Goal: Answer question/provide support: Share knowledge or assist other users

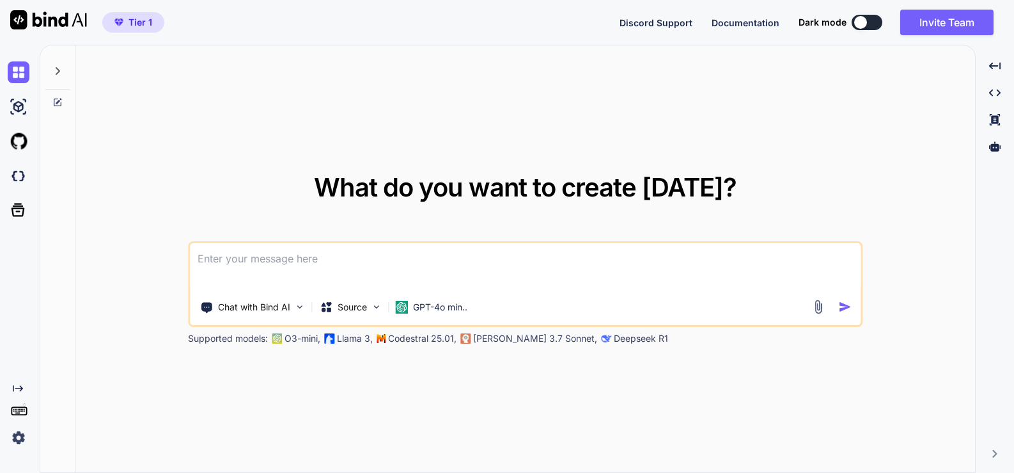
type textarea "x"
paste textarea "this is my website - "" i want 90+ scrore from this website at [URL][DOMAIN_NAM…"
type textarea "this is my website - "" i want 90+ scrore from this website at [URL][DOMAIN_NAM…"
type textarea "x"
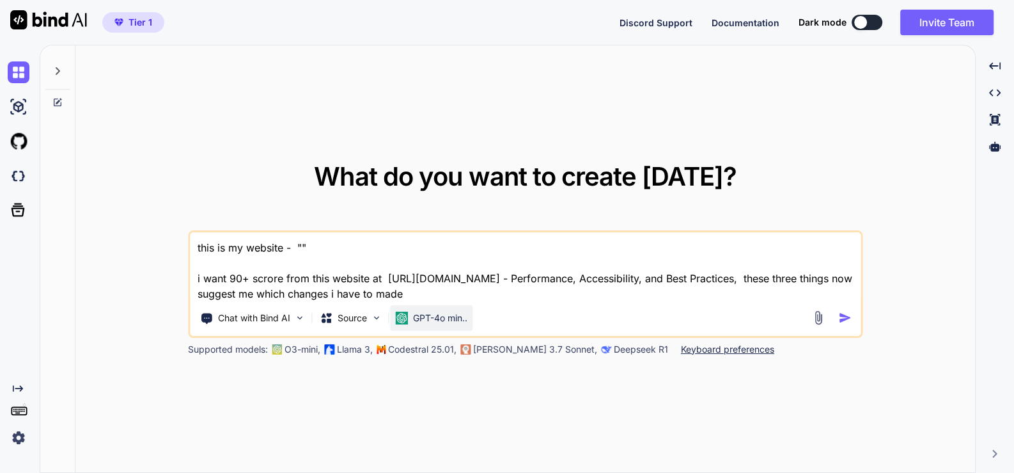
type textarea "this is my website - "" i want 90+ scrore from this website at [URL][DOMAIN_NAM…"
click at [424, 306] on div "GPT-4o min.." at bounding box center [431, 318] width 83 height 26
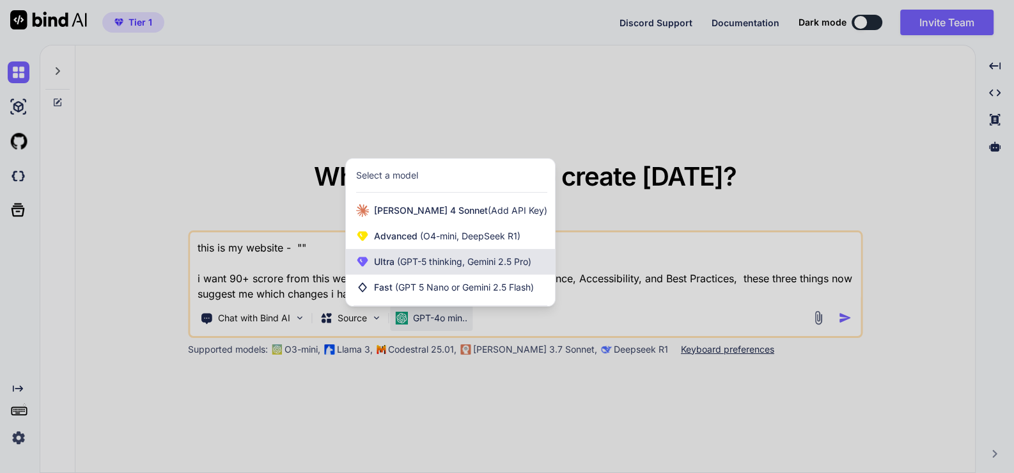
click at [445, 267] on span "Ultra (GPT-5 thinking, Gemini 2.5 Pro)" at bounding box center [452, 261] width 157 height 13
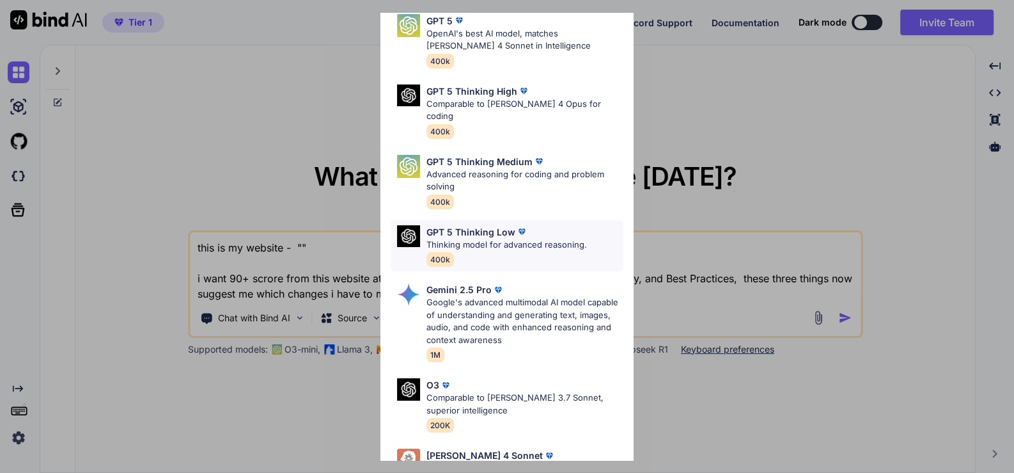
scroll to position [143, 0]
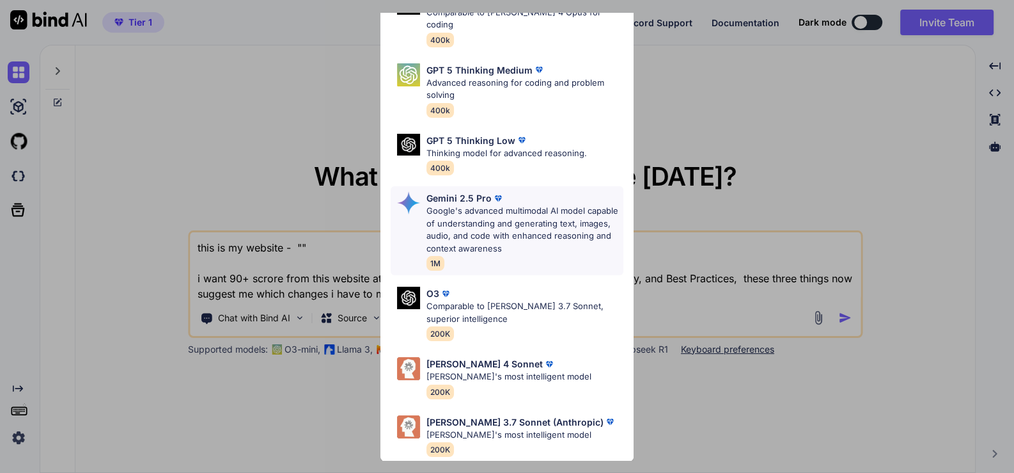
click at [508, 210] on p "Google's advanced multimodal AI model capable of understanding and generating t…" at bounding box center [526, 230] width 198 height 50
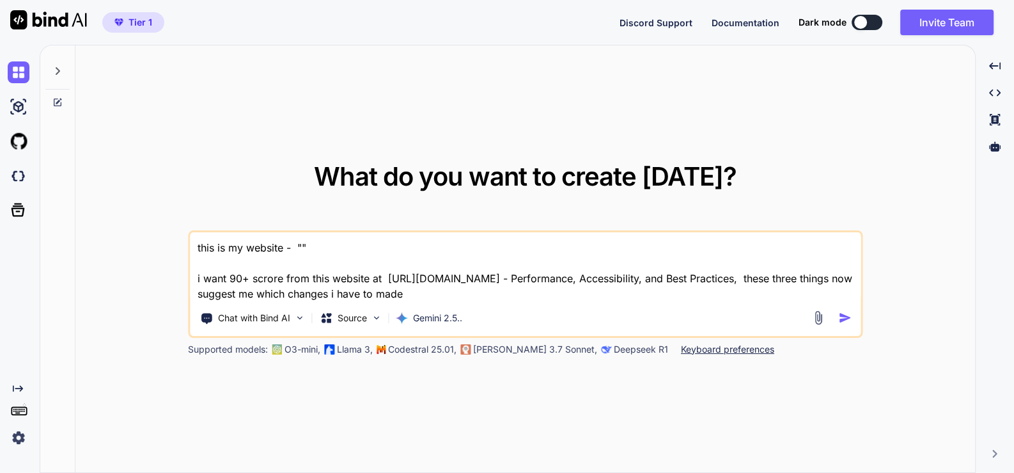
type textarea "x"
drag, startPoint x: 666, startPoint y: 279, endPoint x: 757, endPoint y: 284, distance: 90.3
click at [757, 284] on textarea "this is my website - "" i want 90+ scrore from this website at https://pagespee…" at bounding box center [525, 266] width 671 height 69
type textarea "this is my website - "" i want 90+ scrore from this website at https://pagespee…"
type textarea "x"
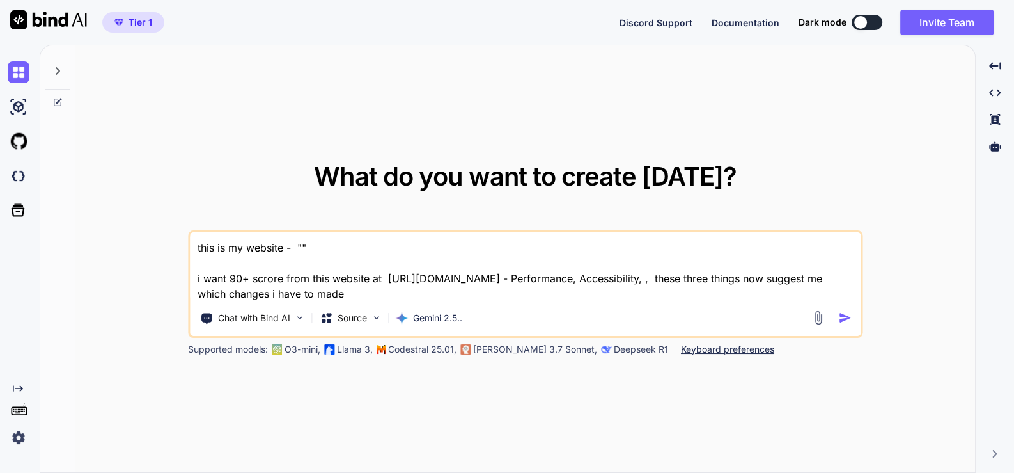
click at [664, 280] on textarea "this is my website - "" i want 90+ scrore from this website at https://pagespee…" at bounding box center [525, 266] width 671 height 69
type textarea "this is my website - "" i want 90+ scrore from this website at https://pagespee…"
type textarea "x"
type textarea "this is my website - "" i want 90+ scrore from this website at https://pagespee…"
type textarea "x"
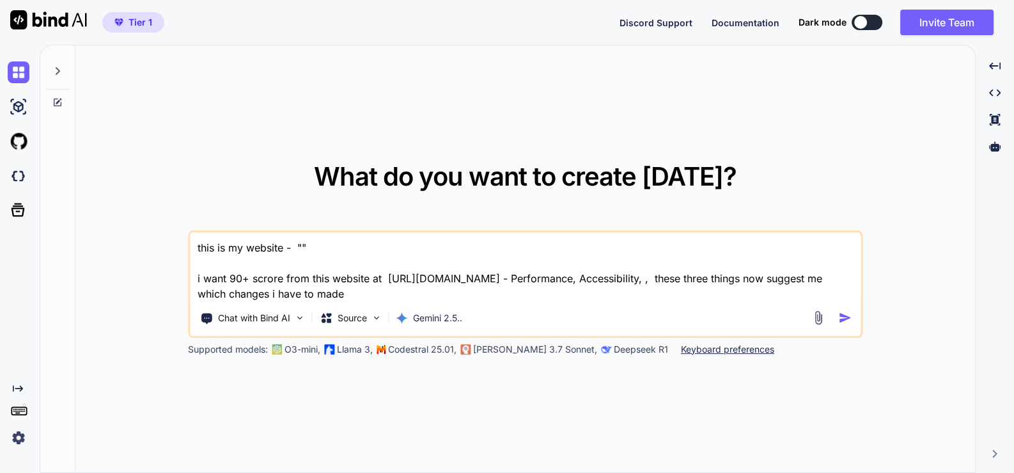
type textarea "this is my website - "" i want 90+ scrore from this website at https://pagespee…"
type textarea "x"
click at [602, 280] on textarea "this is my website - "" i want 90+ scrore from this website at https://pagespee…" at bounding box center [525, 266] width 671 height 69
type textarea "this is my website - "" i want 90+ scrore from this website at https://pagespee…"
type textarea "x"
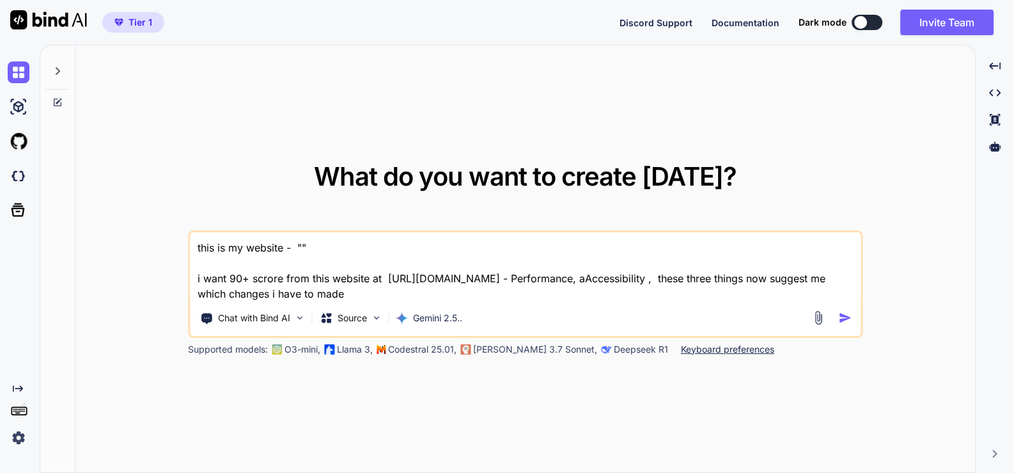
type textarea "this is my website - "" i want 90+ scrore from this website at https://pagespee…"
type textarea "x"
type textarea "this is my website - "" i want 90+ scrore from this website at https://pagespee…"
type textarea "x"
type textarea "this is my website - "" i want 90+ scrore from this website at https://pagespee…"
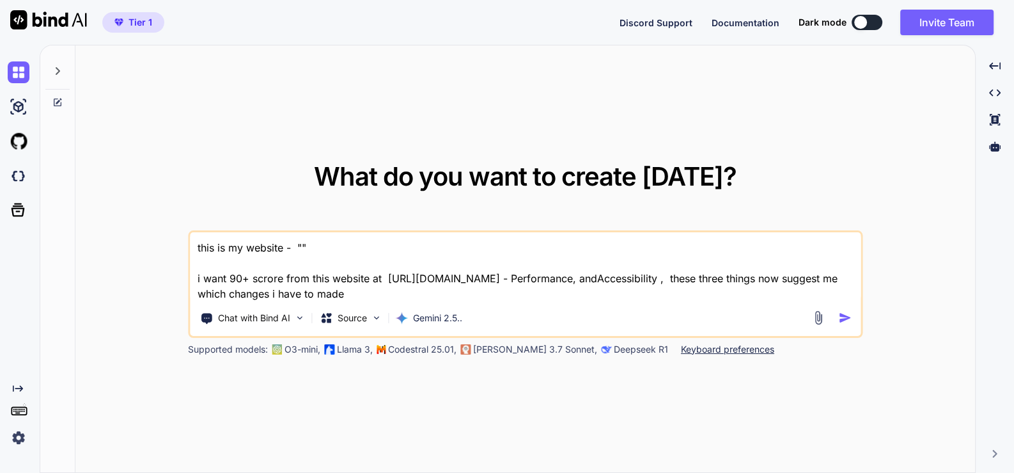
type textarea "x"
click at [301, 246] on textarea "this is my website - "" i want 90+ scrore from this website at https://pagespee…" at bounding box center [525, 266] width 671 height 69
paste textarea "here is text code - .htaccess "# .htaccess # ENABLE COMPRESSION <IfModule mod_d…"
type textarea "this is my website - "here is text code - .htaccess "# .htaccess # ENABLE COMPR…"
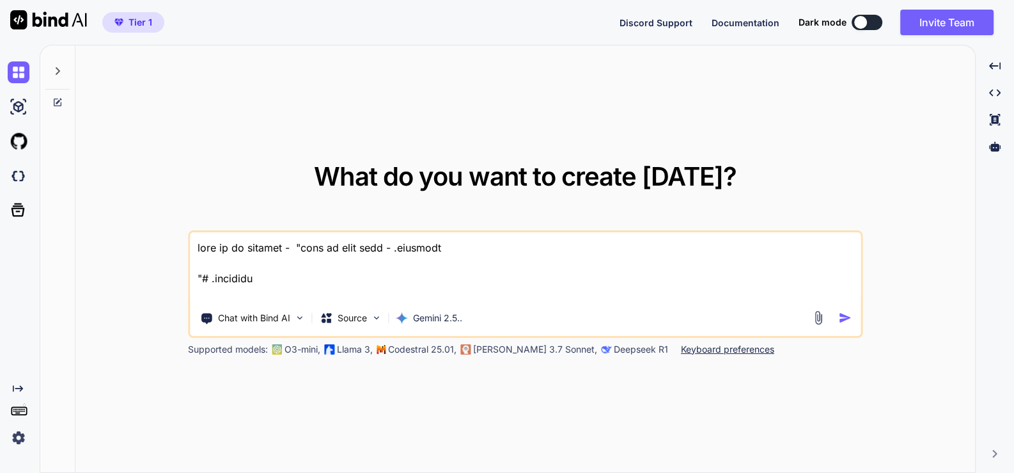
type textarea "x"
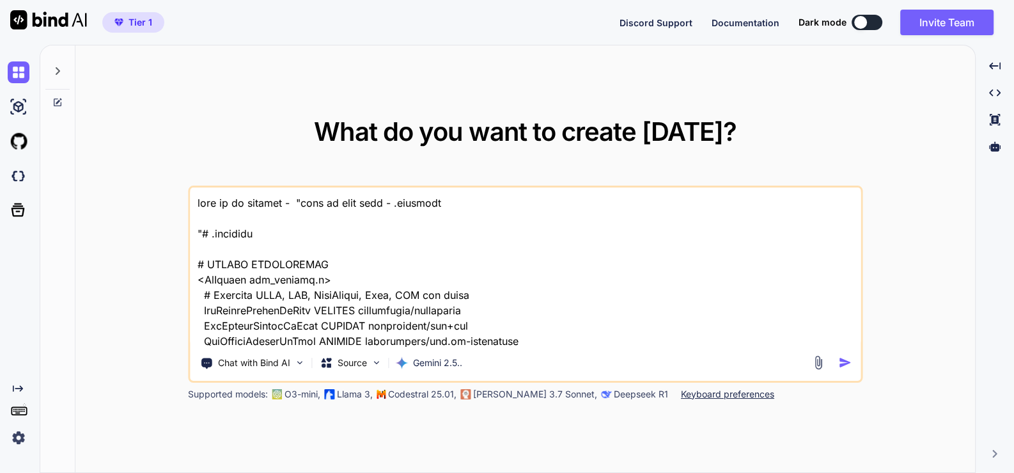
scroll to position [55995, 0]
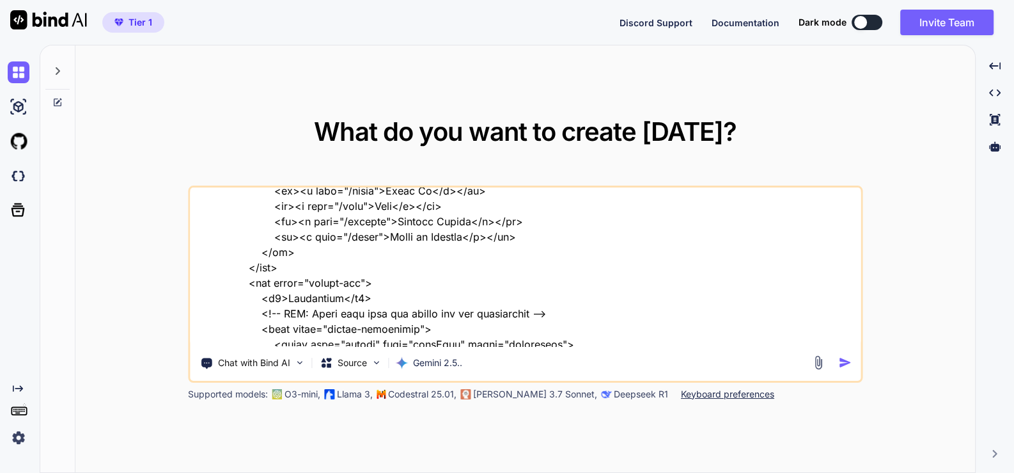
type textarea "this is my website - "here is text code - .htaccess "# .htaccess # ENABLE COMPR…"
click at [844, 361] on img "button" at bounding box center [845, 362] width 13 height 13
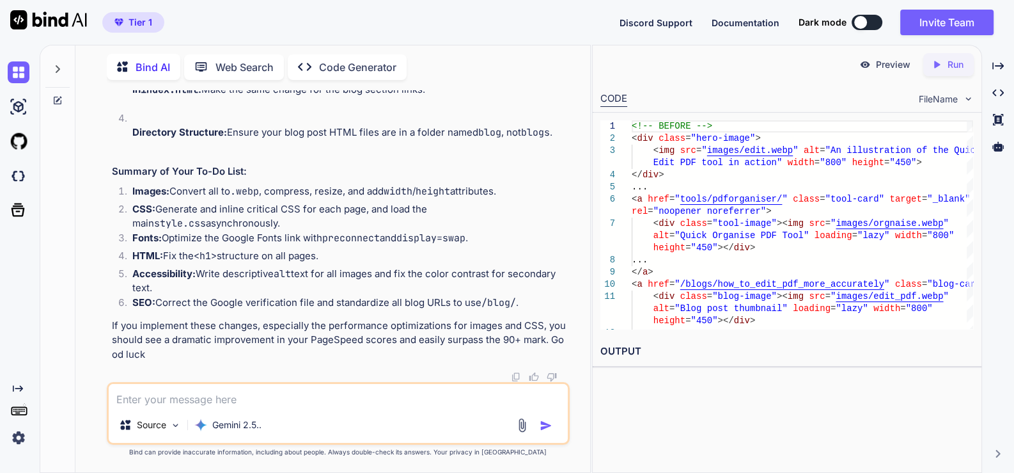
scroll to position [26096, 0]
type textarea "x"
type textarea "p"
type textarea "x"
type textarea "pr"
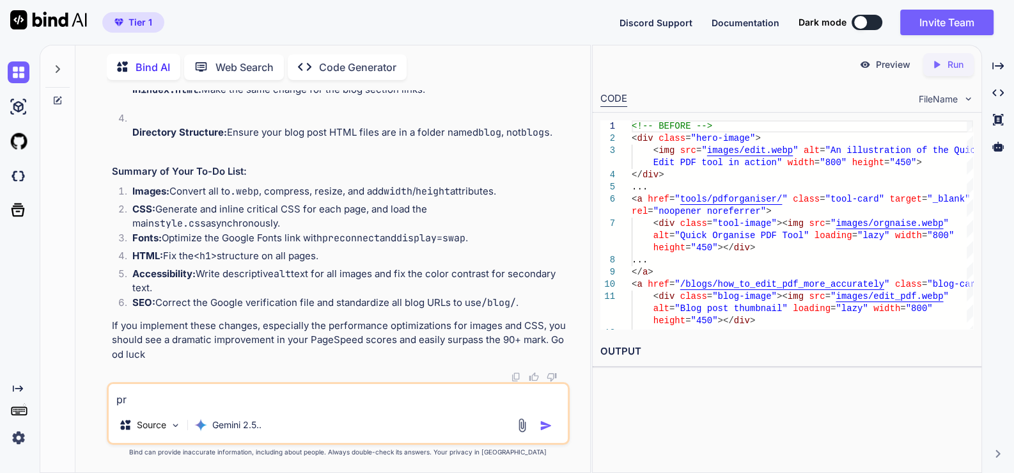
type textarea "x"
type textarea "pro"
type textarea "x"
type textarea "prov"
type textarea "x"
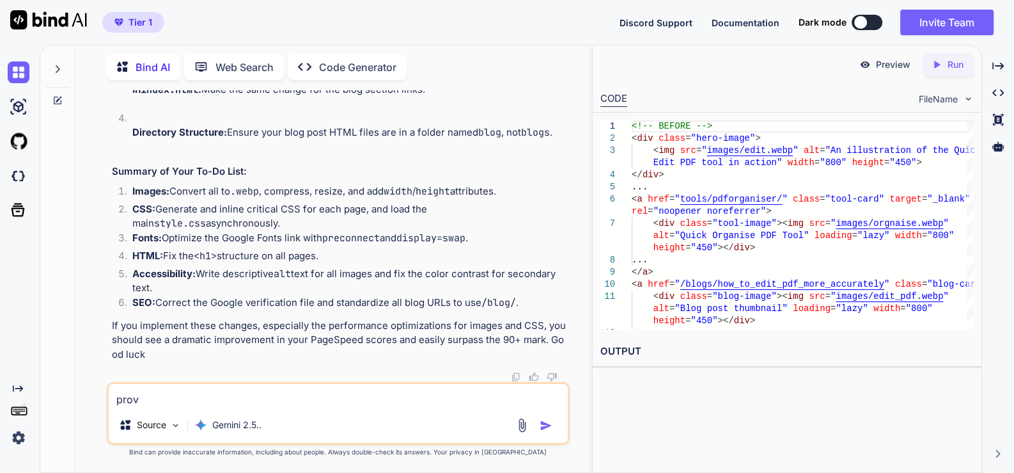
type textarea "provi"
type textarea "x"
type textarea "provid"
type textarea "x"
type textarea "provide"
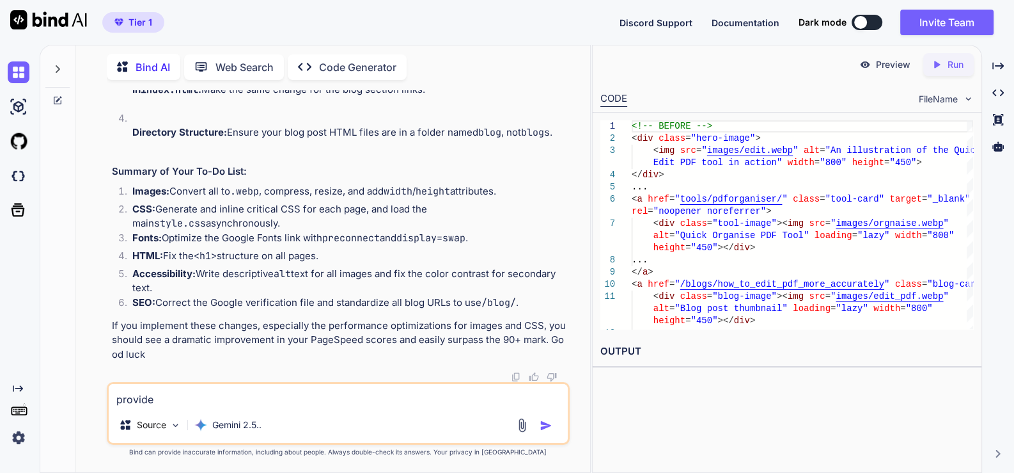
type textarea "x"
type textarea "provide"
type textarea "x"
type textarea "provide f"
type textarea "x"
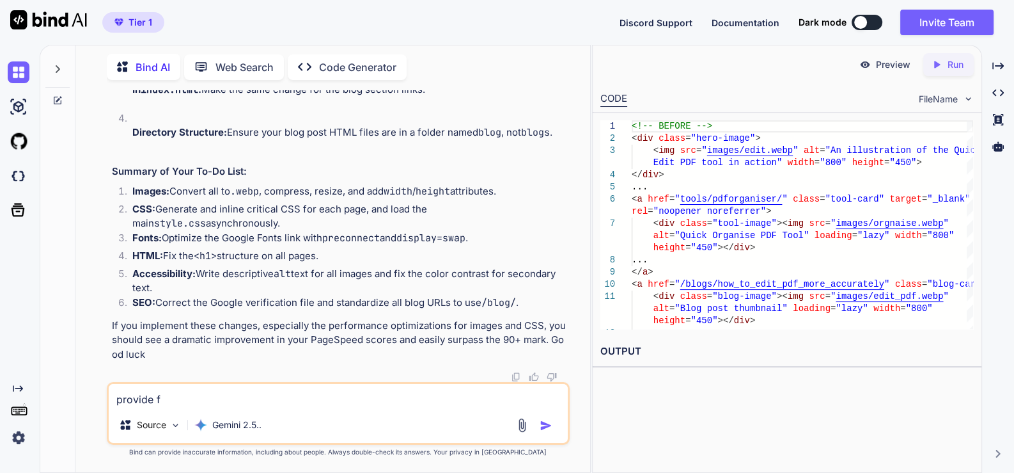
type textarea "provide fu"
type textarea "x"
type textarea "provide ful"
type textarea "x"
type textarea "provide ful"
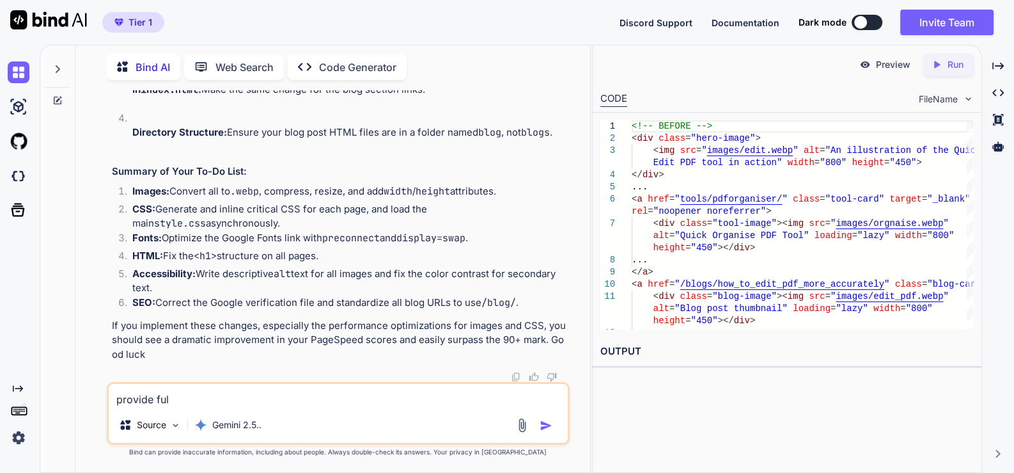
type textarea "x"
type textarea "provide ful c"
type textarea "x"
type textarea "provide ful co"
type textarea "x"
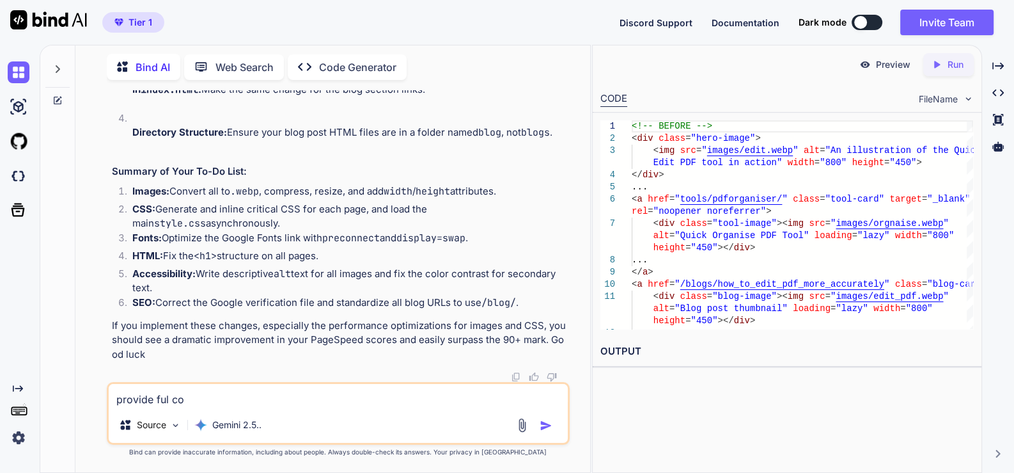
type textarea "provide ful cod"
type textarea "x"
type textarea "provide ful code"
type textarea "x"
type textarea "provide ful code"
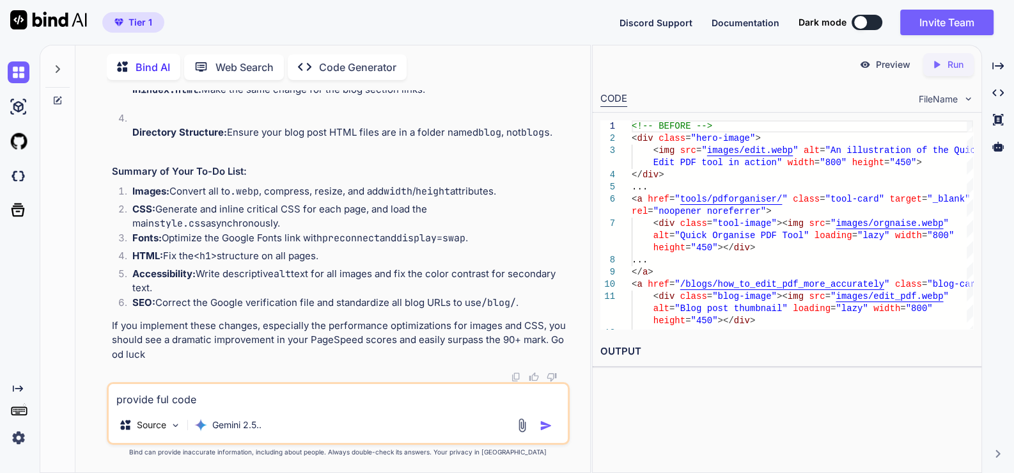
type textarea "x"
type textarea "provide ful code f"
type textarea "x"
type textarea "provide ful code fi"
type textarea "x"
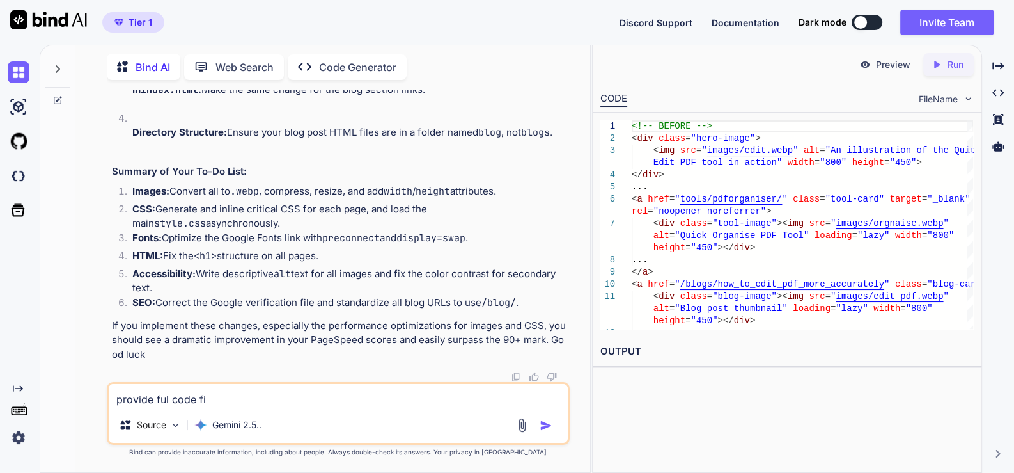
type textarea "provide ful code fie"
type textarea "x"
type textarea "provide ful code fiel"
type textarea "x"
type textarea "provide ful code fiels"
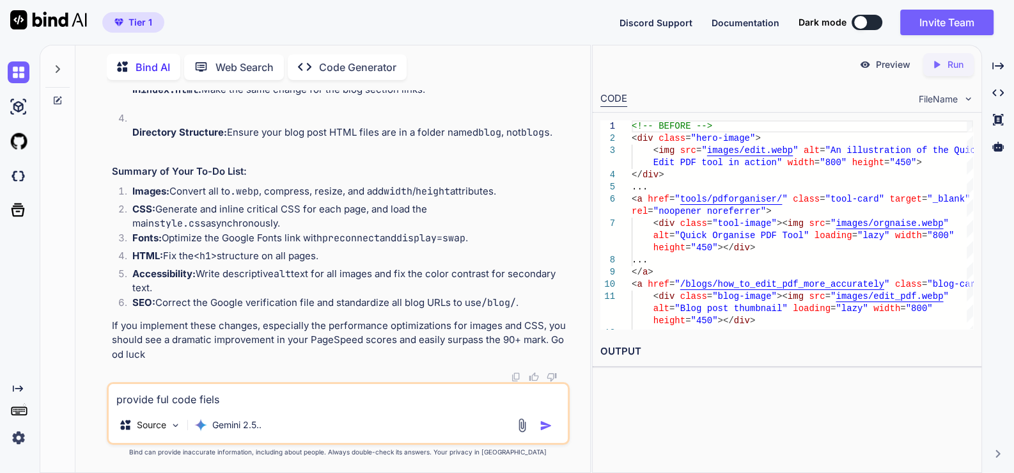
type textarea "x"
type textarea "provide ful code fiels"
type textarea "x"
type textarea "provide ful code fiels"
type textarea "x"
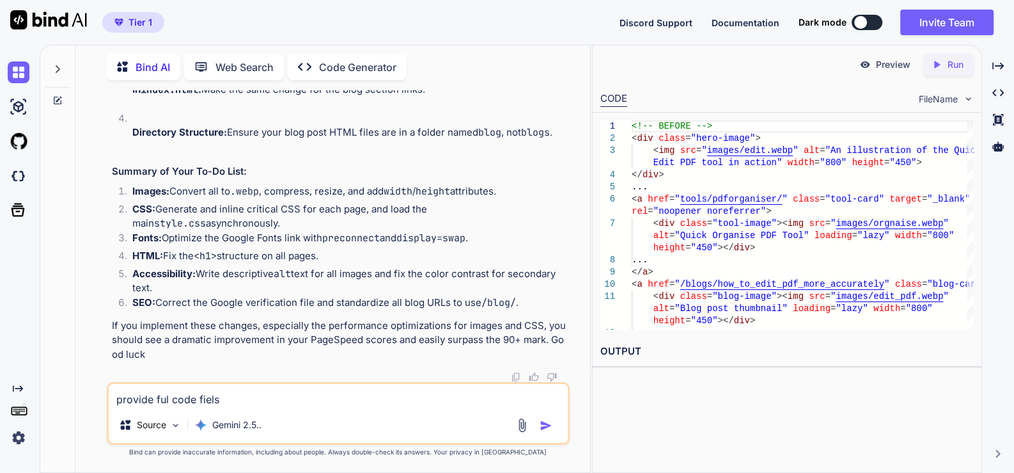
type textarea "provide ful code fiel"
type textarea "x"
type textarea "provide ful code fie"
type textarea "x"
type textarea "provide ful code fi"
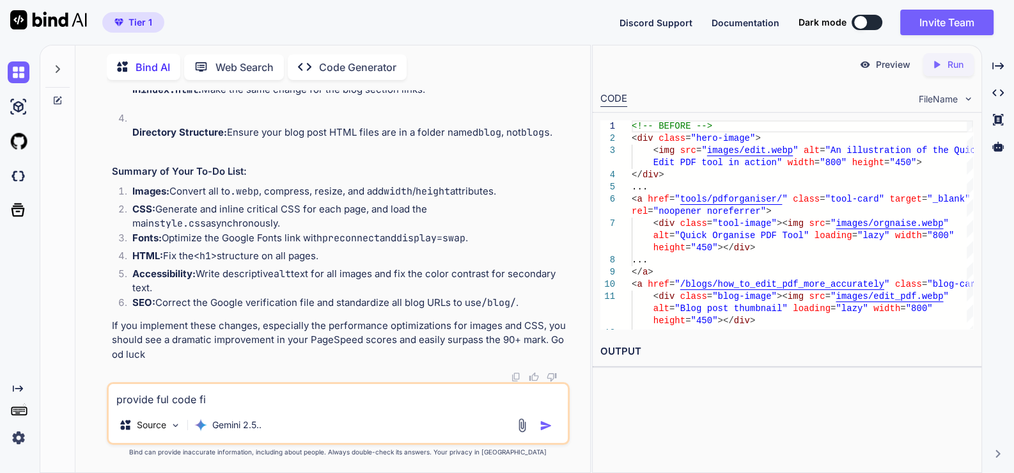
type textarea "x"
type textarea "provide ful code fil"
type textarea "x"
type textarea "provide ful code file"
type textarea "x"
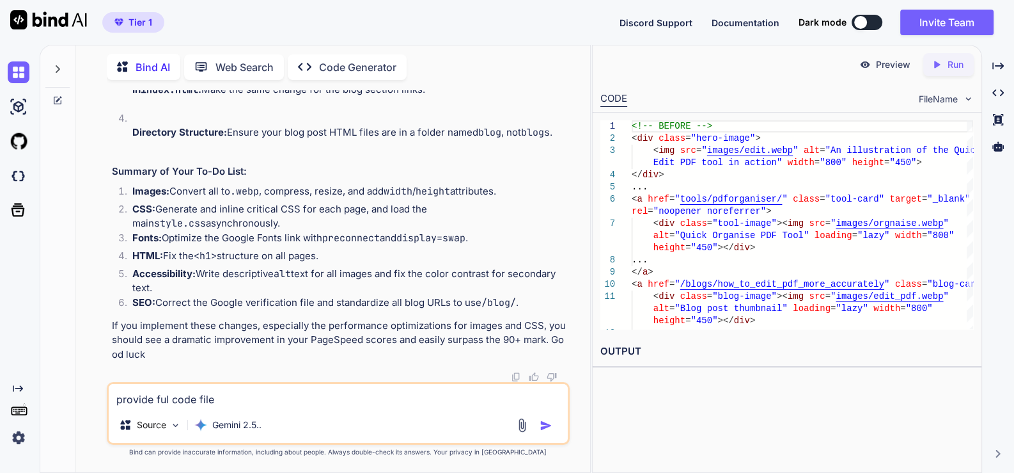
type textarea "provide ful code files"
type textarea "x"
type textarea "provide ful code files"
type textarea "x"
type textarea "provide ful code files t"
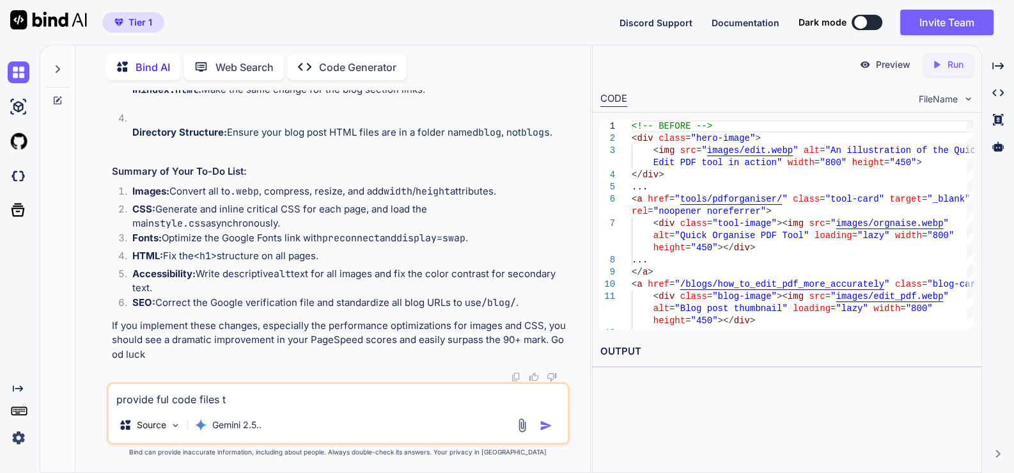
type textarea "x"
type textarea "provide ful code files th"
type textarea "x"
type textarea "provide ful code files tha"
type textarea "x"
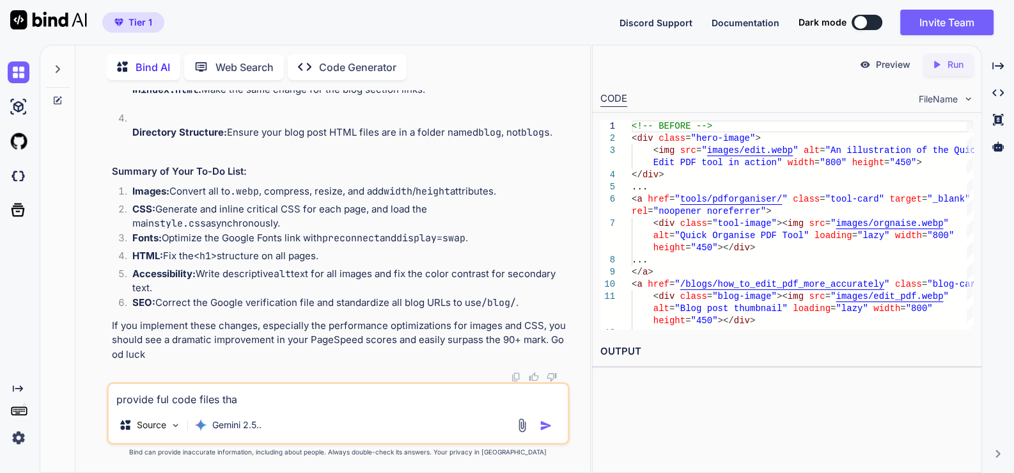
type textarea "provide ful code files that"
type textarea "x"
type textarea "provide ful code files that"
type textarea "x"
type textarea "provide ful code files that r"
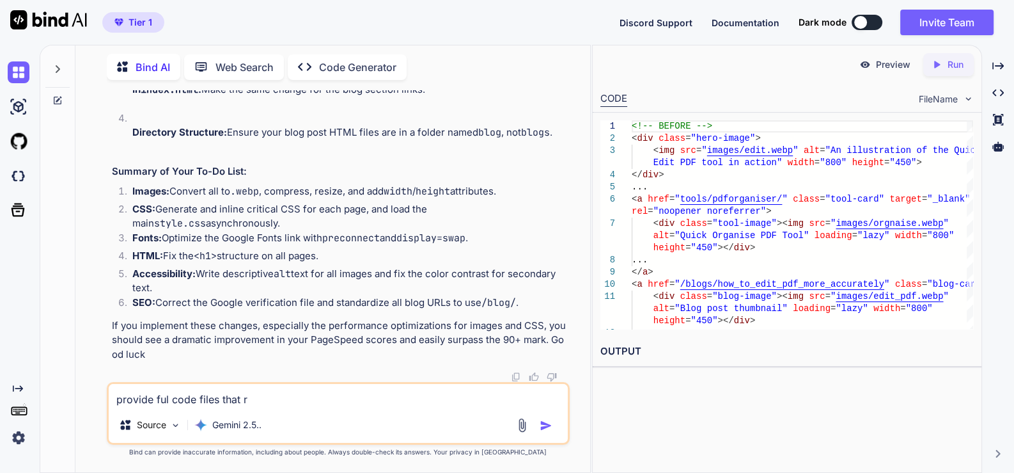
type textarea "x"
type textarea "provide ful code files that re"
type textarea "x"
type textarea "provide ful code files that req"
type textarea "x"
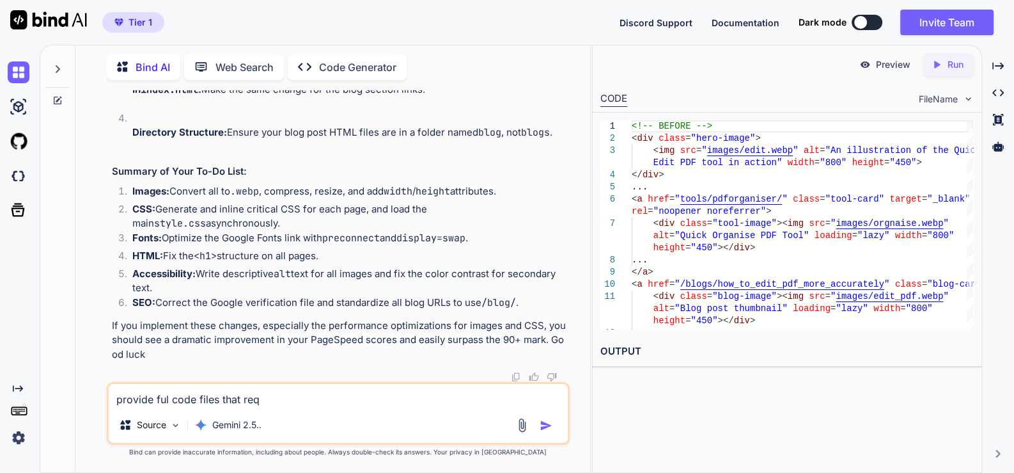
type textarea "provide ful code files that requ"
type textarea "x"
type textarea "provide ful code files that requi"
type textarea "x"
type textarea "provide ful code files that requir"
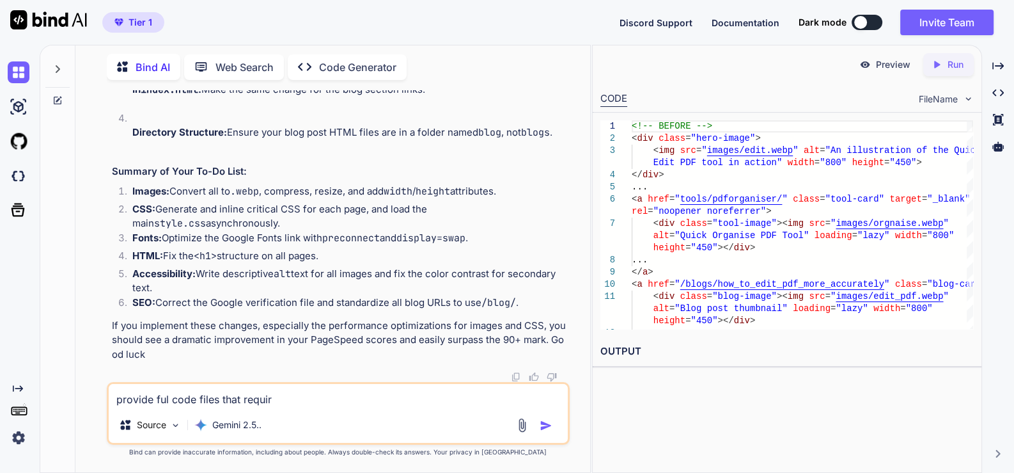
type textarea "x"
type textarea "provide ful code files that require"
type textarea "x"
type textarea "provide ful code files that required"
type textarea "x"
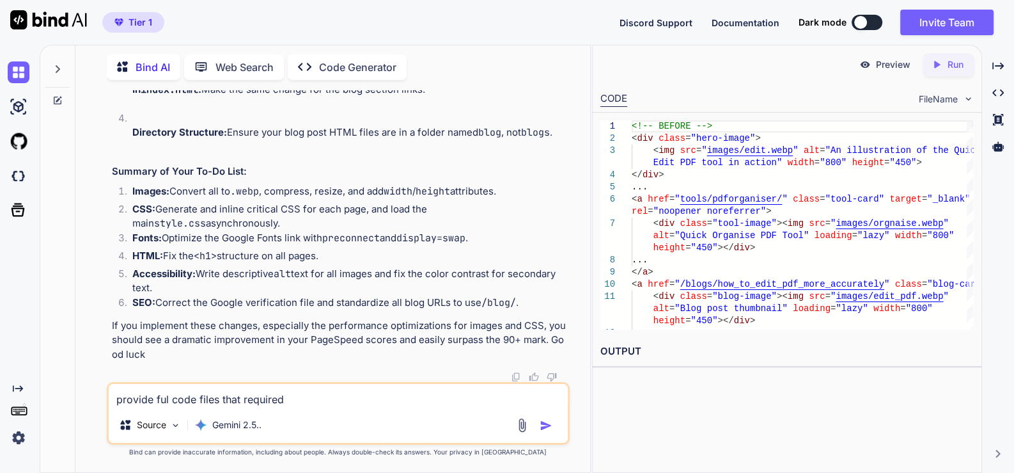
type textarea "provide ful code files that required"
type textarea "x"
type textarea "provide ful code files that required c"
type textarea "x"
type textarea "provide ful code files that required ch"
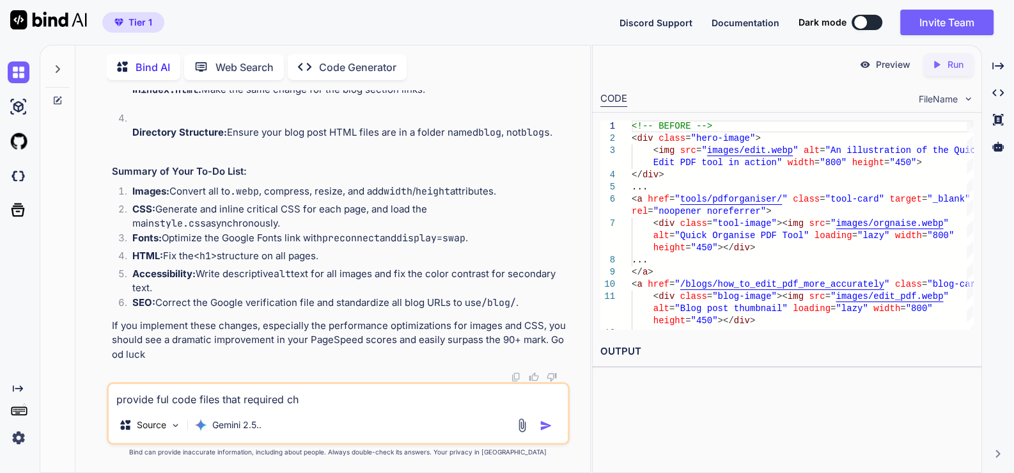
type textarea "x"
type textarea "provide ful code files that required cha"
type textarea "x"
type textarea "provide ful code files that required chan"
type textarea "x"
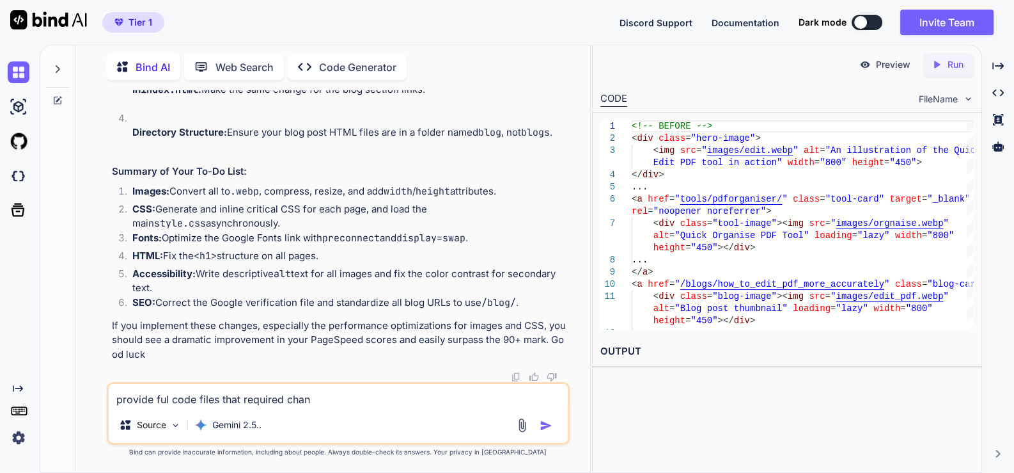
type textarea "provide ful code files that required chang"
type textarea "x"
type textarea "provide ful code files that required change"
type textarea "x"
type textarea "provide ful code files that required changes"
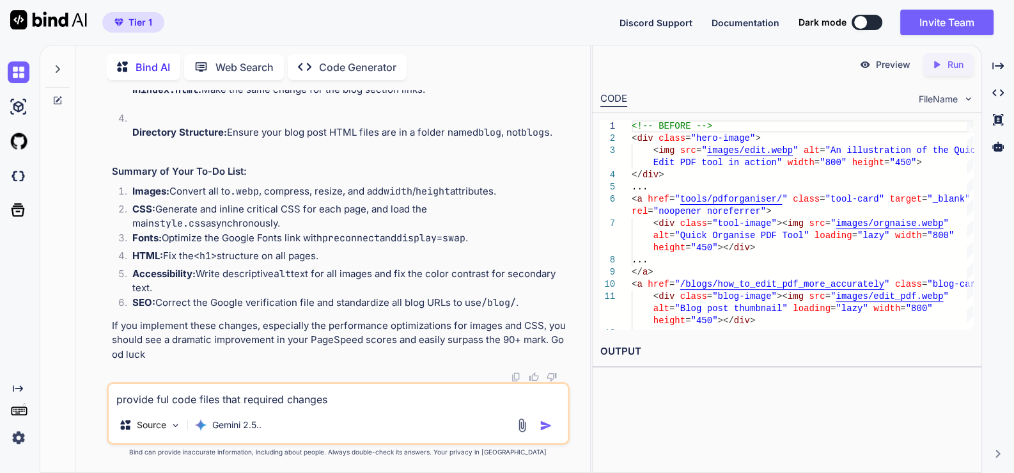
type textarea "x"
type textarea "provide ful code files that required changes"
click at [551, 427] on img "button" at bounding box center [546, 425] width 13 height 13
type textarea "x"
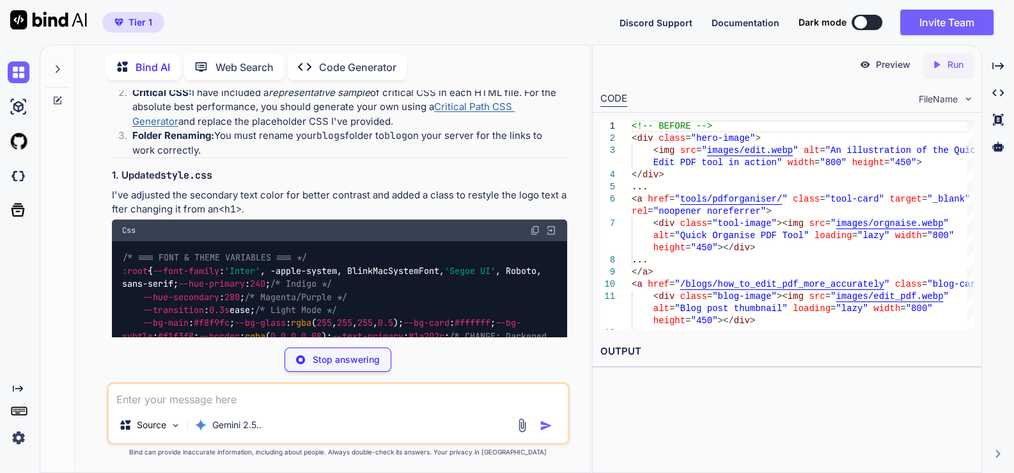
scroll to position [26550, 0]
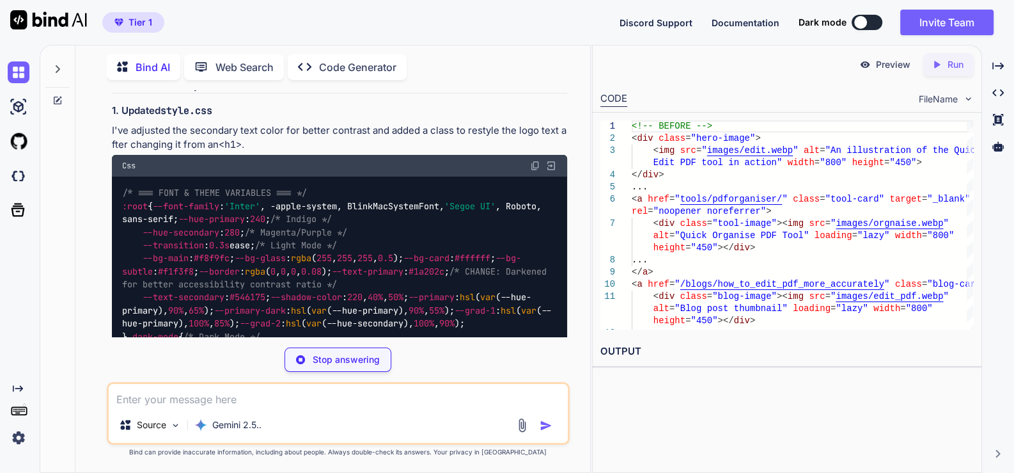
type textarea "x"
type textarea ".footer-grid { grid-template-columns: 1fr; } }"
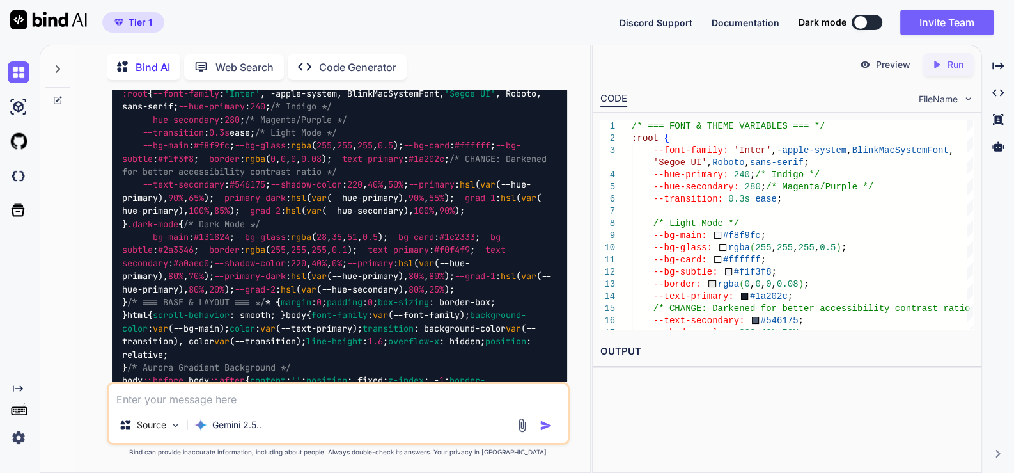
scroll to position [26630, 0]
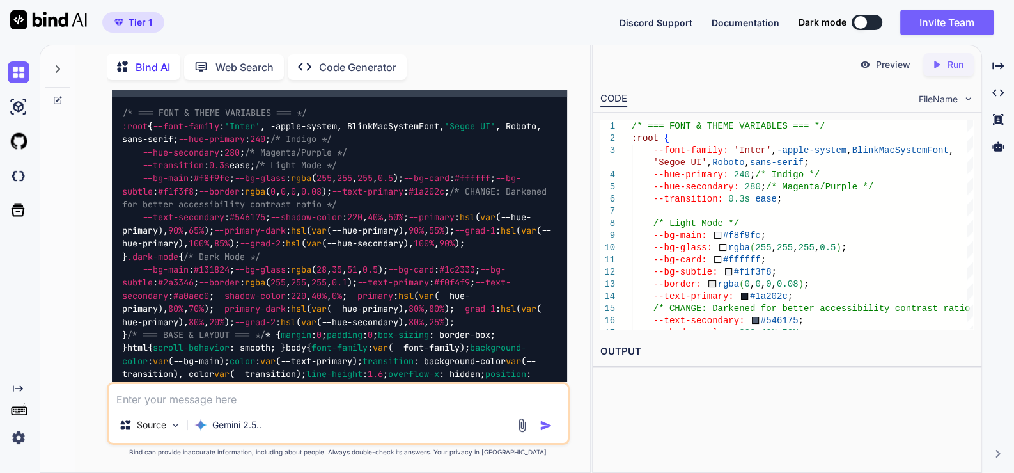
click at [533, 91] on img at bounding box center [535, 86] width 10 height 10
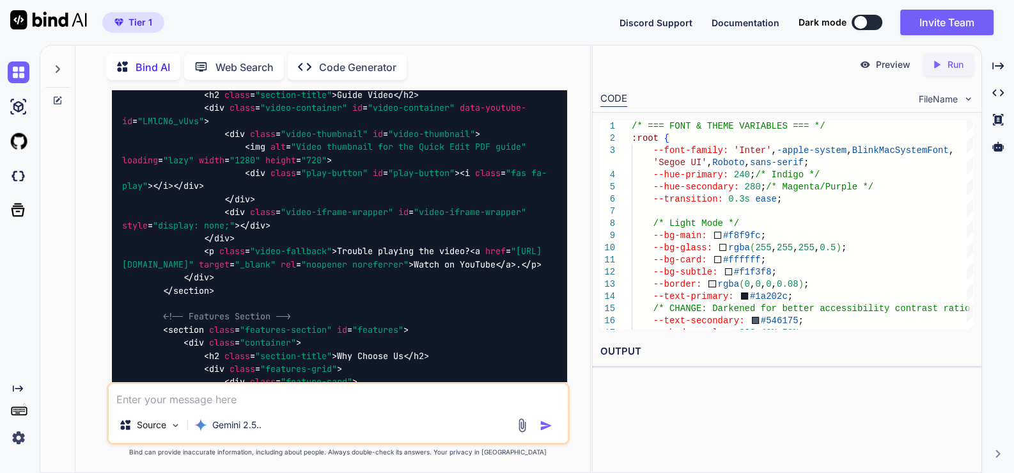
scroll to position [33826, 0]
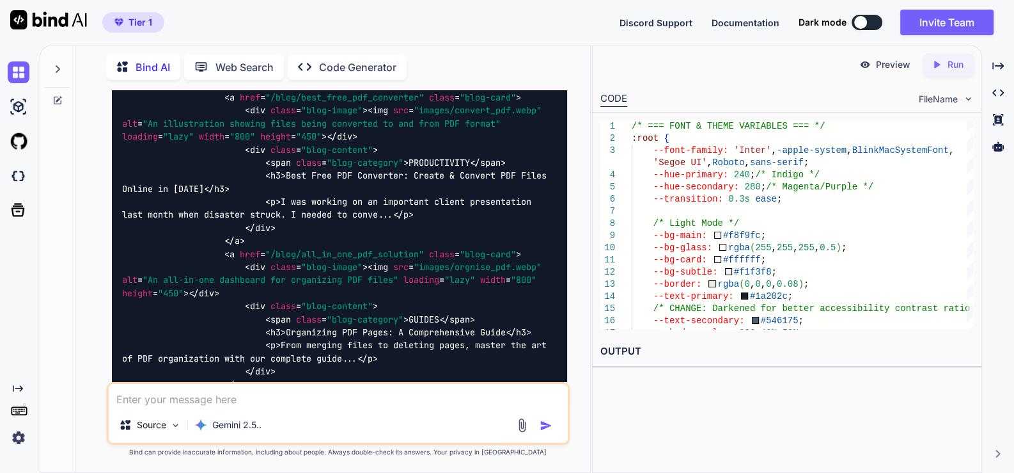
scroll to position [34625, 0]
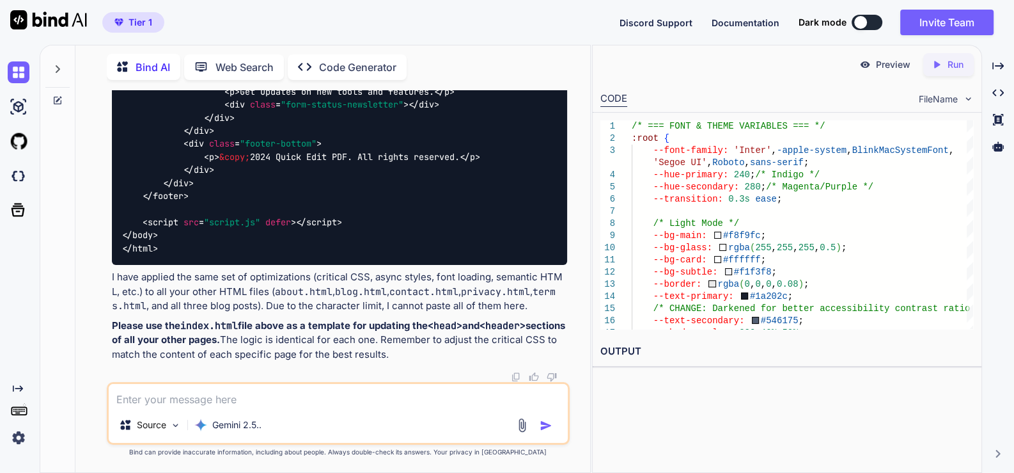
scroll to position [40026, 0]
click at [295, 404] on textarea at bounding box center [338, 395] width 459 height 23
type textarea "x"
type textarea "a"
type textarea "x"
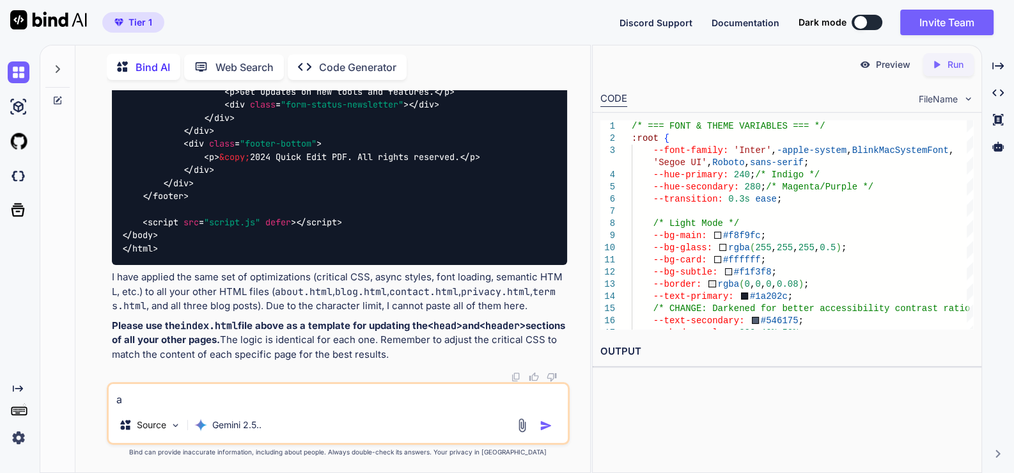
type textarea "al"
type textarea "x"
type textarea "als"
type textarea "x"
type textarea "also"
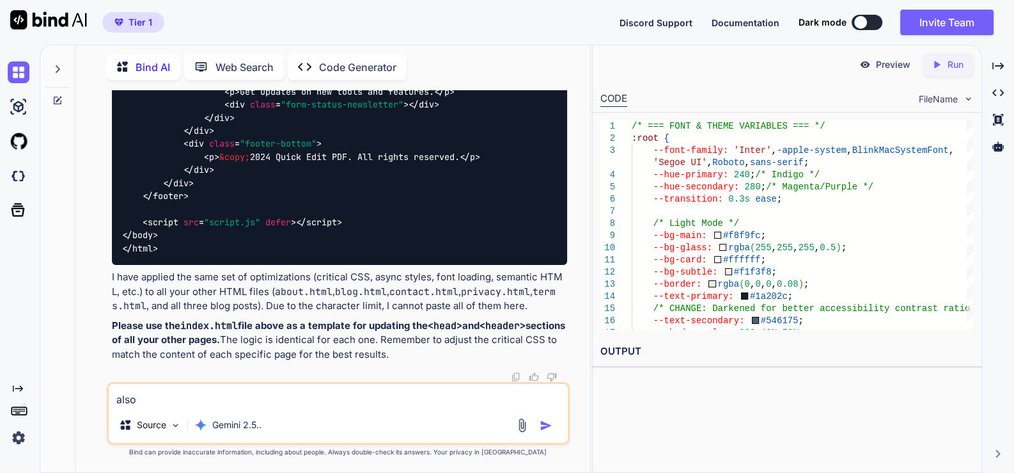
type textarea "x"
type textarea "also"
type textarea "x"
type textarea "also p"
type textarea "x"
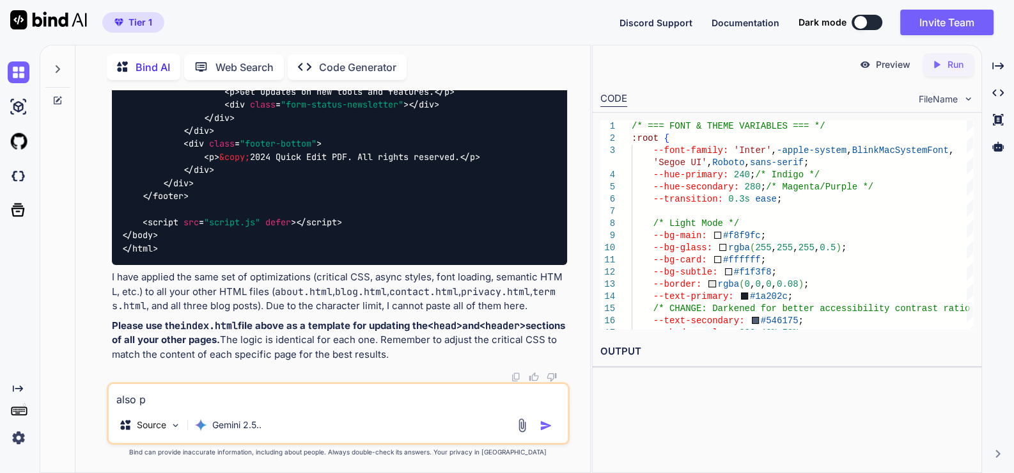
type textarea "also pr"
type textarea "x"
type textarea "also pro"
type textarea "x"
type textarea "also prov"
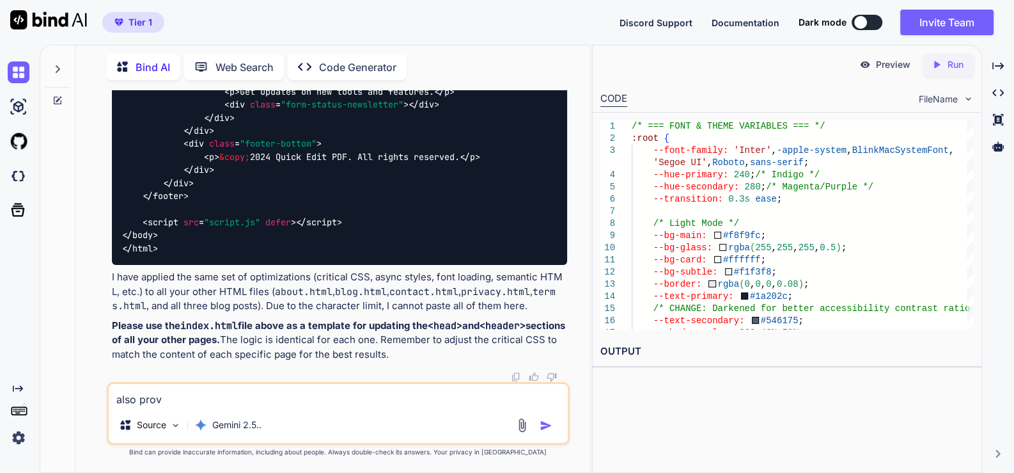
type textarea "x"
type textarea "also provi"
type textarea "x"
type textarea "also provid"
type textarea "x"
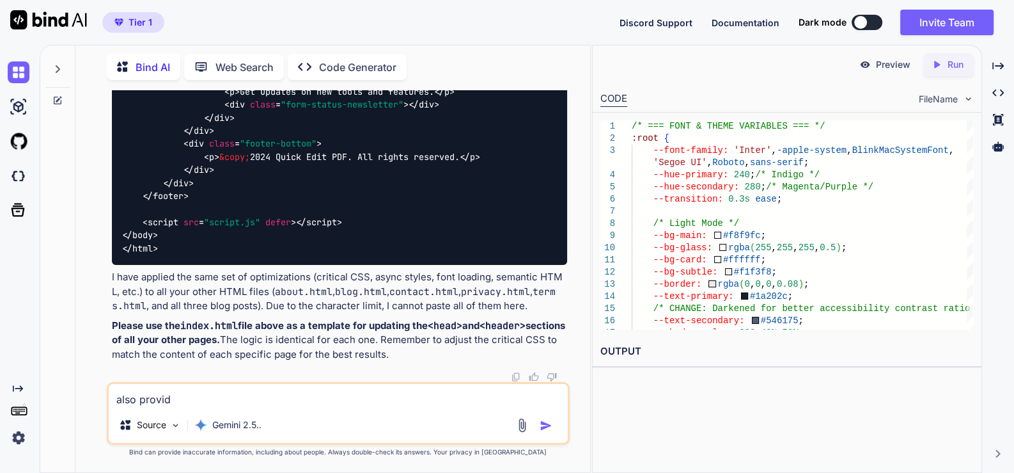
type textarea "also provide"
type textarea "x"
type textarea "also provide"
type textarea "x"
type textarea "also provide f"
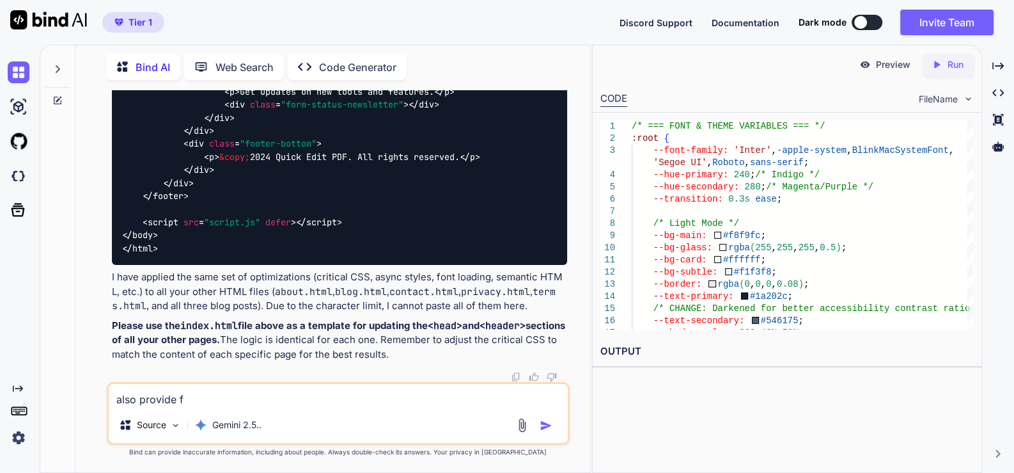
type textarea "x"
type textarea "also provide fu"
type textarea "x"
type textarea "also provide ful"
type textarea "x"
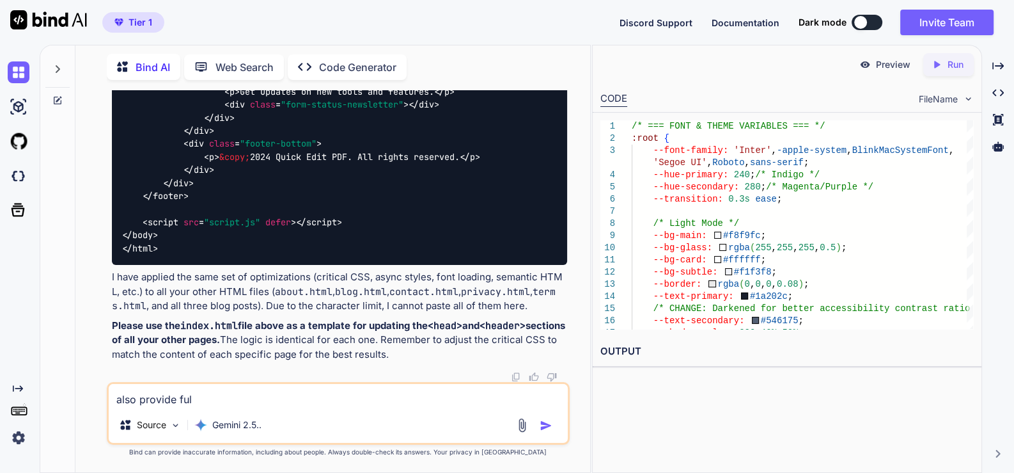
type textarea "also provide full"
type textarea "x"
type textarea "also provide full"
type textarea "x"
type textarea "also provide full c"
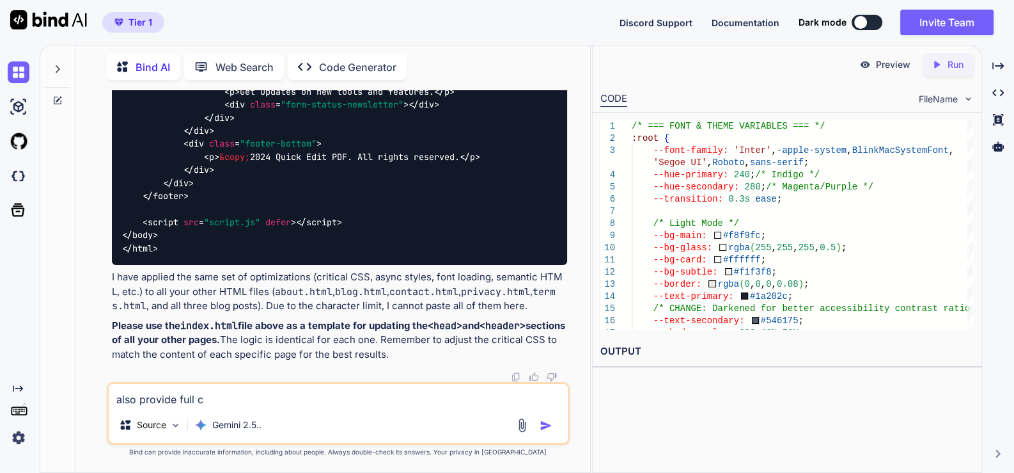
type textarea "x"
type textarea "also provide full co"
type textarea "x"
type textarea "also provide full cod"
type textarea "x"
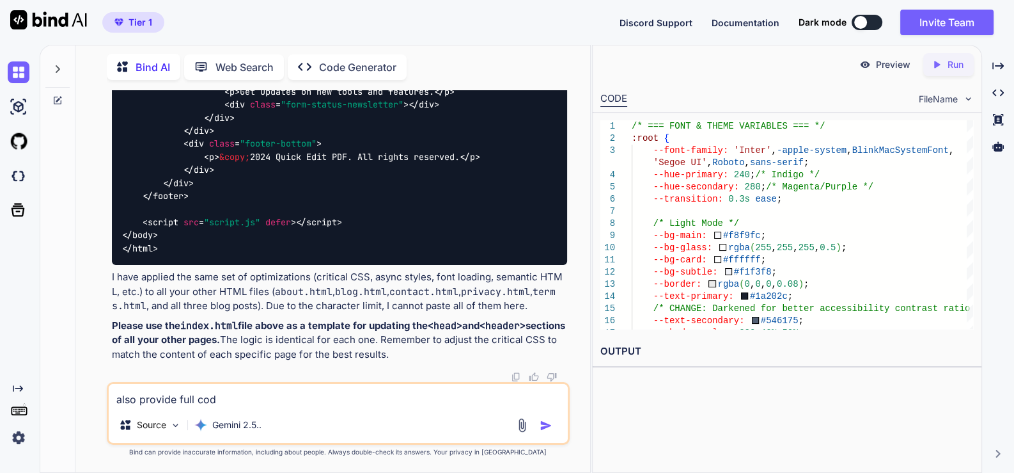
type textarea "also provide full code"
type textarea "x"
type textarea "also provide full code"
type textarea "x"
type textarea "also provide full code f"
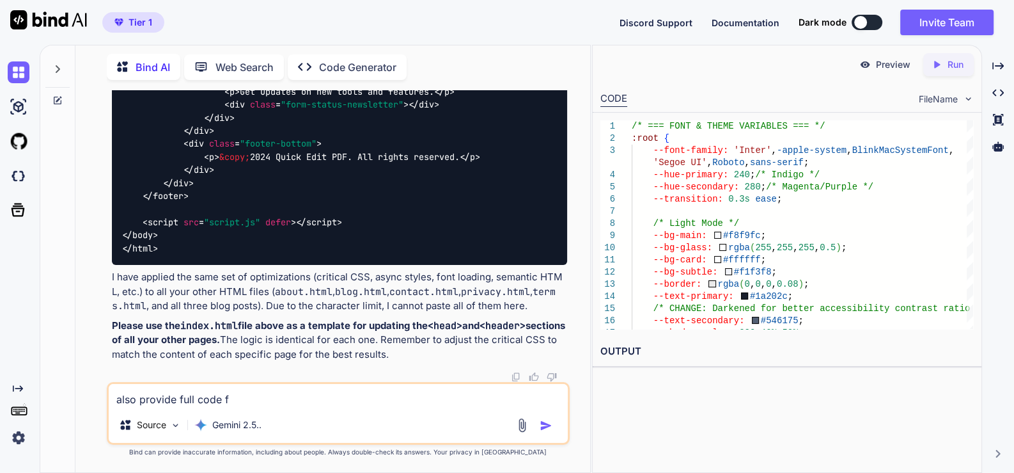
type textarea "x"
type textarea "also provide full code fi"
type textarea "x"
type textarea "also provide full code fie"
type textarea "x"
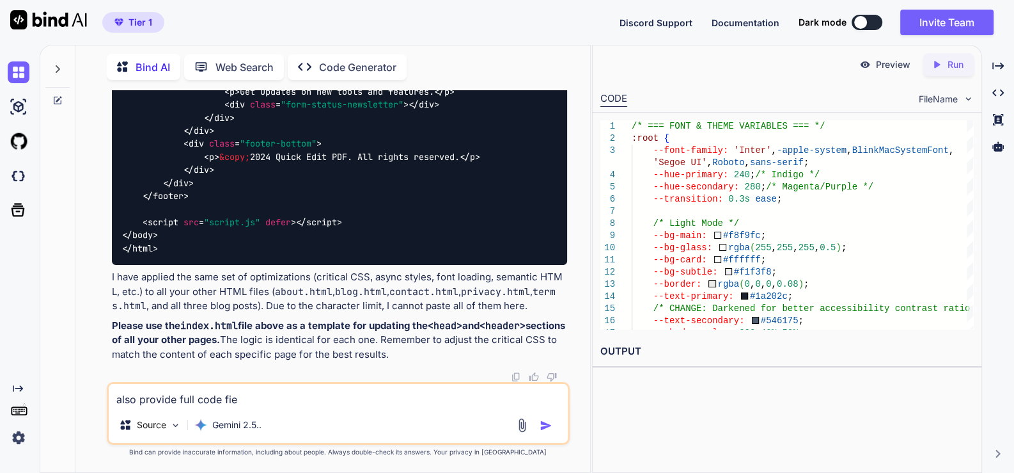
type textarea "also provide full code fiel"
type textarea "x"
type textarea "also provide full code fiels"
type textarea "x"
type textarea "also provide full code fiels"
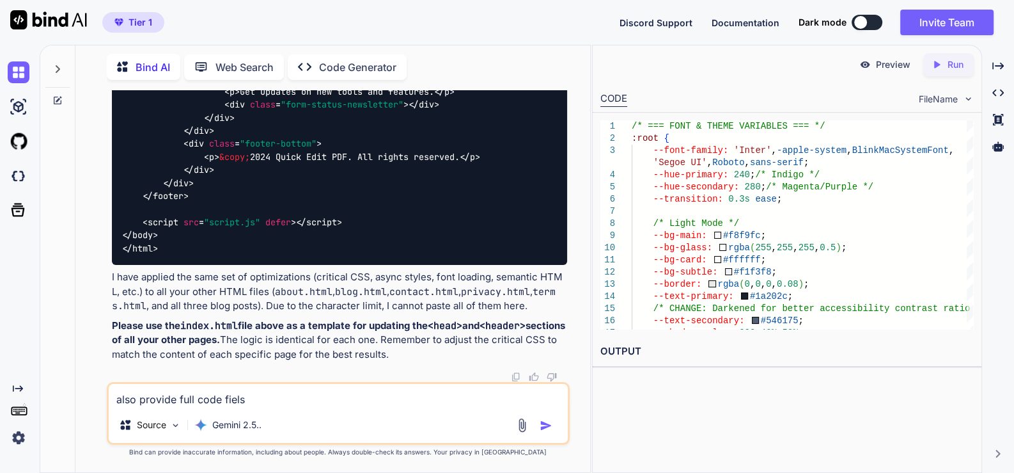
type textarea "x"
type textarea "also provide full code fiels o"
type textarea "x"
type textarea "also provide full code fiels of"
type textarea "x"
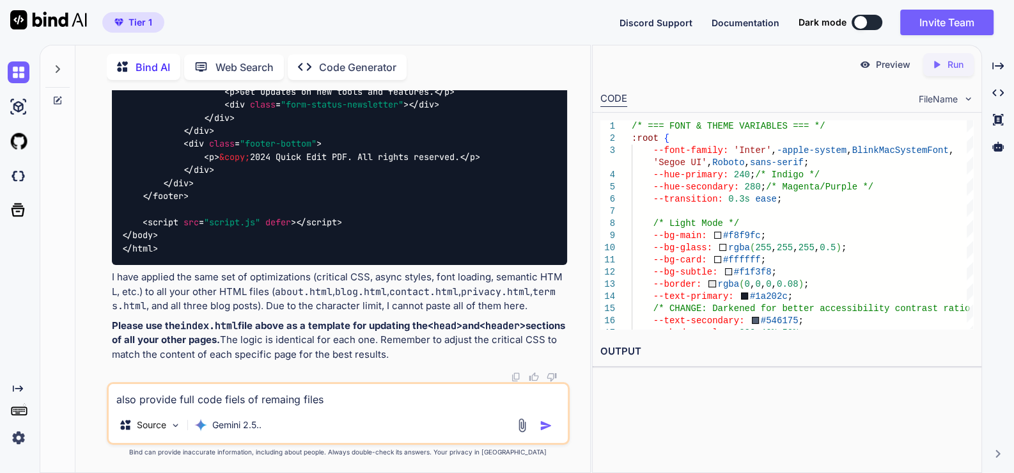
click at [240, 398] on textarea "also provide full code fiels of remaing files" at bounding box center [338, 395] width 459 height 23
click at [543, 425] on img "button" at bounding box center [546, 425] width 13 height 13
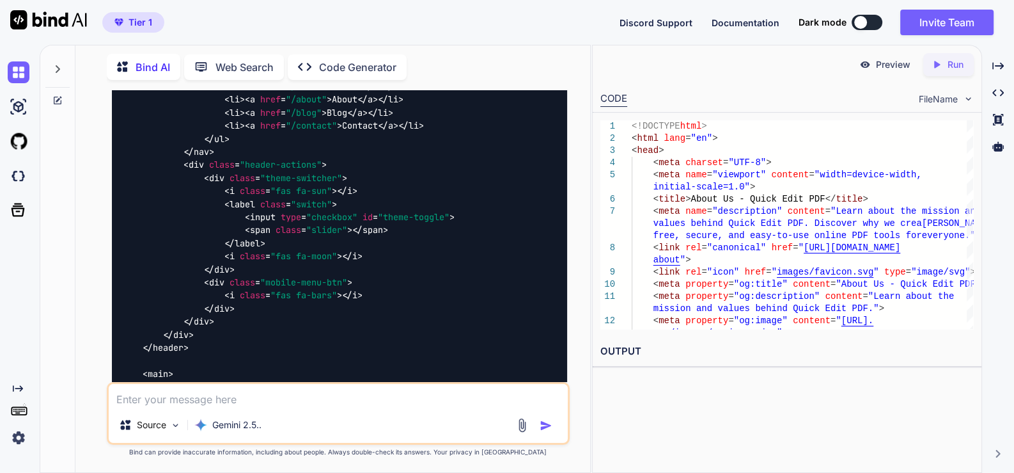
scroll to position [40343, 0]
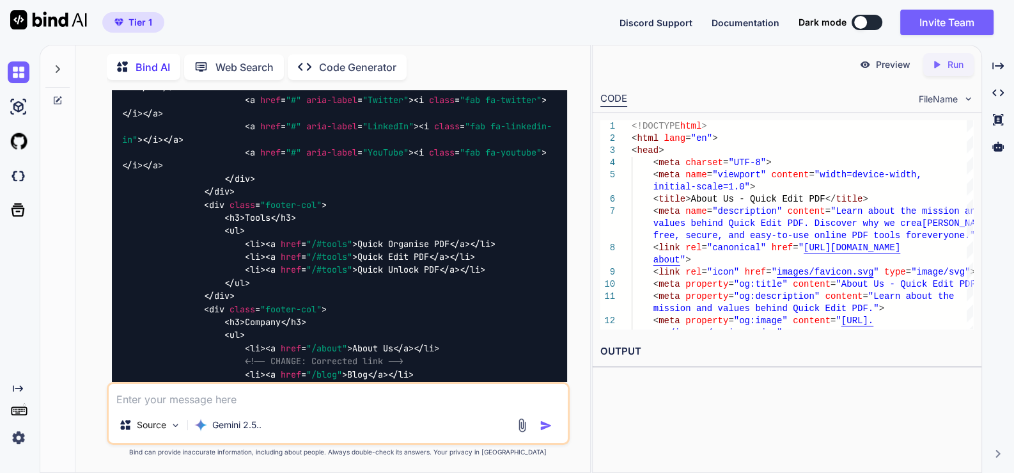
scroll to position [43621, 0]
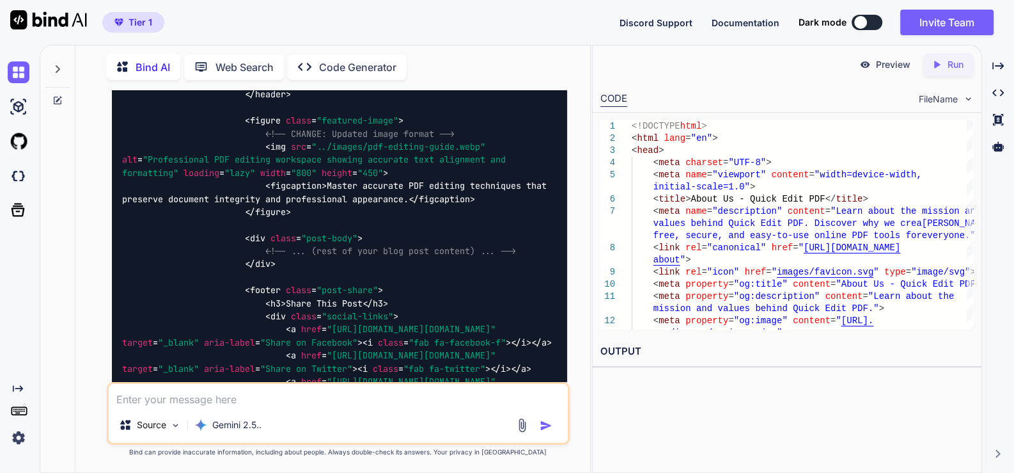
scroll to position [46259, 0]
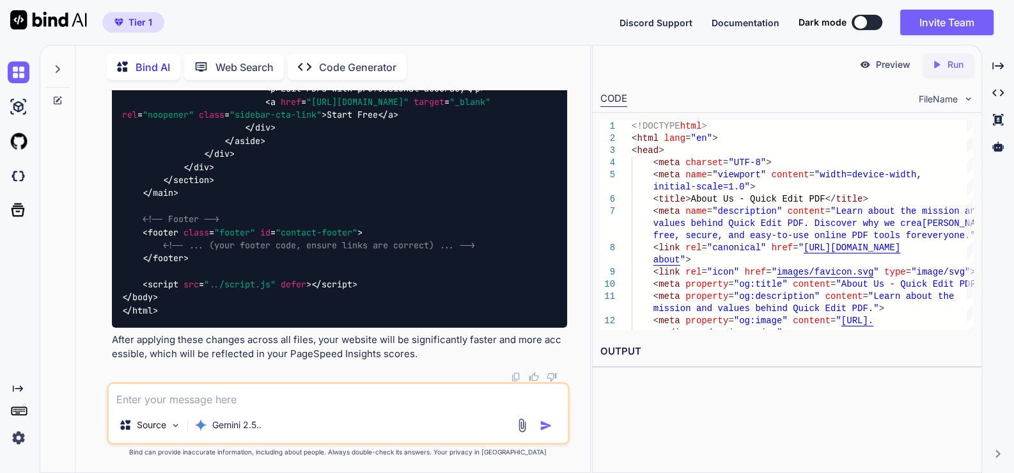
scroll to position [51936, 0]
click at [247, 391] on textarea at bounding box center [338, 395] width 459 height 23
drag, startPoint x: 311, startPoint y: 306, endPoint x: 164, endPoint y: 313, distance: 147.9
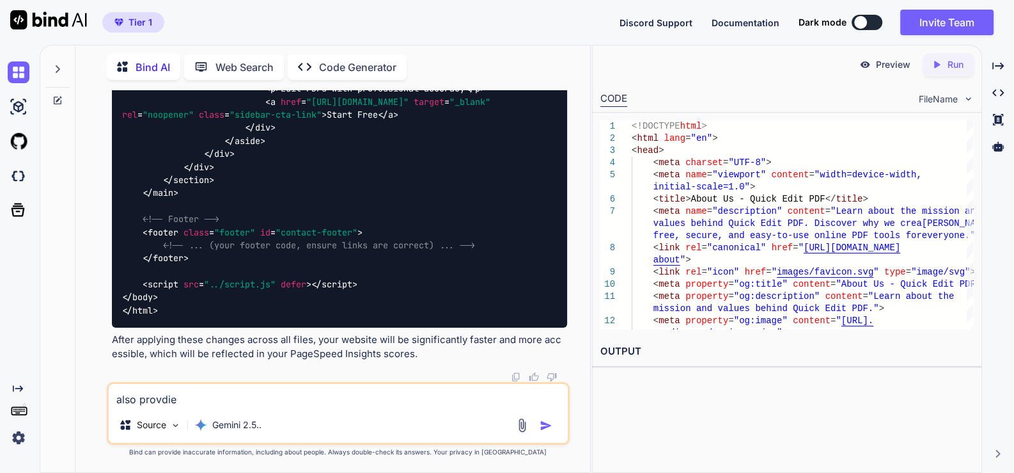
copy h3 "privacy.html & terms.html"
click at [210, 397] on textarea "also provdie" at bounding box center [338, 395] width 459 height 23
paste textarea "privacy.html & terms.html"
click at [546, 423] on img "button" at bounding box center [546, 425] width 13 height 13
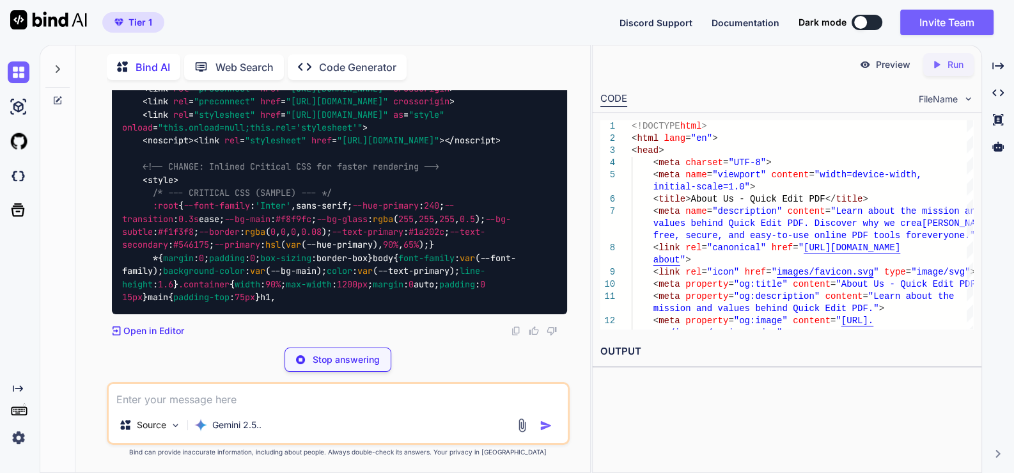
scroll to position [52231, 0]
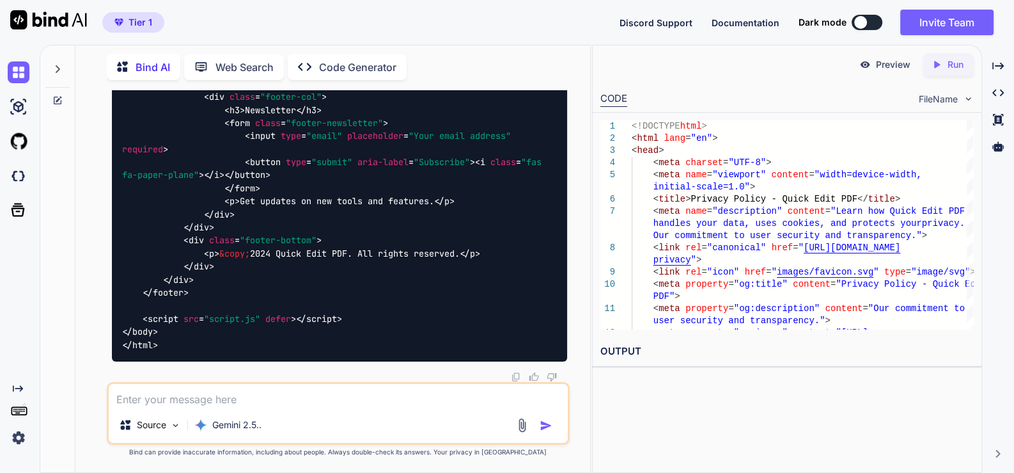
scroll to position [55669, 0]
click at [292, 396] on textarea at bounding box center [338, 395] width 459 height 23
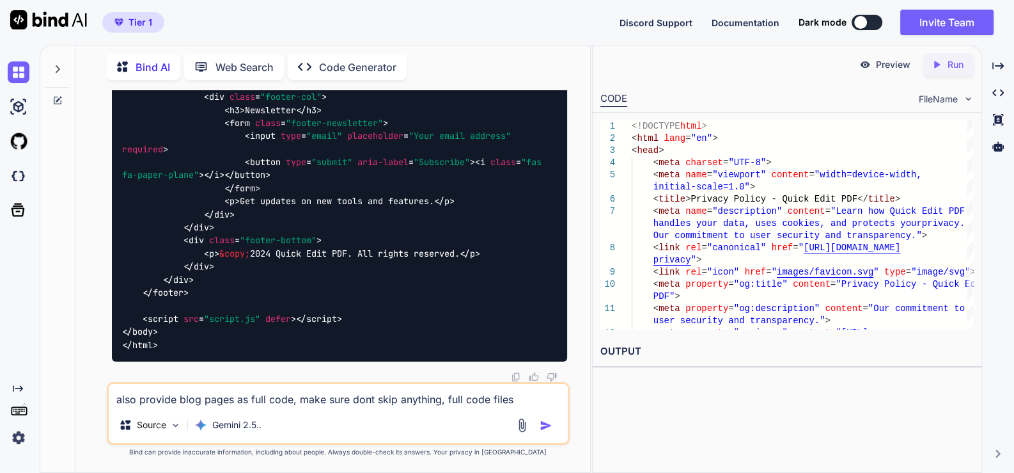
click at [546, 425] on img "button" at bounding box center [546, 425] width 13 height 13
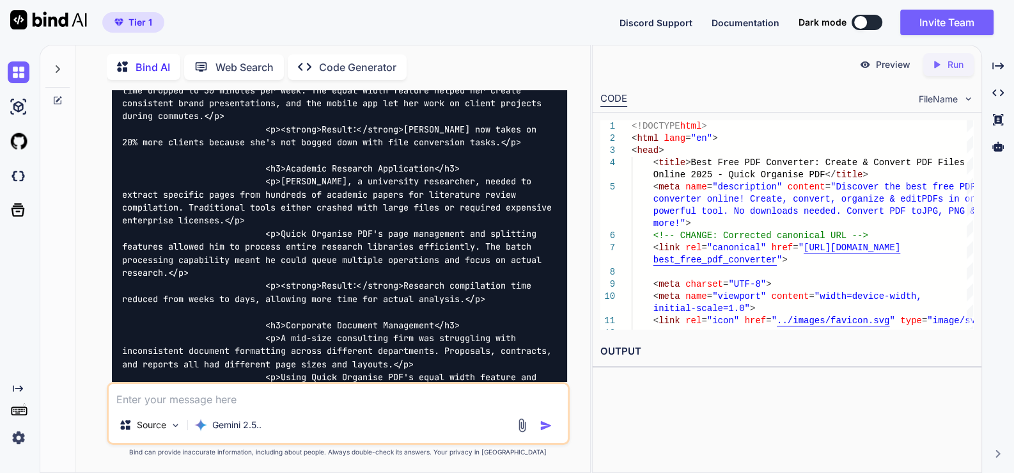
scroll to position [59079, 0]
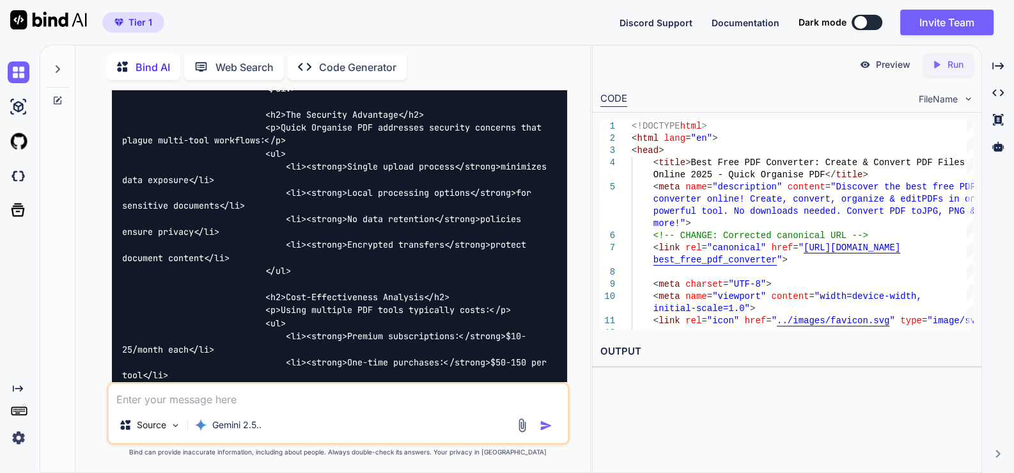
scroll to position [69206, 0]
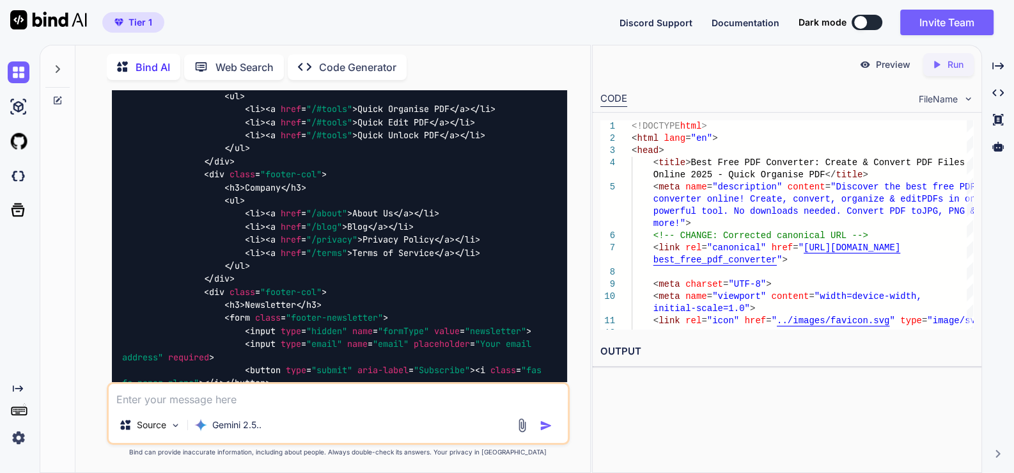
scroll to position [78800, 0]
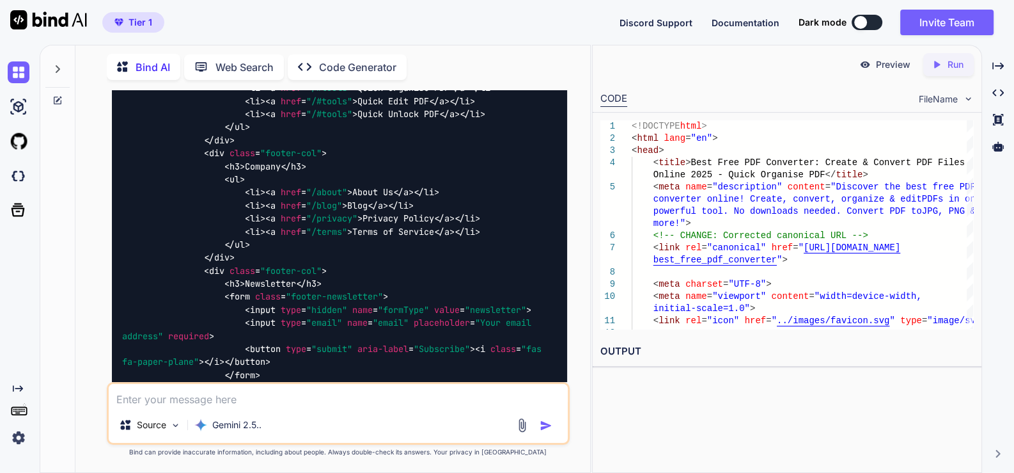
click at [24, 74] on img at bounding box center [19, 72] width 22 height 22
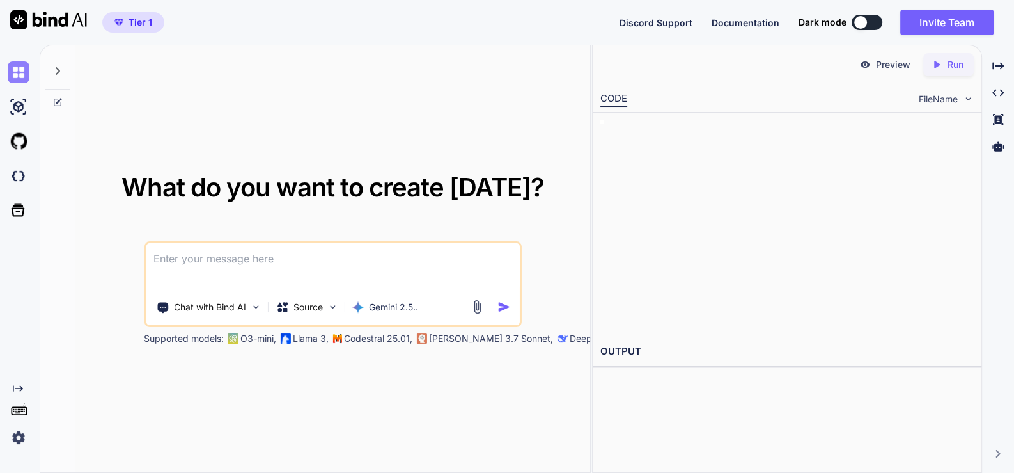
click at [24, 74] on img at bounding box center [19, 72] width 22 height 22
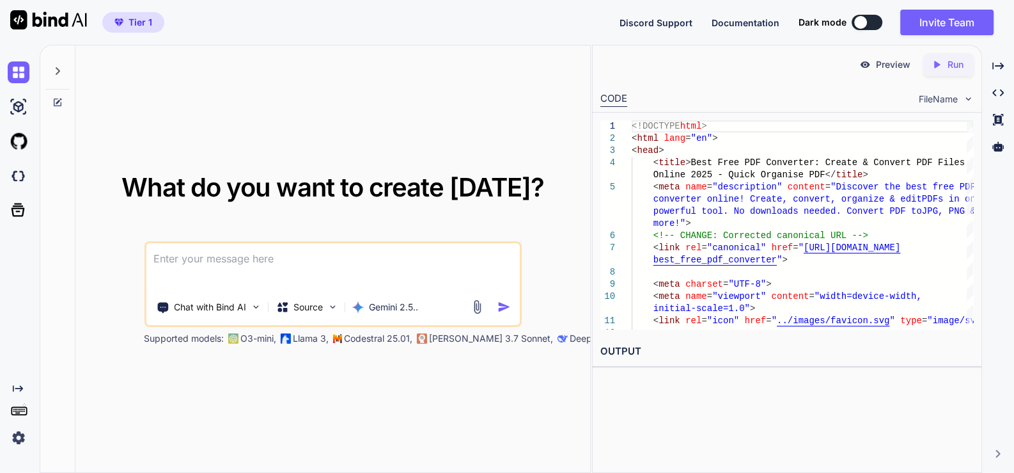
click at [246, 265] on textarea at bounding box center [333, 266] width 374 height 47
paste textarea "this is my website - "" i want 90+ scrore from this website at https://pagespee…"
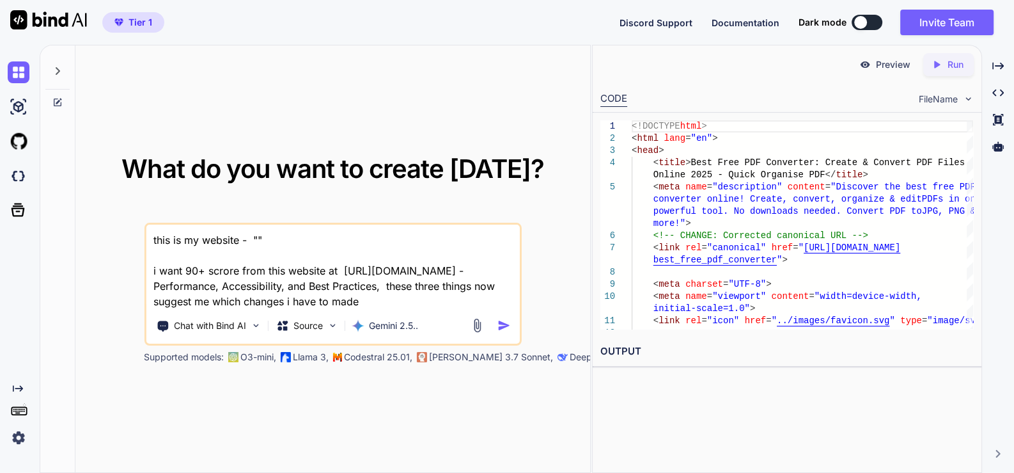
click at [153, 268] on textarea "this is my website - "" i want 90+ scrore from this website at https://pagespee…" at bounding box center [333, 266] width 374 height 84
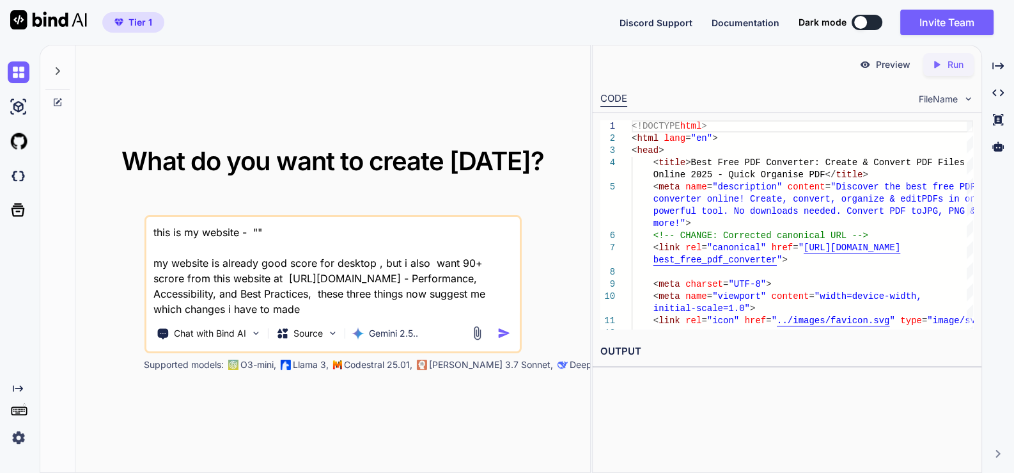
drag, startPoint x: 402, startPoint y: 277, endPoint x: 464, endPoint y: 280, distance: 62.1
click at [464, 280] on textarea "this is my website - "" my website is already good score for desktop , but i al…" at bounding box center [333, 267] width 374 height 100
click at [178, 278] on textarea "this is my website - "" my website is already good score for desktop , but i al…" at bounding box center [333, 267] width 374 height 100
paste textarea "Performance"
click at [326, 280] on textarea "this is my website - "" my website is already good score for desktop , but i al…" at bounding box center [333, 267] width 374 height 100
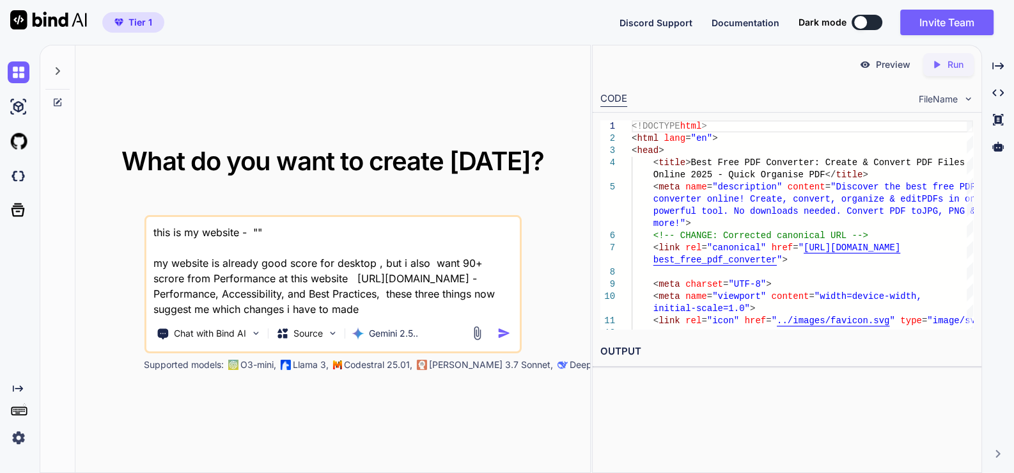
drag, startPoint x: 473, startPoint y: 297, endPoint x: 147, endPoint y: 295, distance: 325.6
click at [147, 295] on textarea "this is my website - "" my website is already good score for desktop , but i al…" at bounding box center [333, 267] width 374 height 100
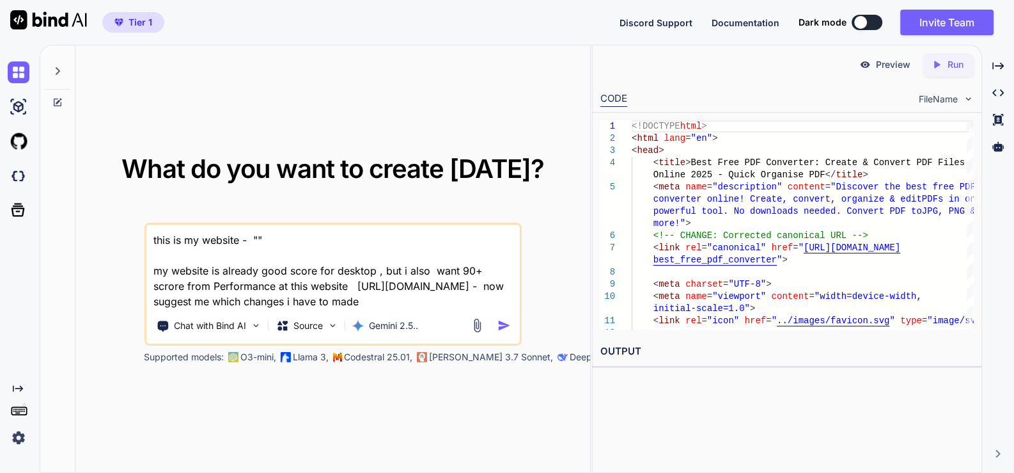
click at [239, 287] on textarea "this is my website - "" my website is already good score for desktop , but i al…" at bounding box center [333, 266] width 374 height 84
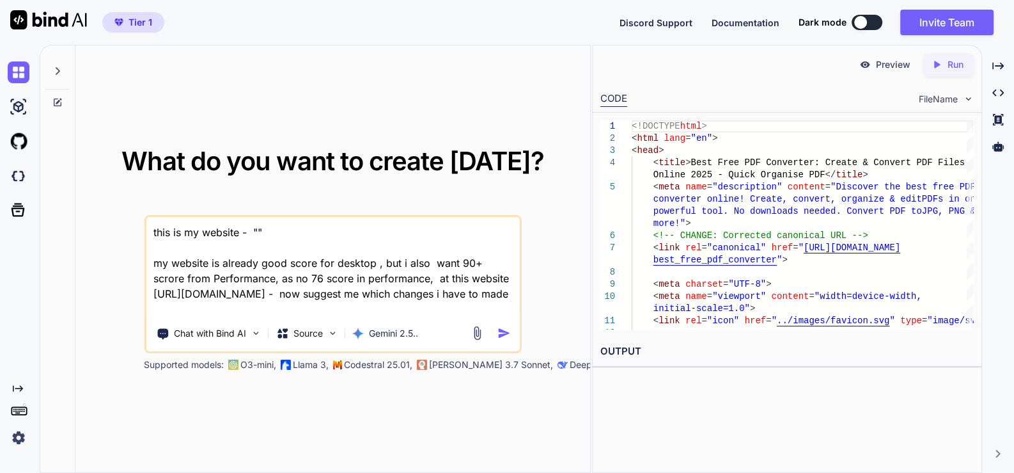
click at [392, 276] on textarea "this is my website - "" my website is already good score for desktop , but i al…" at bounding box center [333, 267] width 374 height 100
click at [395, 276] on textarea "this is my website - "" my website is already good score for desktop , but i al…" at bounding box center [333, 267] width 374 height 100
click at [256, 230] on textarea "this is my website - "" my website is already good score for desktop , but i al…" at bounding box center [333, 267] width 374 height 100
paste textarea "here is text code - .htaccess "# .htaccess # ENABLE COMPRESSION <IfModule mod_d…"
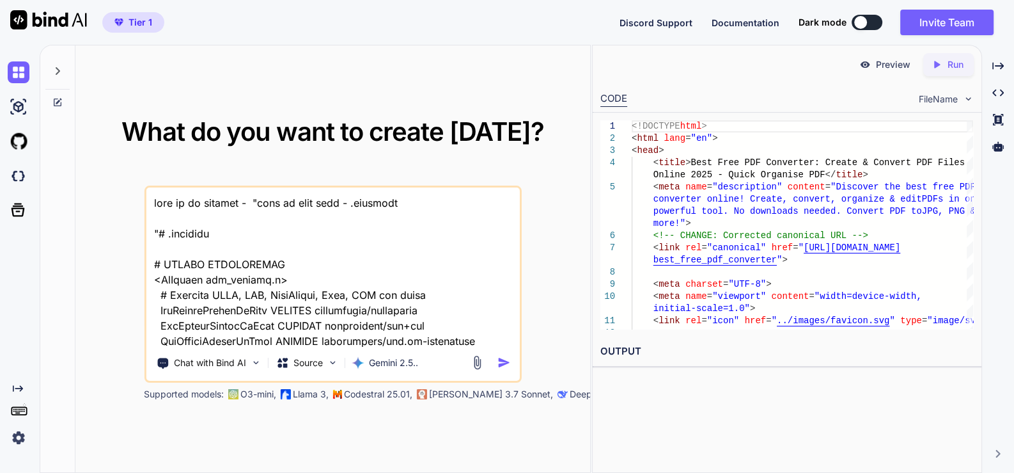
scroll to position [68394, 0]
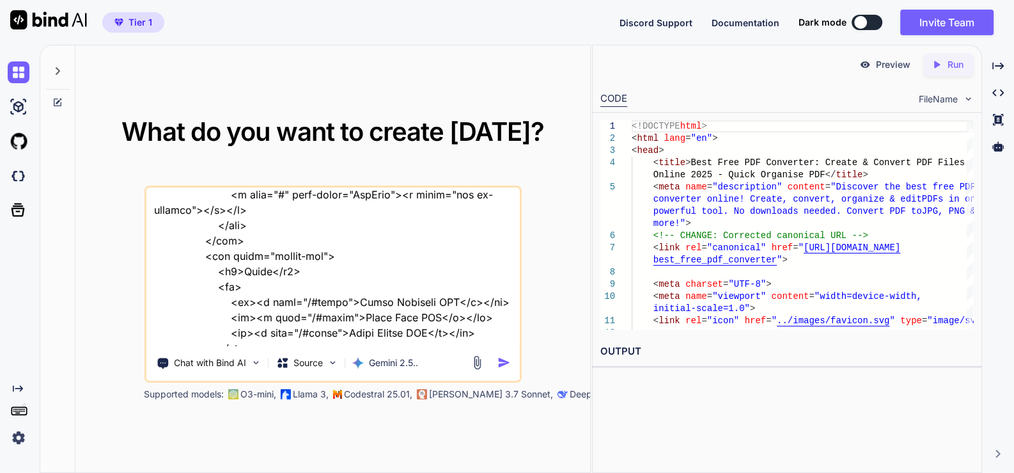
click at [501, 359] on img "button" at bounding box center [504, 362] width 13 height 13
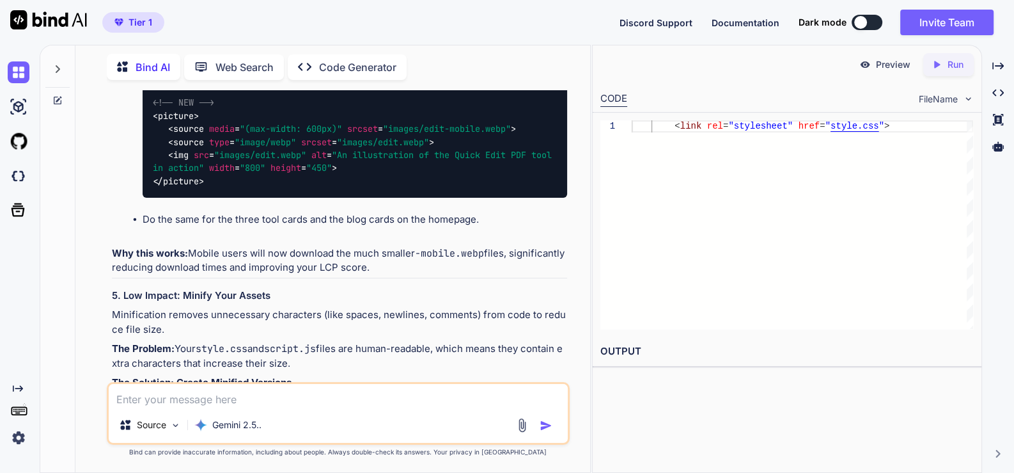
scroll to position [24430, 0]
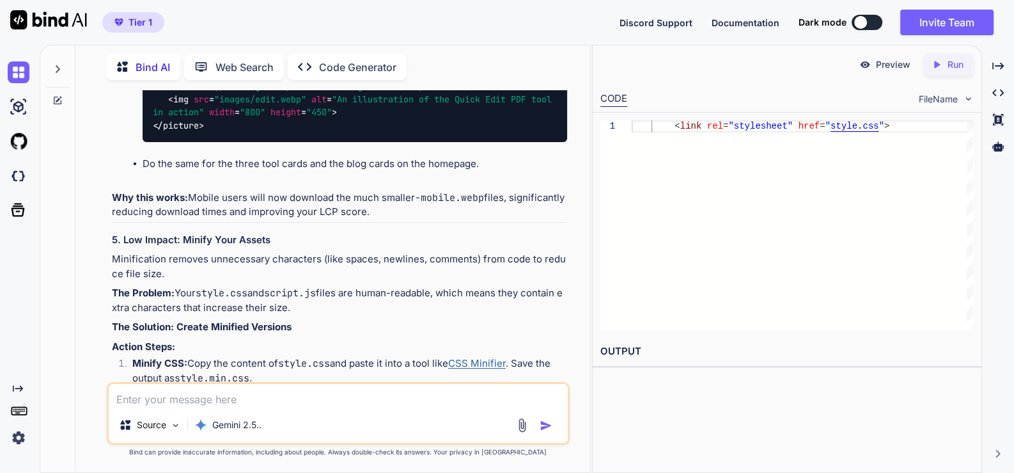
click at [203, 387] on textarea at bounding box center [338, 395] width 459 height 23
click at [544, 421] on img "button" at bounding box center [546, 425] width 13 height 13
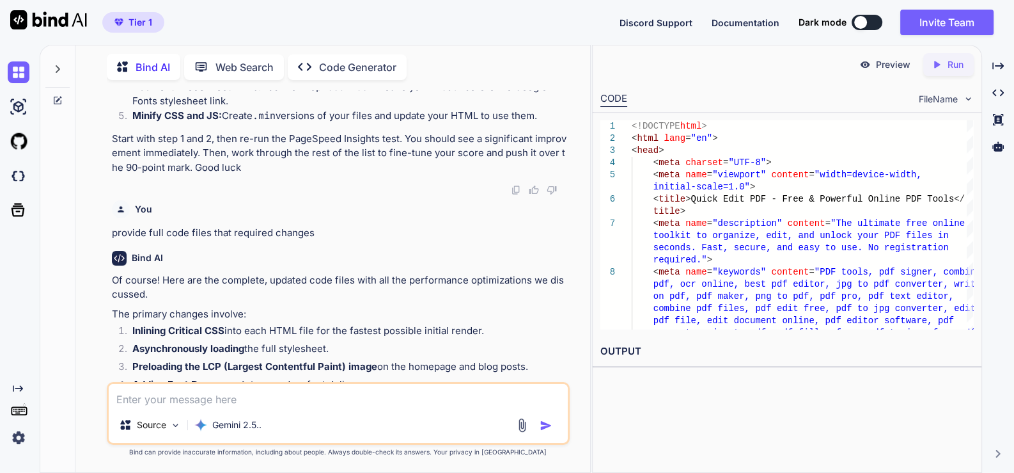
scroll to position [24965, 0]
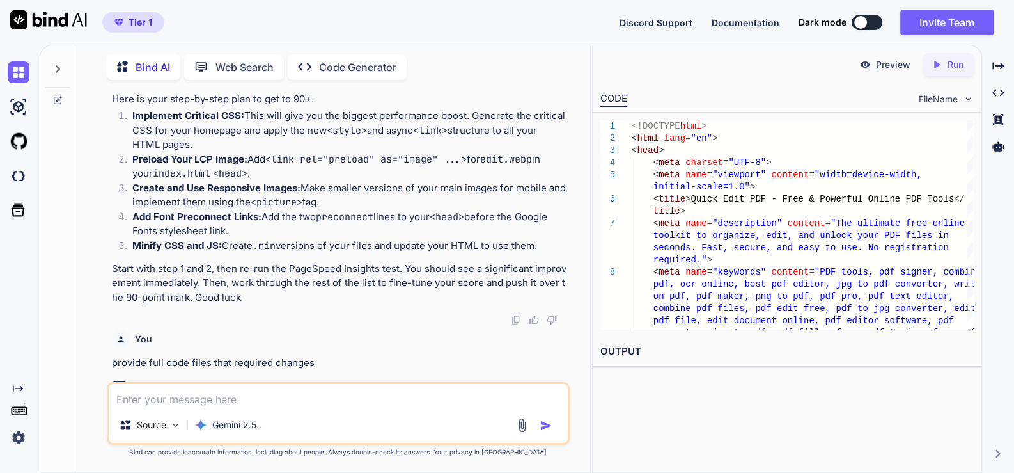
scroll to position [24920, 0]
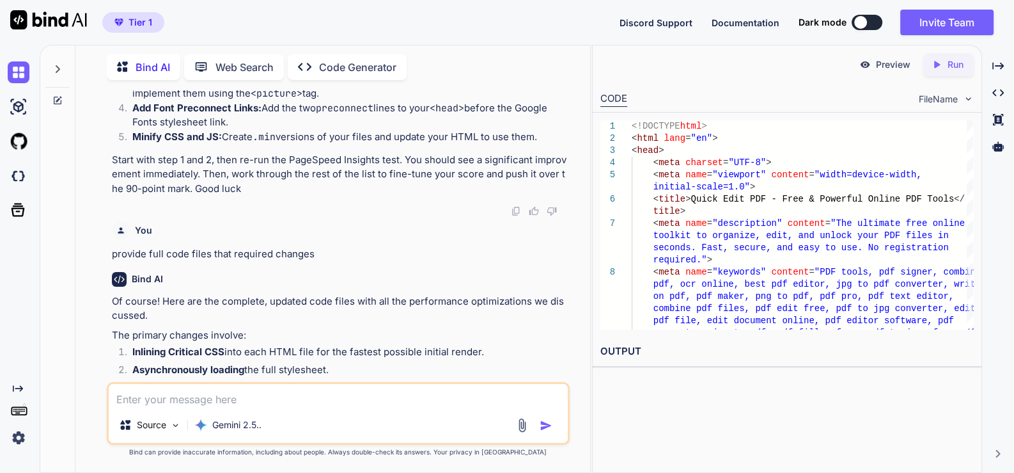
click at [256, 406] on textarea at bounding box center [338, 395] width 459 height 23
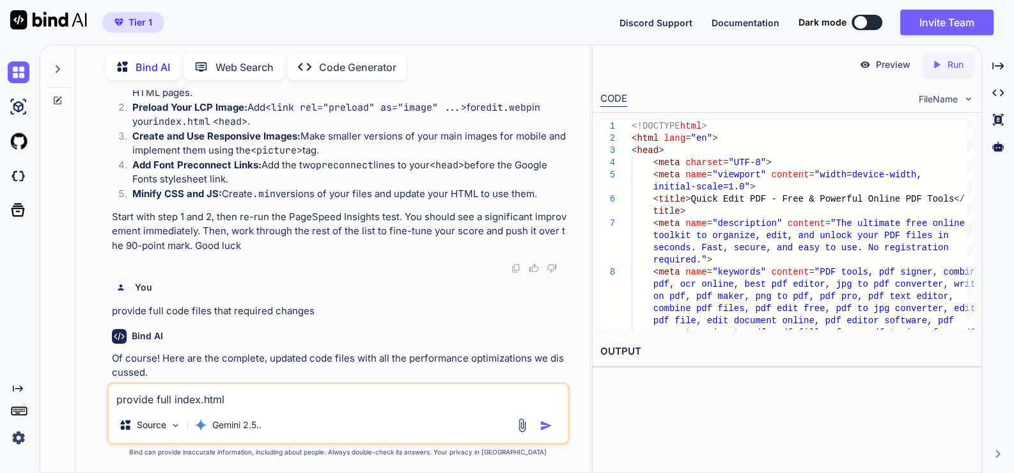
scroll to position [24841, 0]
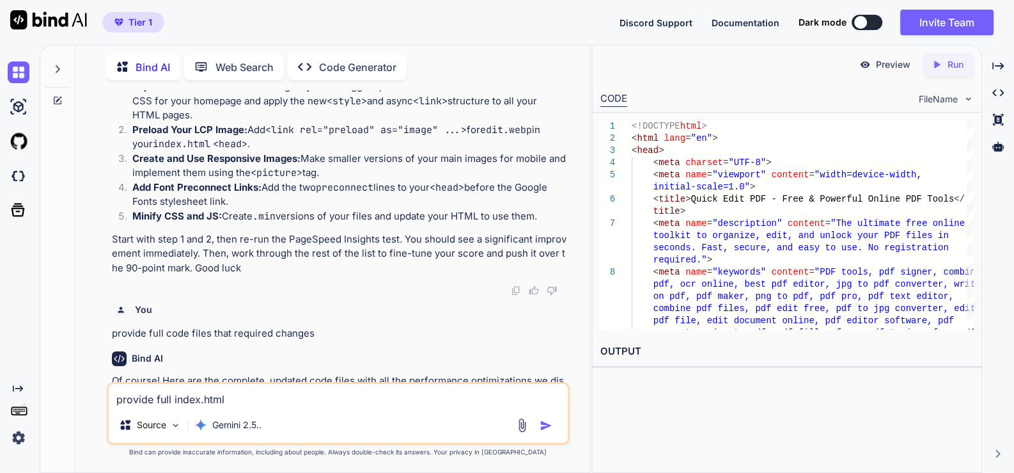
click at [546, 427] on img "button" at bounding box center [546, 425] width 13 height 13
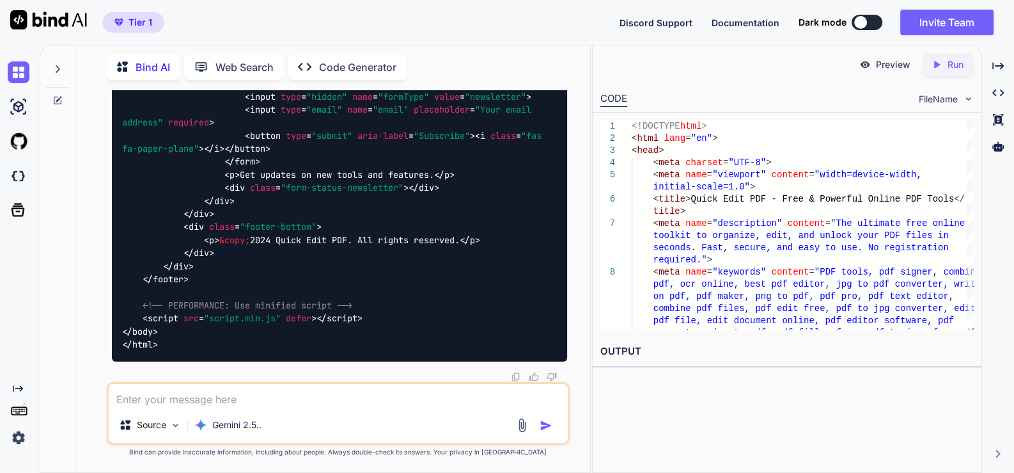
scroll to position [41121, 0]
click at [188, 397] on textarea at bounding box center [338, 395] width 459 height 23
click at [547, 423] on img "button" at bounding box center [546, 425] width 13 height 13
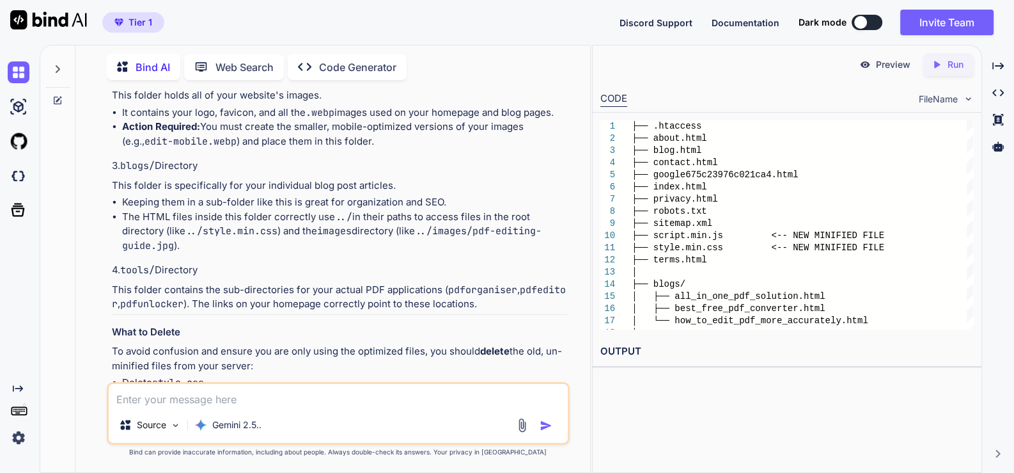
scroll to position [41312, 0]
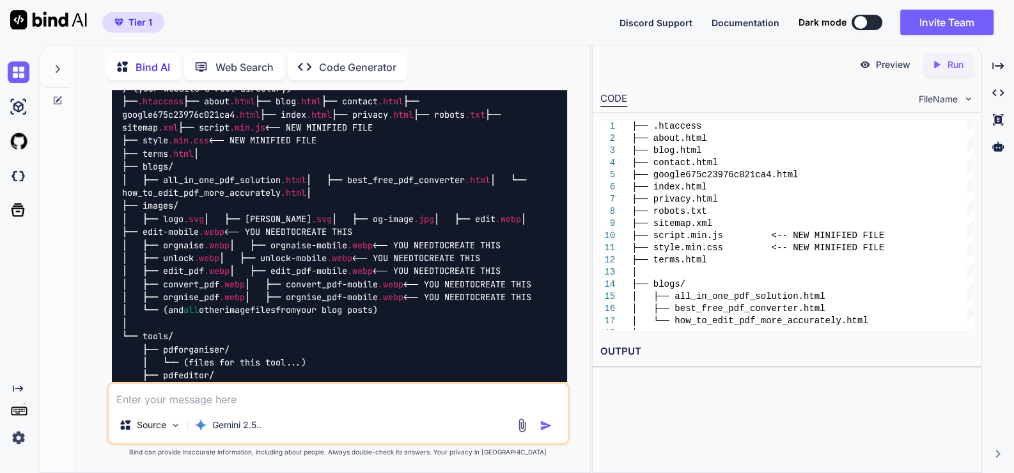
click at [3, 77] on div at bounding box center [17, 72] width 35 height 35
click at [15, 65] on img at bounding box center [19, 72] width 22 height 22
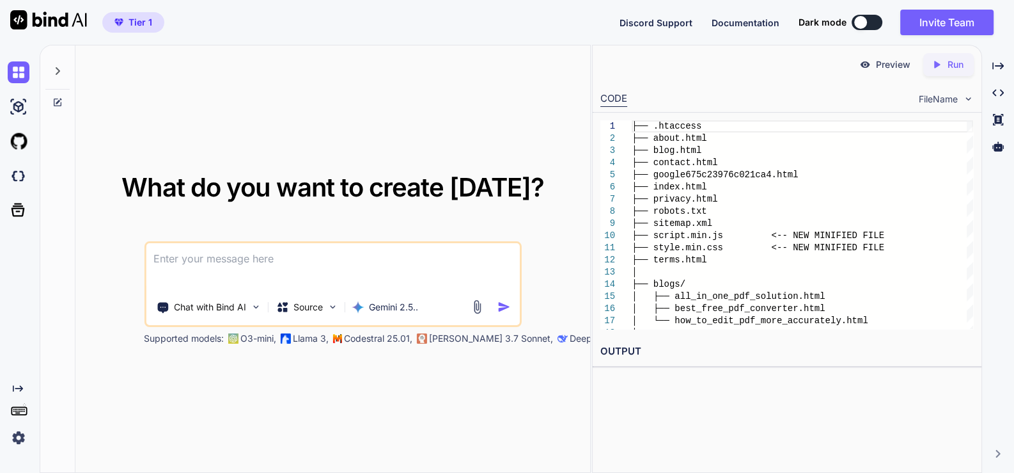
click at [304, 268] on textarea at bounding box center [333, 266] width 374 height 47
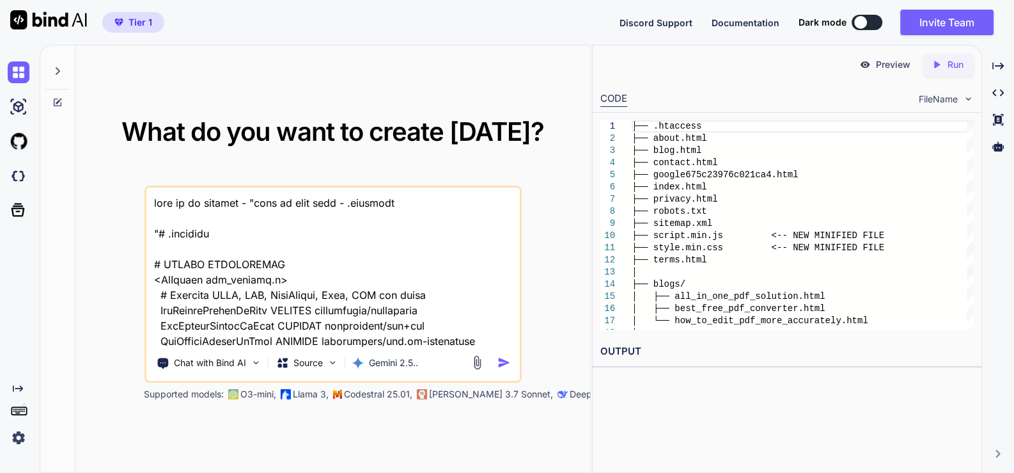
scroll to position [68394, 0]
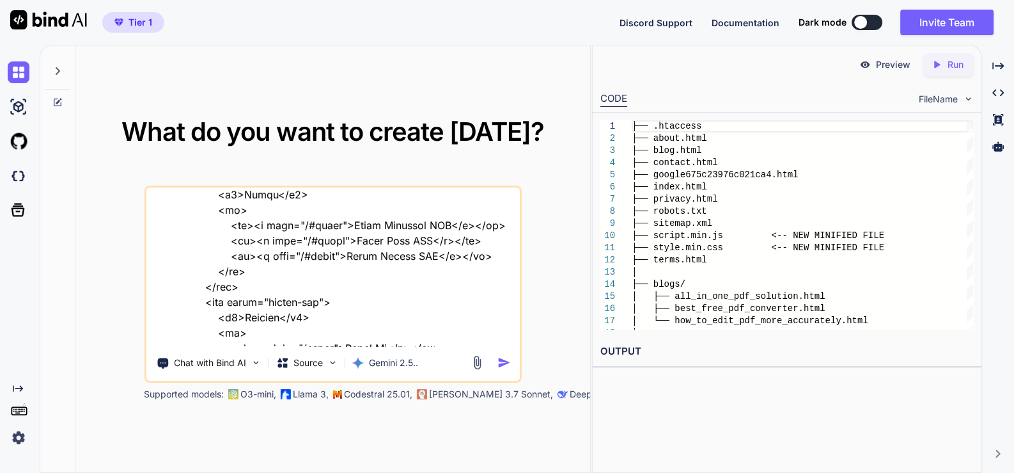
click at [228, 335] on textarea at bounding box center [333, 266] width 374 height 159
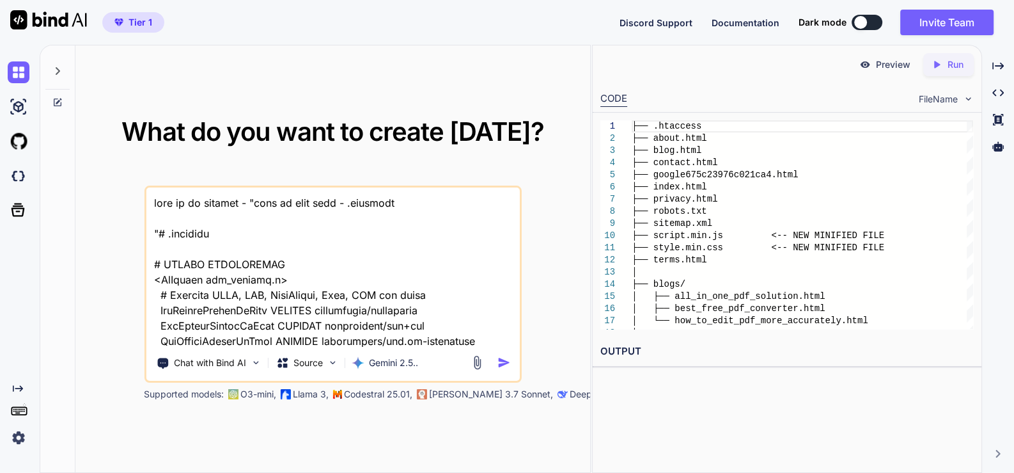
scroll to position [68410, 0]
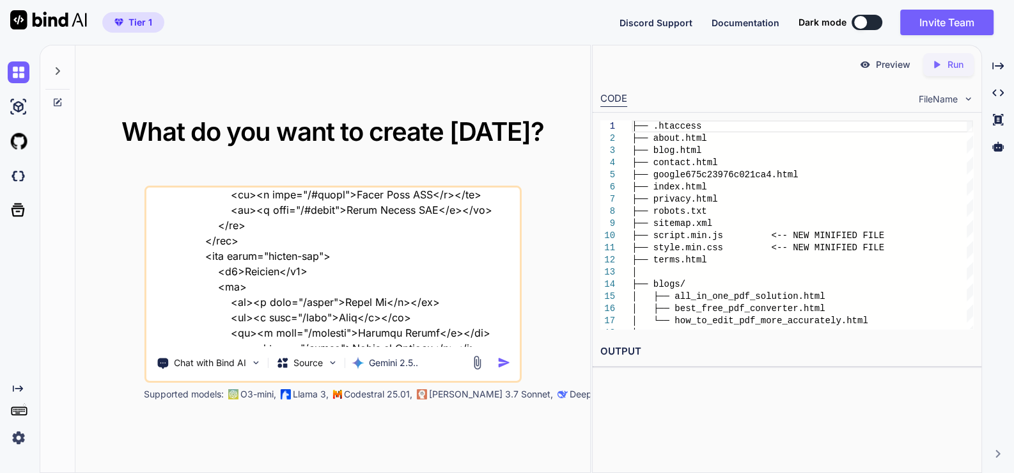
type textarea "this is my website - "here is text code - .htaccess "# .htaccess # ENABLE COMPR…"
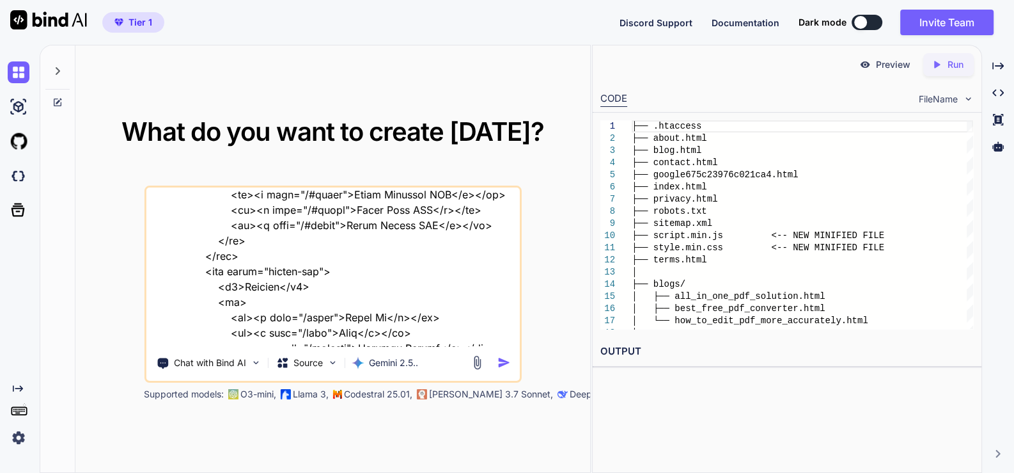
type textarea "x"
type textarea "this is my website - "here is text code - .htaccess "# .htaccess # ENABLE COMPR…"
type textarea "x"
type textarea "this is my website - "here is text code - .htaccess "# .htaccess # ENABLE COMPR…"
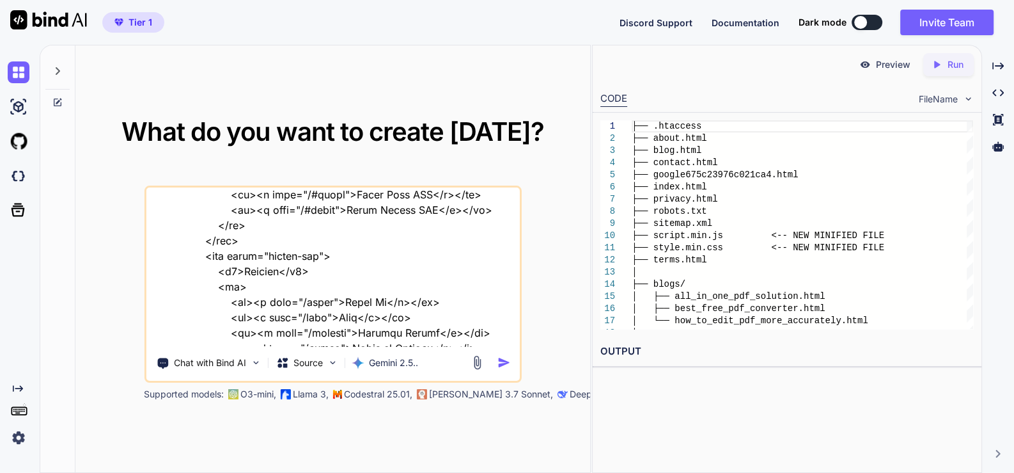
type textarea "x"
type textarea "this is my website - "here is text code - .htaccess "# .htaccess # ENABLE COMPR…"
type textarea "x"
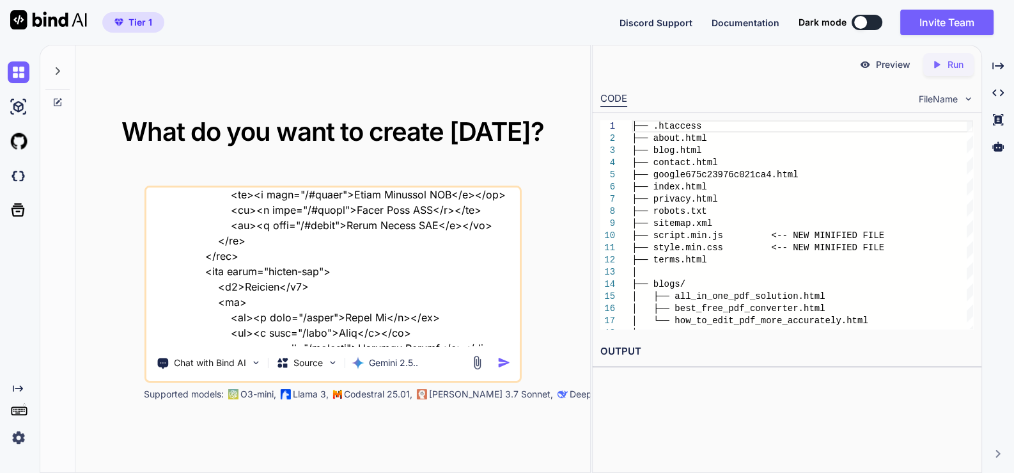
type textarea "this is my website - "here is text code - .htaccess "# .htaccess # ENABLE COMPR…"
type textarea "x"
type textarea "this is my website - "here is text code - .htaccess "# .htaccess # ENABLE COMPR…"
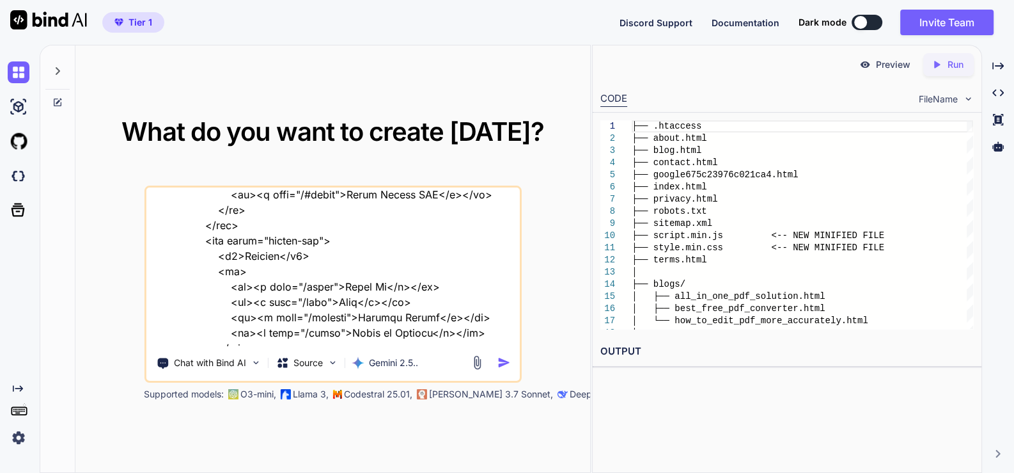
type textarea "x"
type textarea "this is my website - "here is text code - .htaccess "# .htaccess # ENABLE COMPR…"
type textarea "x"
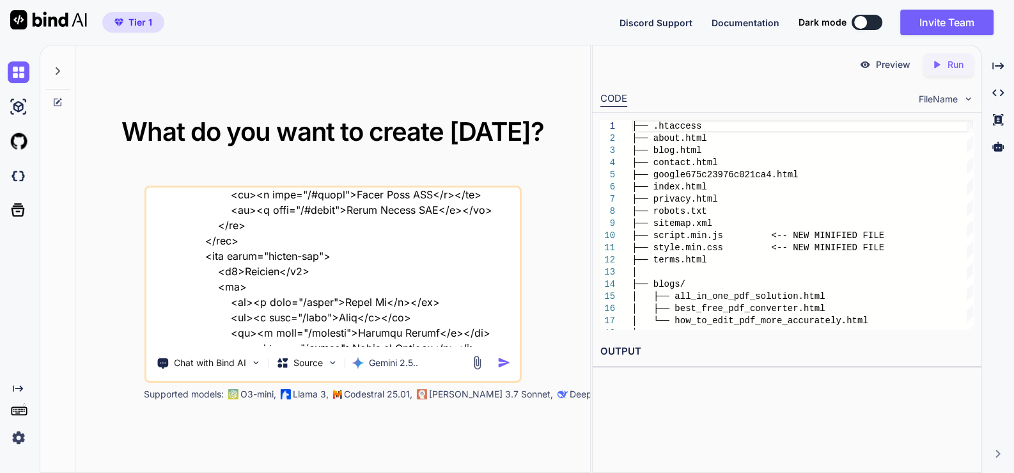
type textarea "this is my website - "here is text code - .htaccess "# .htaccess # ENABLE COMPR…"
type textarea "x"
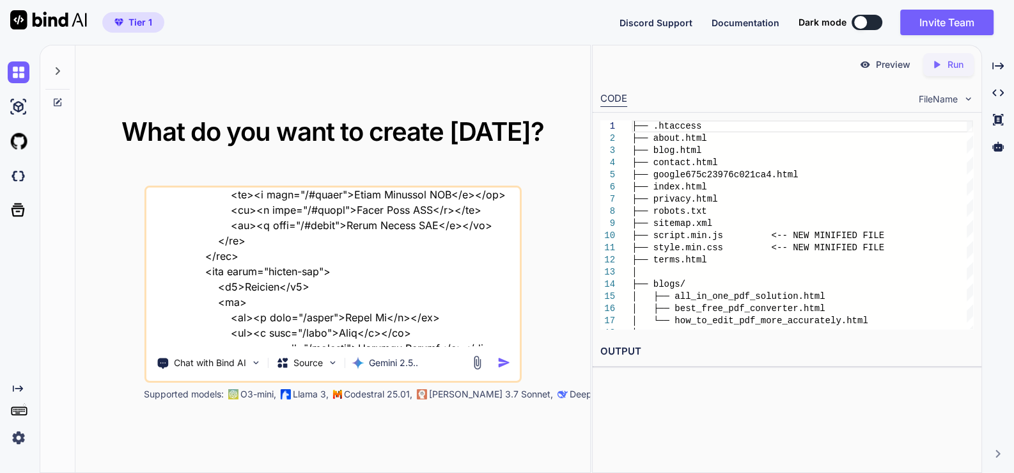
type textarea "this is my website - "here is text code - .htaccess "# .htaccess # ENABLE COMPR…"
type textarea "x"
type textarea "this is my website - "here is text code - .htaccess "# .htaccess # ENABLE COMPR…"
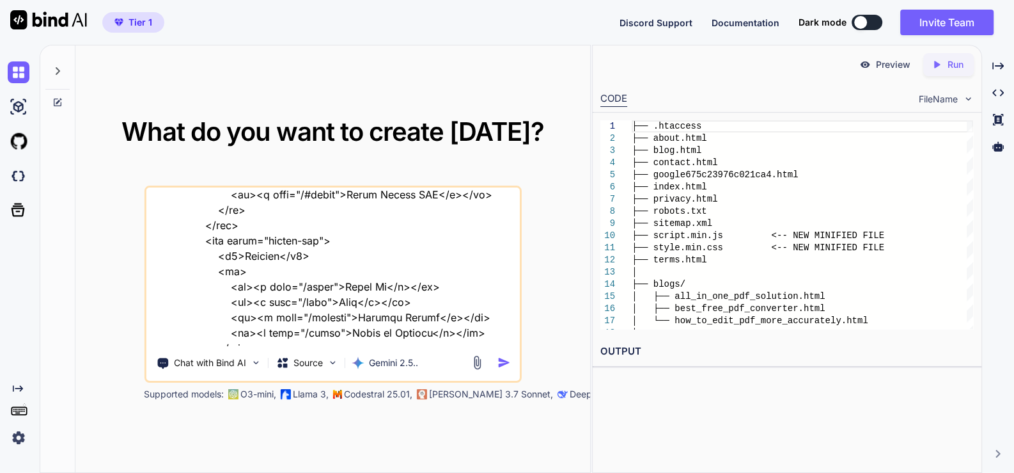
type textarea "x"
type textarea "this is my website - "here is text code - .htaccess "# .htaccess # ENABLE COMPR…"
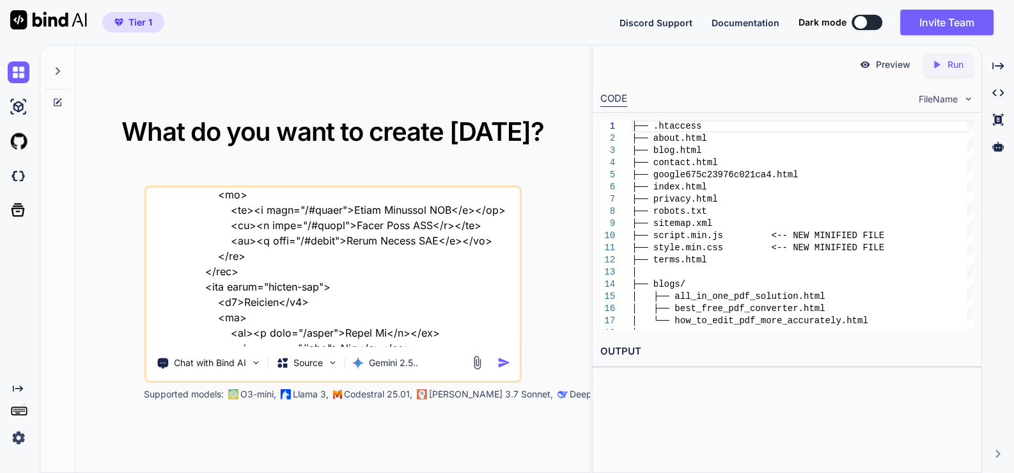
type textarea "x"
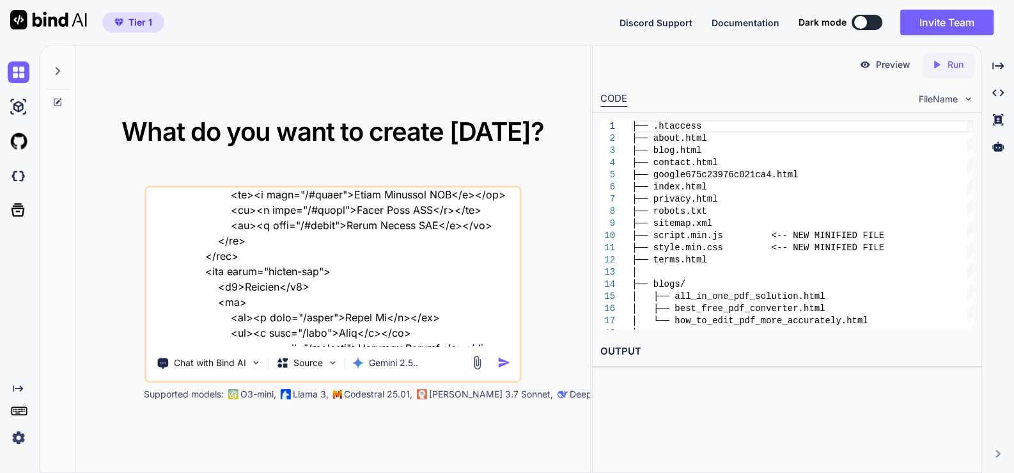
type textarea "this is my website - "here is text code - .htaccess "# .htaccess # ENABLE COMPR…"
type textarea "x"
type textarea "this is my website - "here is text code - .htaccess "# .htaccess # ENABLE COMPR…"
type textarea "x"
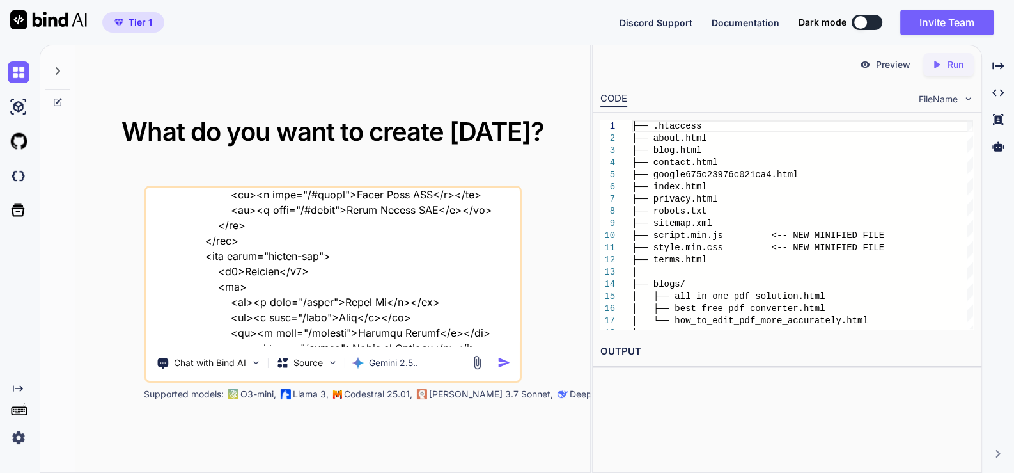
type textarea "this is my website - "here is text code - .htaccess "# .htaccess # ENABLE COMPR…"
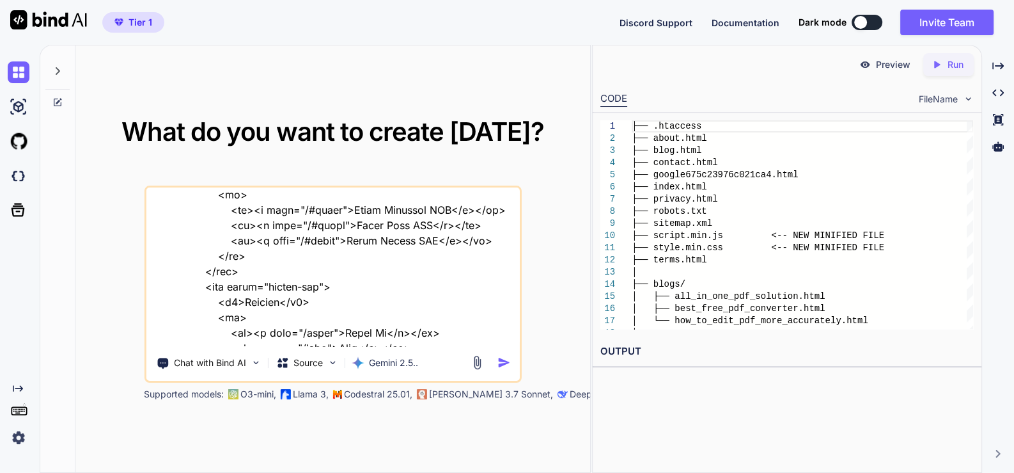
type textarea "x"
type textarea "this is my website - "here is text code - .htaccess "# .htaccess # ENABLE COMPR…"
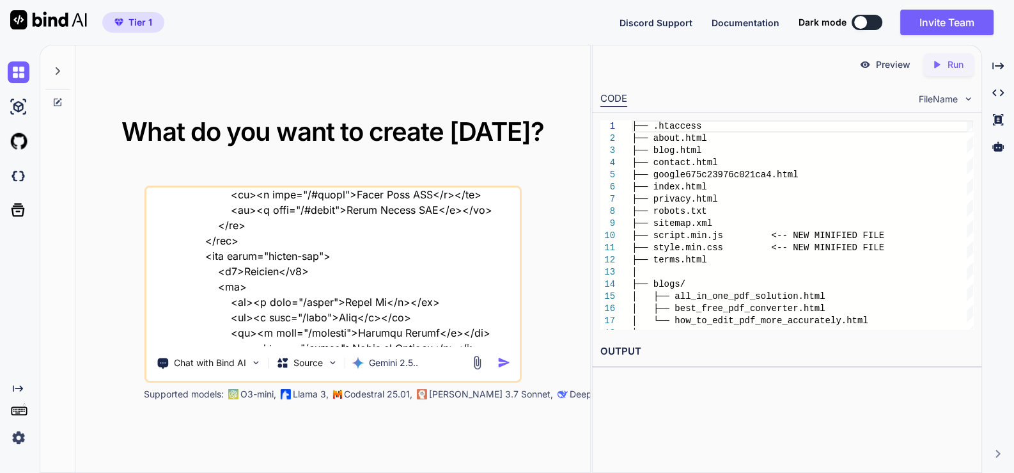
type textarea "x"
type textarea "this is my website - "here is text code - .htaccess "# .htaccess # ENABLE COMPR…"
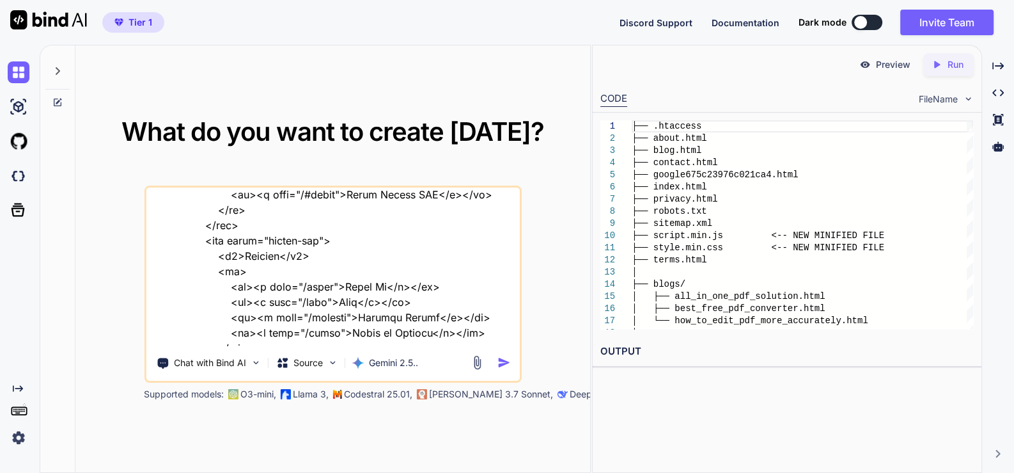
type textarea "x"
type textarea "this is my website - "here is text code - .htaccess "# .htaccess # ENABLE COMPR…"
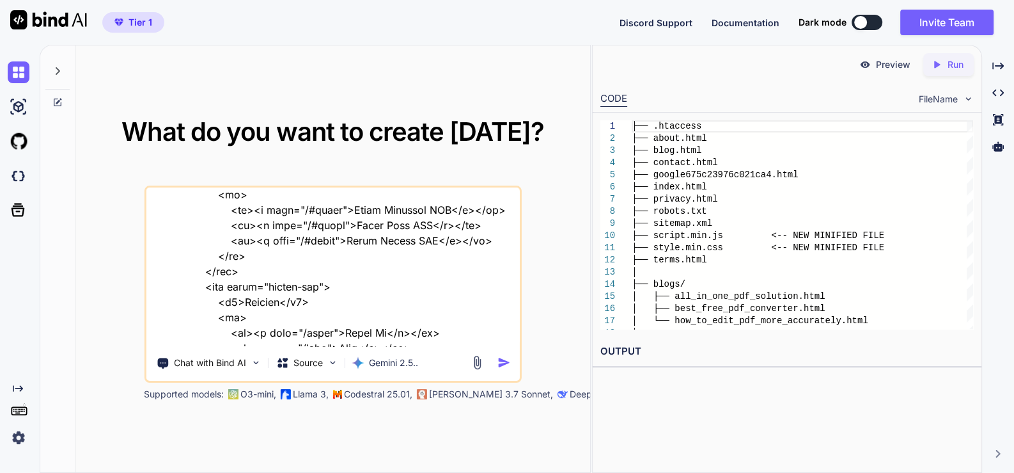
type textarea "x"
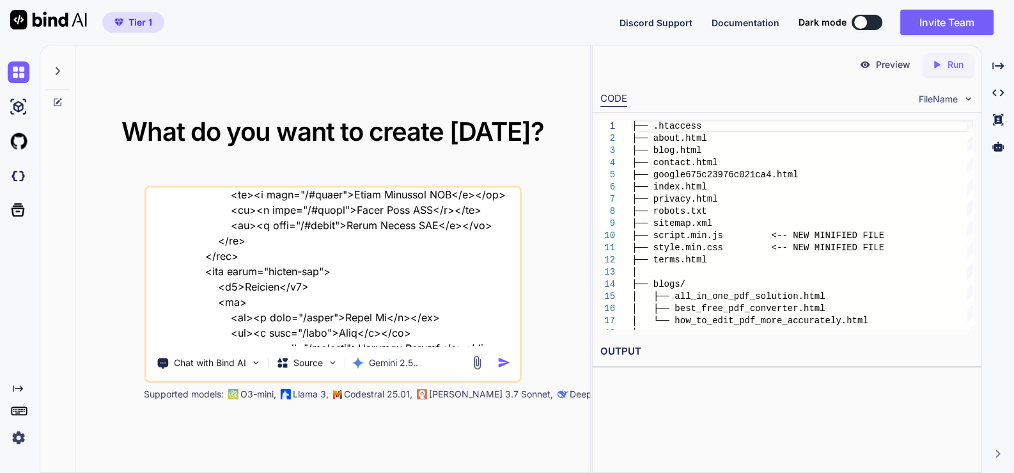
type textarea "this is my website - "here is text code - .htaccess "# .htaccess # ENABLE COMPR…"
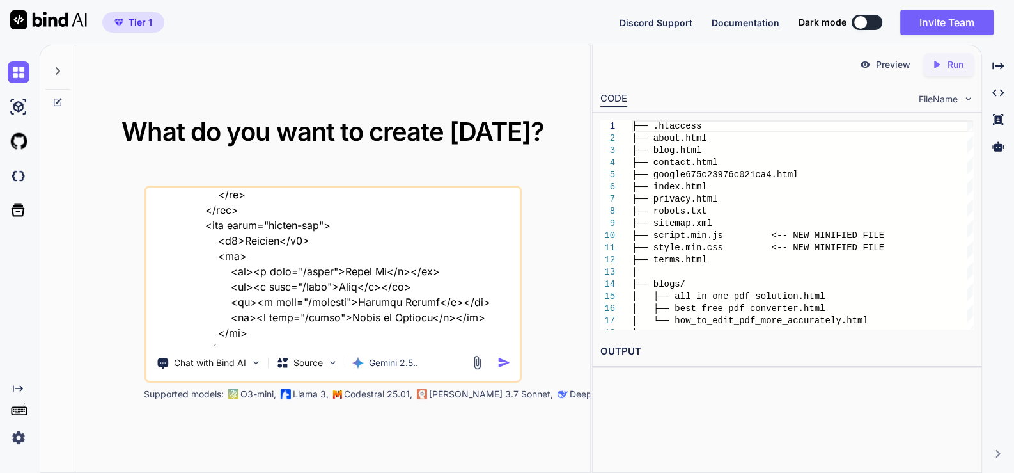
type textarea "x"
type textarea "this is my website - "here is text code - .htaccess "# .htaccess # ENABLE COMPR…"
type textarea "x"
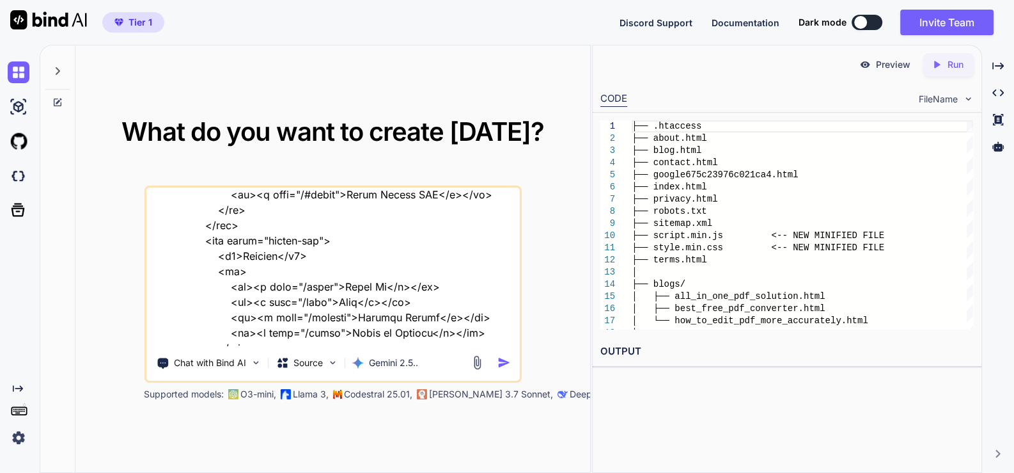
type textarea "this is my website - "here is text code - .htaccess "# .htaccess # ENABLE COMPR…"
type textarea "x"
type textarea "this is my website - "here is text code - .htaccess "# .htaccess # ENABLE COMPR…"
type textarea "x"
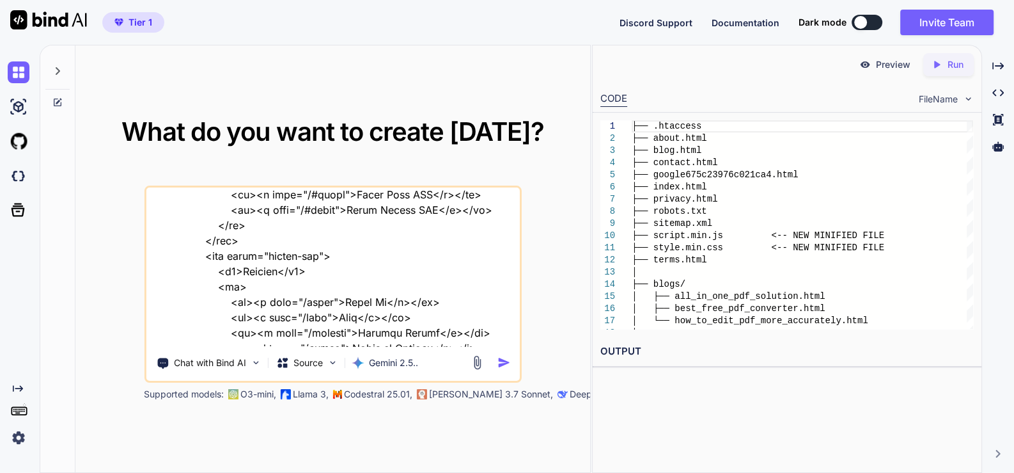
type textarea "this is my website - "here is text code - .htaccess "# .htaccess # ENABLE COMPR…"
type textarea "x"
type textarea "this is my website - "here is text code - .htaccess "# .htaccess # ENABLE COMPR…"
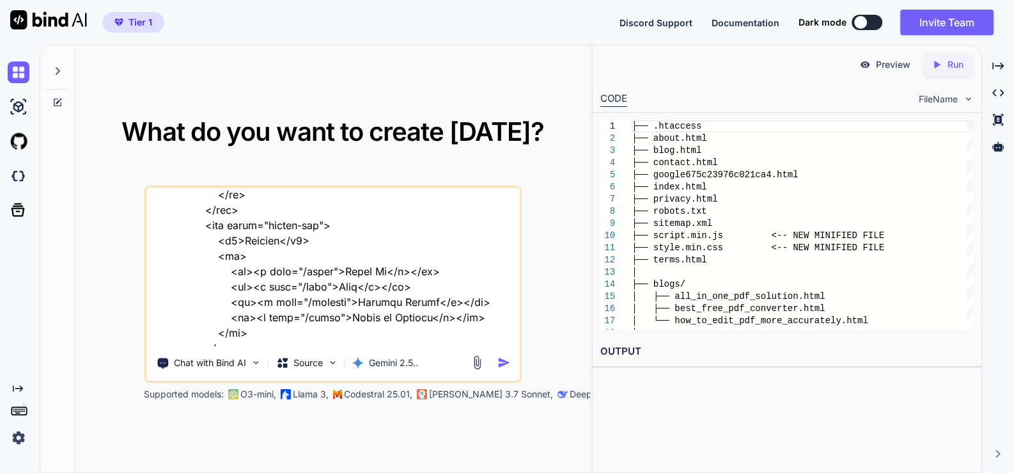
type textarea "x"
type textarea "this is my website - "here is text code - .htaccess "# .htaccess # ENABLE COMPR…"
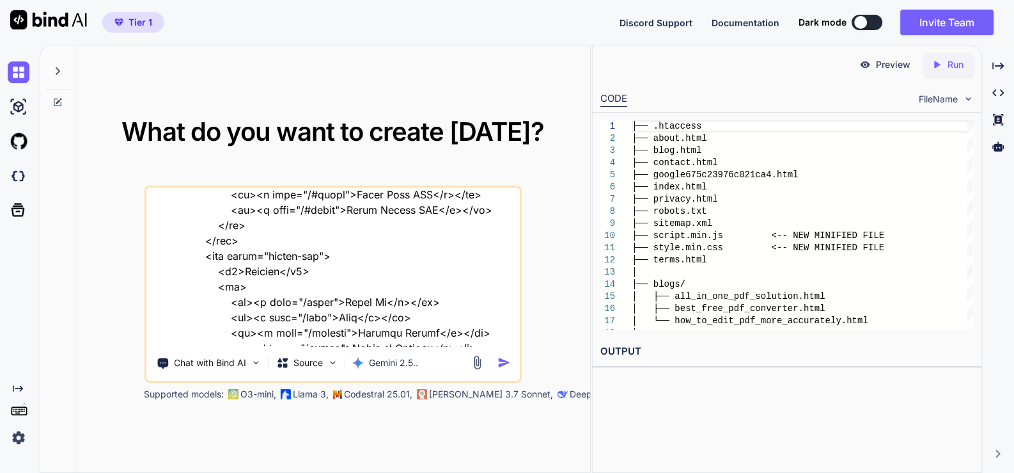
type textarea "x"
type textarea "this is my website - "here is text code - .htaccess "# .htaccess # ENABLE COMPR…"
type textarea "x"
type textarea "this is my website - "here is text code - .htaccess "# .htaccess # ENABLE COMPR…"
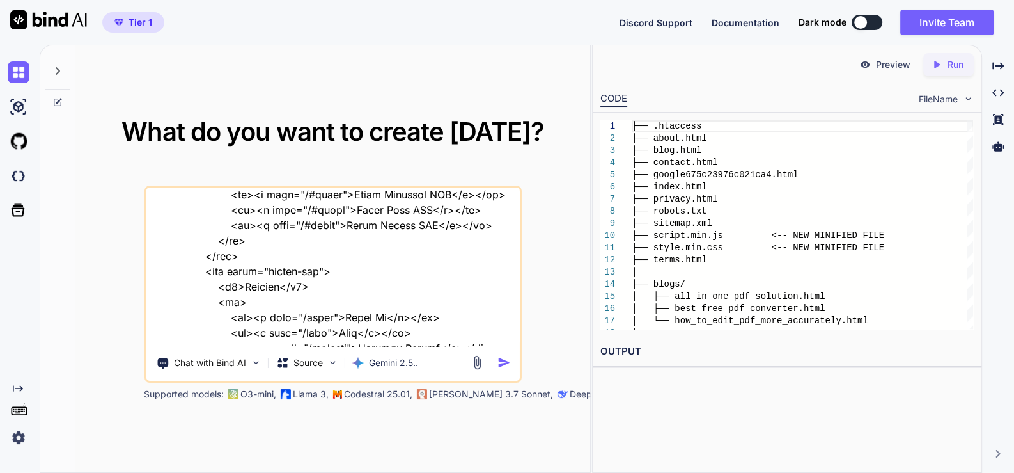
type textarea "x"
type textarea "this is my website - "here is text code - .htaccess "# .htaccess # ENABLE COMPR…"
type textarea "x"
type textarea "this is my website - "here is text code - .htaccess "# .htaccess # ENABLE COMPR…"
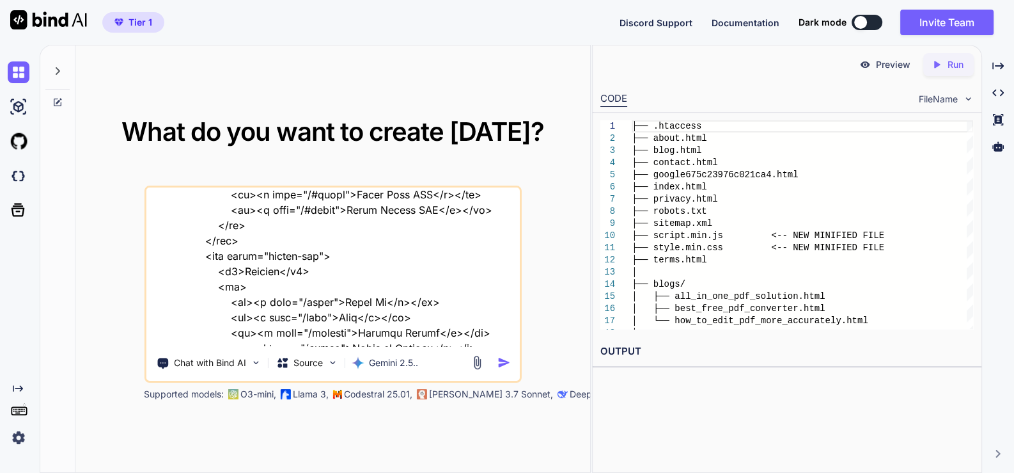
type textarea "x"
type textarea "this is my website - "here is text code - .htaccess "# .htaccess # ENABLE COMPR…"
type textarea "x"
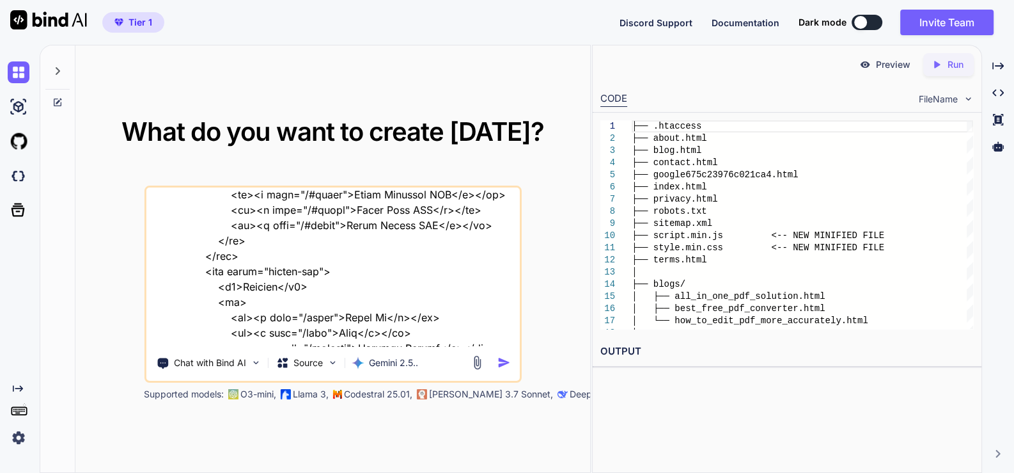
type textarea "this is my website - "here is text code - .htaccess "# .htaccess # ENABLE COMPR…"
type textarea "x"
type textarea "this is my website - "here is text code - .htaccess "# .htaccess # ENABLE COMPR…"
type textarea "x"
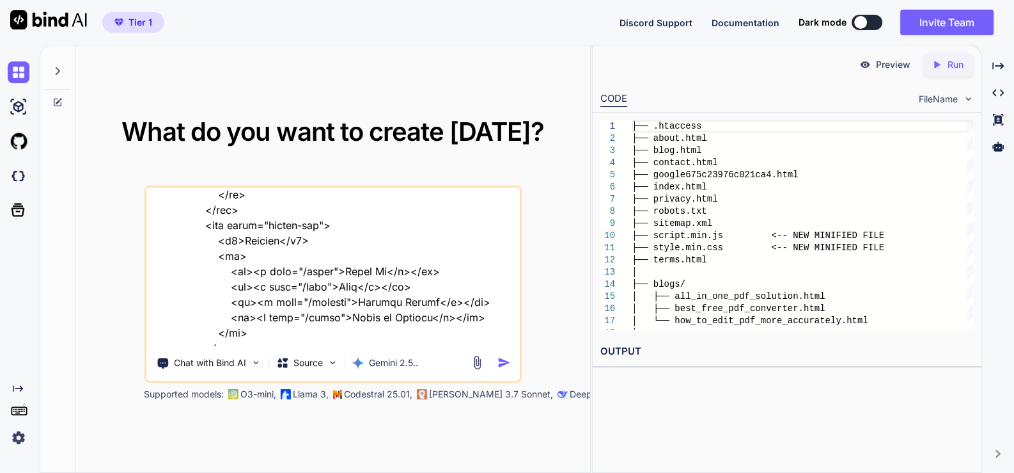
type textarea "this is my website - "here is text code - .htaccess "# .htaccess # ENABLE COMPR…"
type textarea "x"
type textarea "this is my website - "here is text code - .htaccess "# .htaccess # ENABLE COMPR…"
type textarea "x"
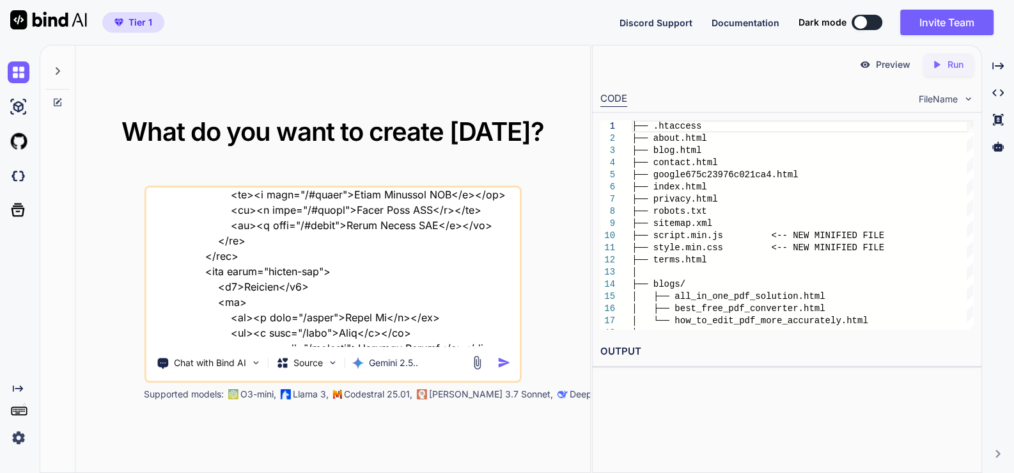
type textarea "this is my website - "here is text code - .htaccess "# .htaccess # ENABLE COMPR…"
type textarea "x"
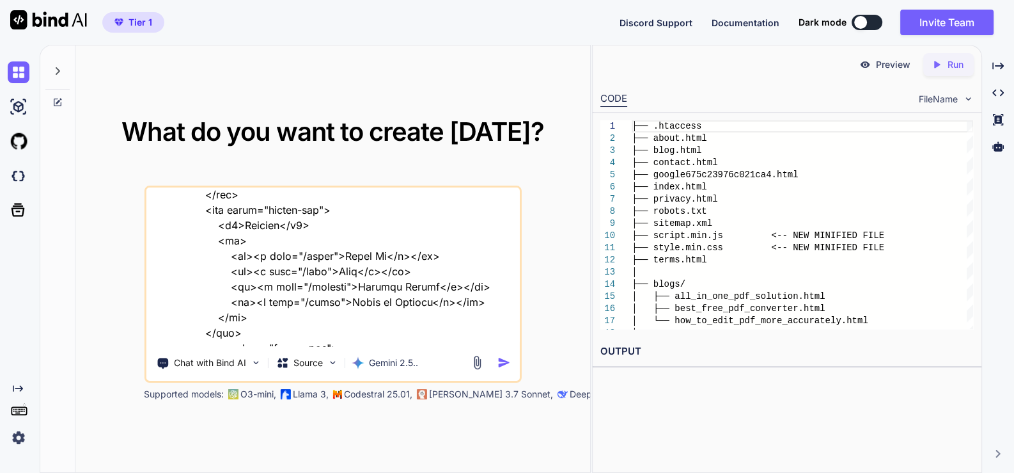
type textarea "this is my website - "here is text code - .htaccess "# .htaccess # ENABLE COMPR…"
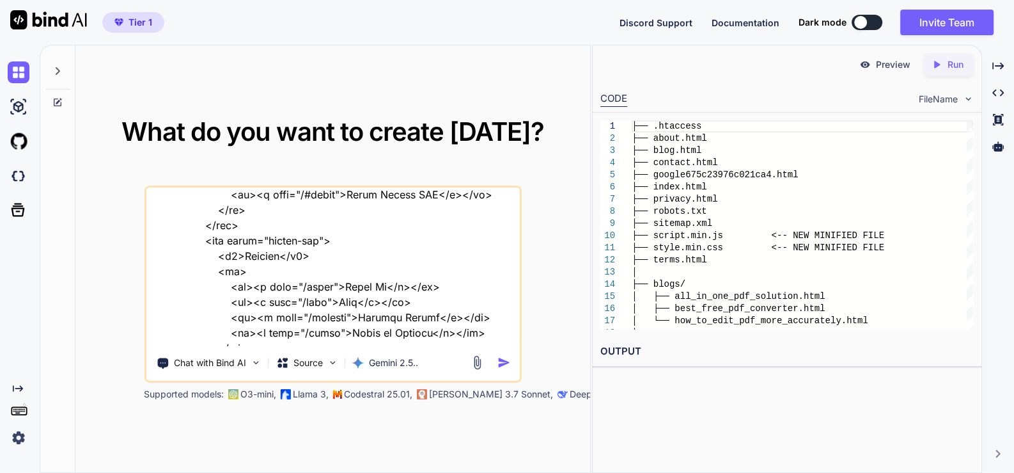
type textarea "x"
type textarea "this is my website - "here is text code - .htaccess "# .htaccess # ENABLE COMPR…"
type textarea "x"
type textarea "this is my website - "here is text code - .htaccess "# .htaccess # ENABLE COMPR…"
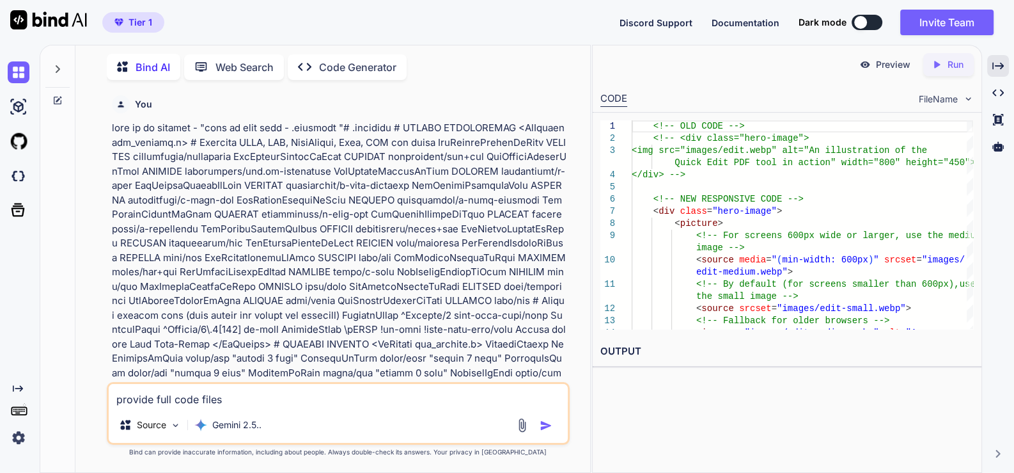
scroll to position [24734, 0]
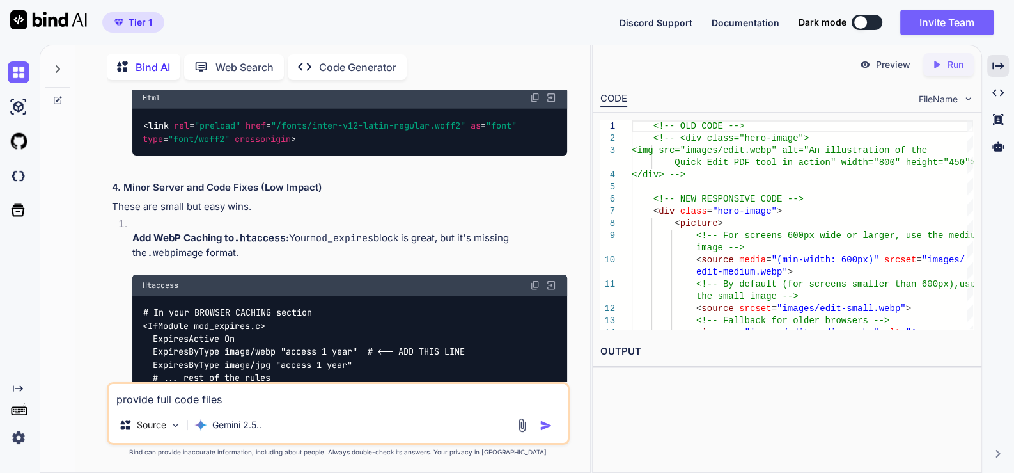
type textarea "provide full code files t"
type textarea "x"
type textarea "provide full code files th"
type textarea "x"
type textarea "provide full code files tha"
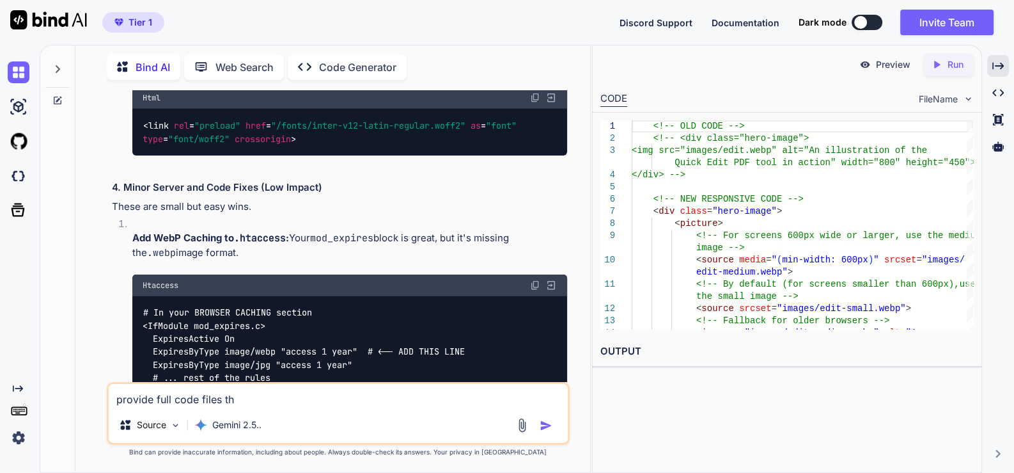
type textarea "x"
type textarea "provide full code files that"
type textarea "x"
type textarea "provide full code files that"
type textarea "x"
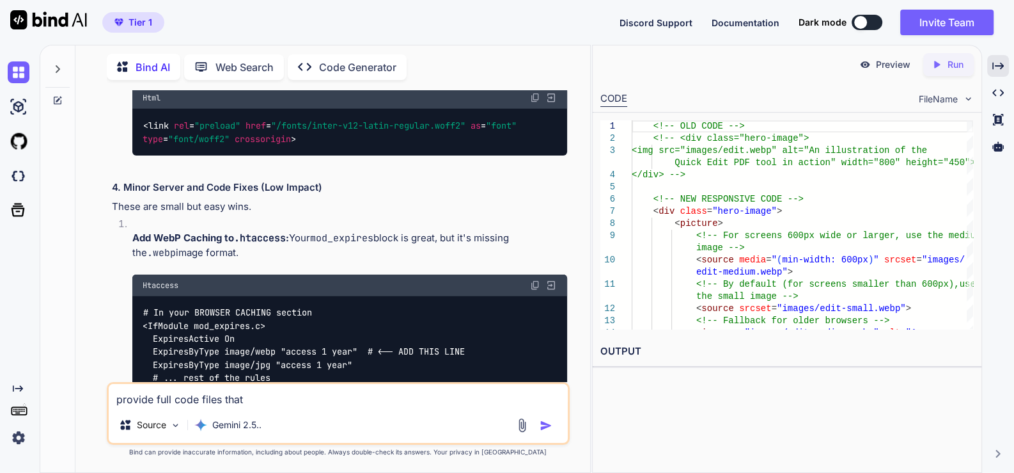
type textarea "provide full code files that r"
type textarea "x"
type textarea "provide full code files that re"
type textarea "x"
type textarea "provide full code files that req"
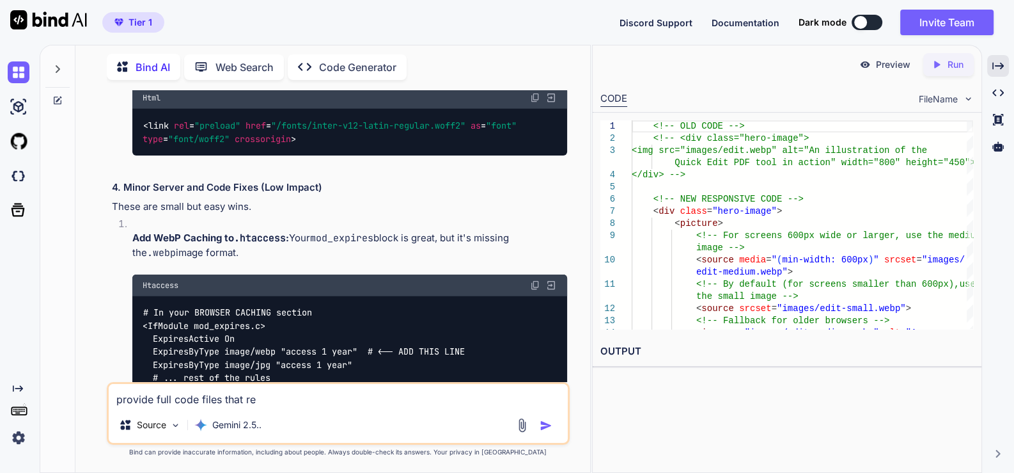
type textarea "x"
type textarea "provide full code files that requ"
type textarea "x"
type textarea "provide full code files that requi"
type textarea "x"
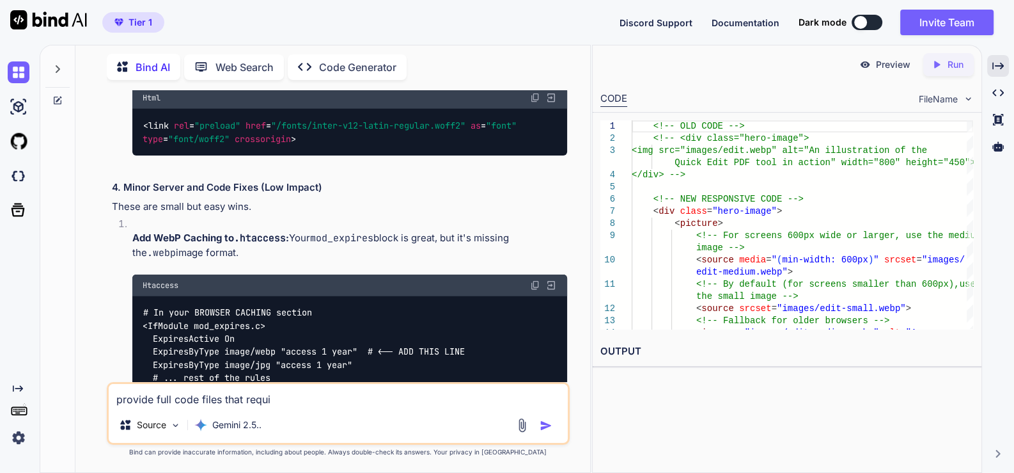
type textarea "provide full code files that requir"
type textarea "x"
type textarea "provide full code files that require"
type textarea "x"
type textarea "provide full code files that required"
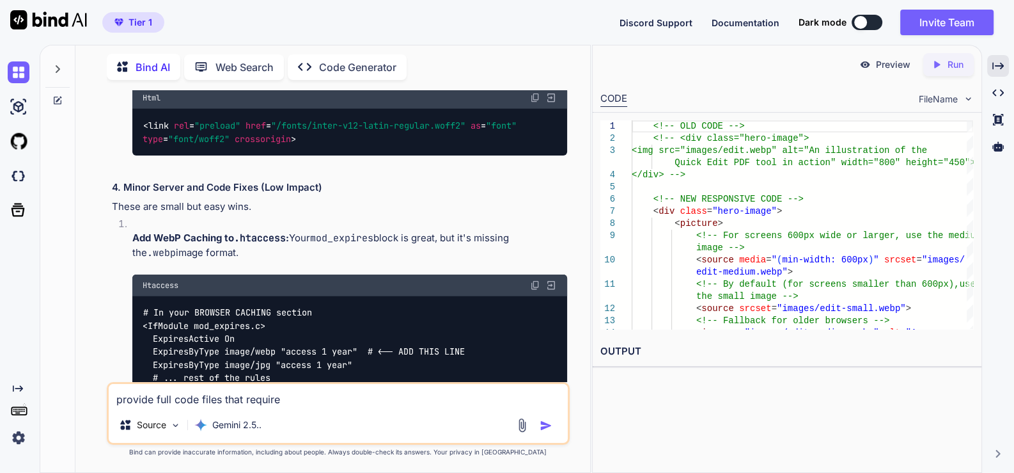
type textarea "x"
type textarea "provide full code files that required"
type textarea "x"
type textarea "provide full code files that required c"
type textarea "x"
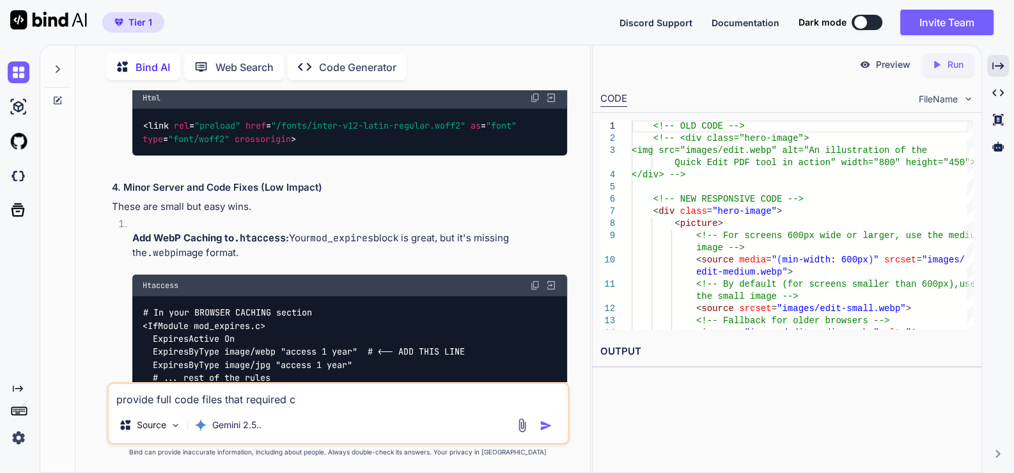
type textarea "provide full code files that required ch"
type textarea "x"
type textarea "provide full code files that required cha"
type textarea "x"
type textarea "provide full code files that required chan"
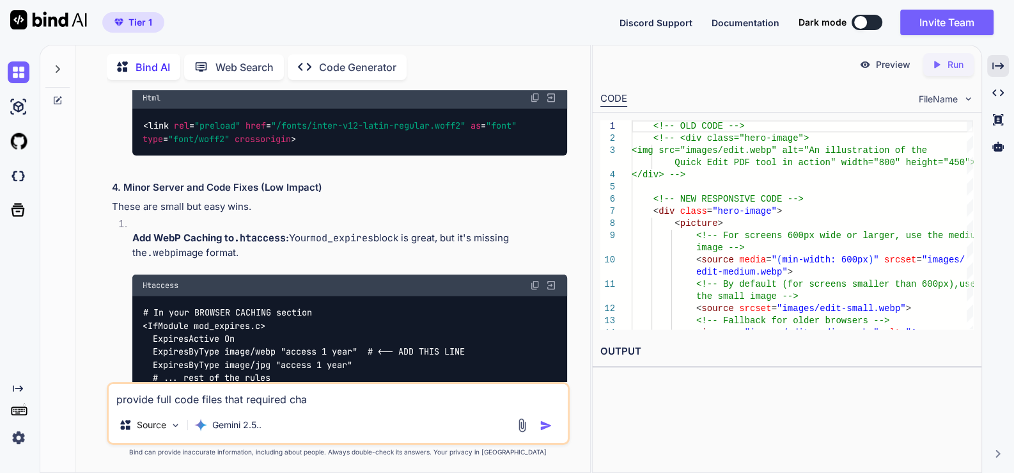
type textarea "x"
type textarea "provide full code files that required chang"
type textarea "x"
type textarea "provide full code files that required change"
type textarea "x"
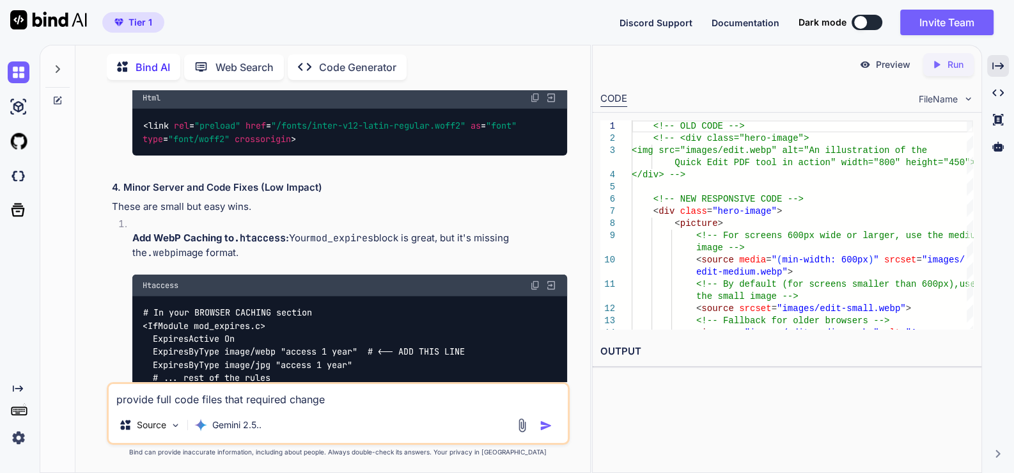
type textarea "provide full code files that required change"
type textarea "x"
type textarea "provide full code files that required change s"
type textarea "x"
type textarea "provide full code files that required change"
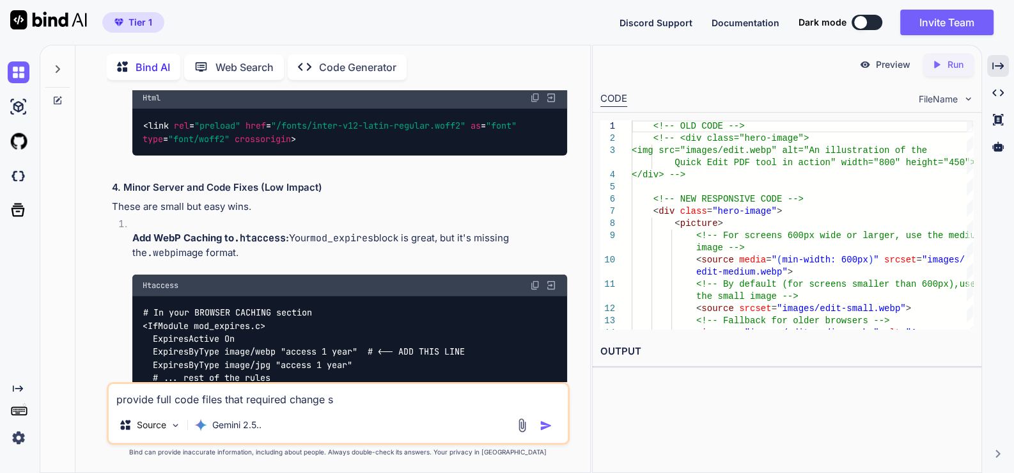
type textarea "x"
type textarea "provide full code files that required change"
type textarea "x"
type textarea "provide full code files that required changes"
type textarea "x"
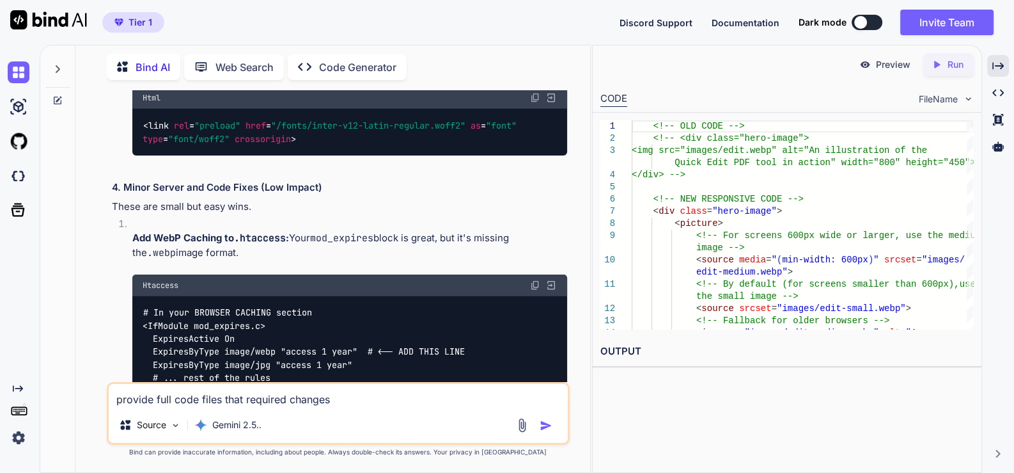
type textarea "provide full code files that required changes"
click at [540, 422] on img "button" at bounding box center [546, 425] width 13 height 13
type textarea "x"
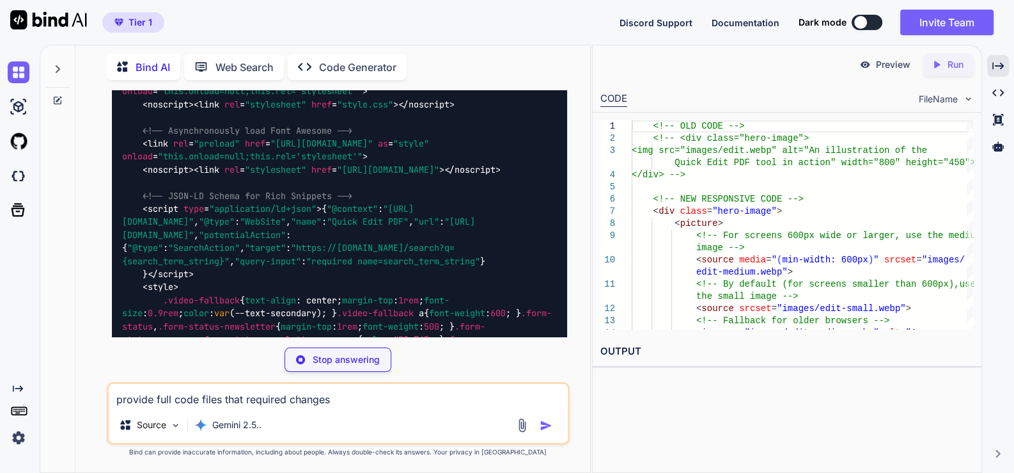
scroll to position [27472, 0]
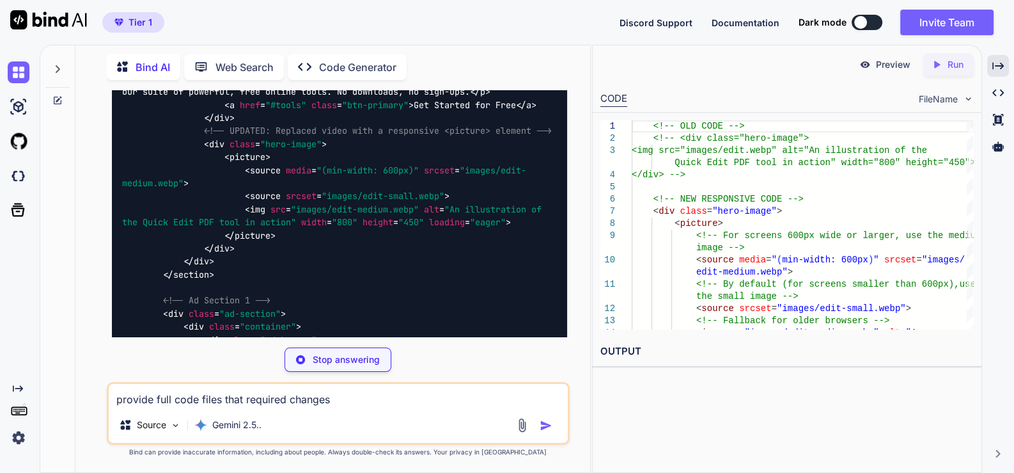
type textarea "x"
type textarea "</main> <!-- ... your footer ... --> <script src="script.js" defer></script> </…"
type textarea "x"
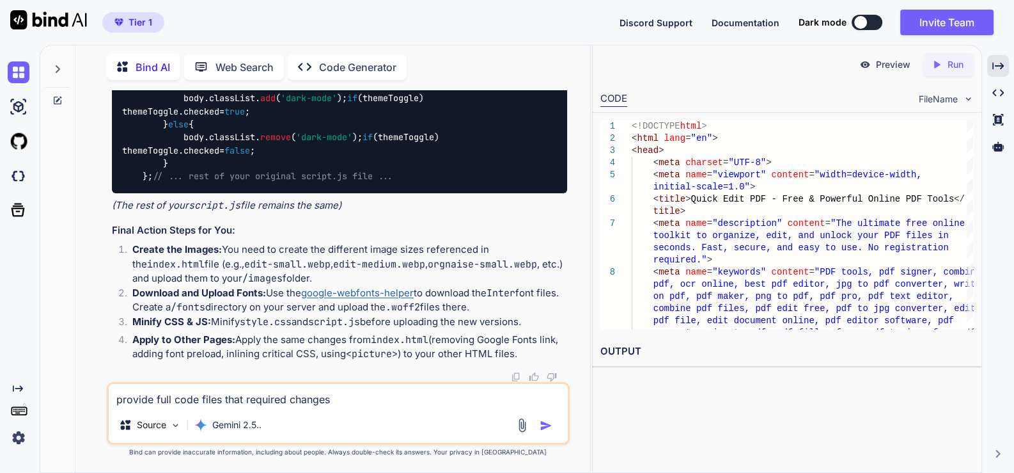
scroll to position [31427, 0]
click at [204, 393] on textarea "provide full code files that required changes" at bounding box center [338, 395] width 459 height 23
type textarea "p"
type textarea "x"
type textarea "pr"
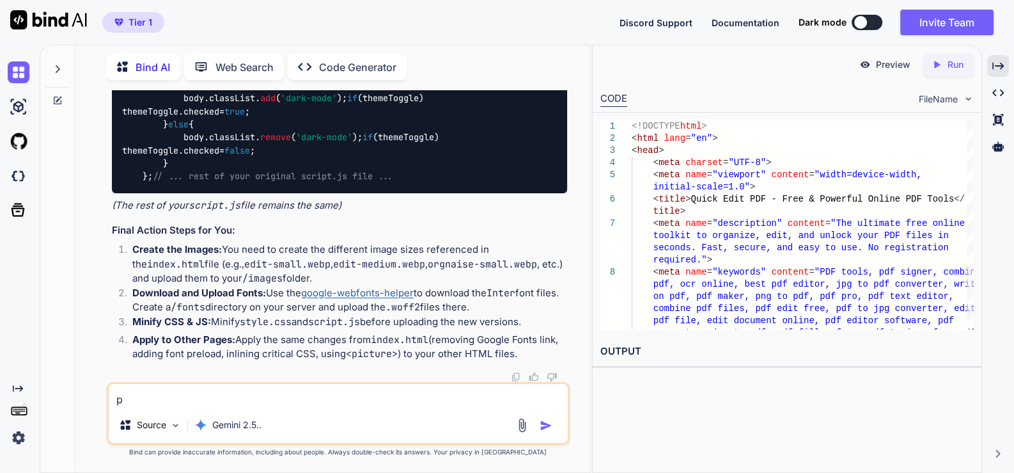
type textarea "x"
type textarea "pro"
type textarea "x"
type textarea "prov"
type textarea "x"
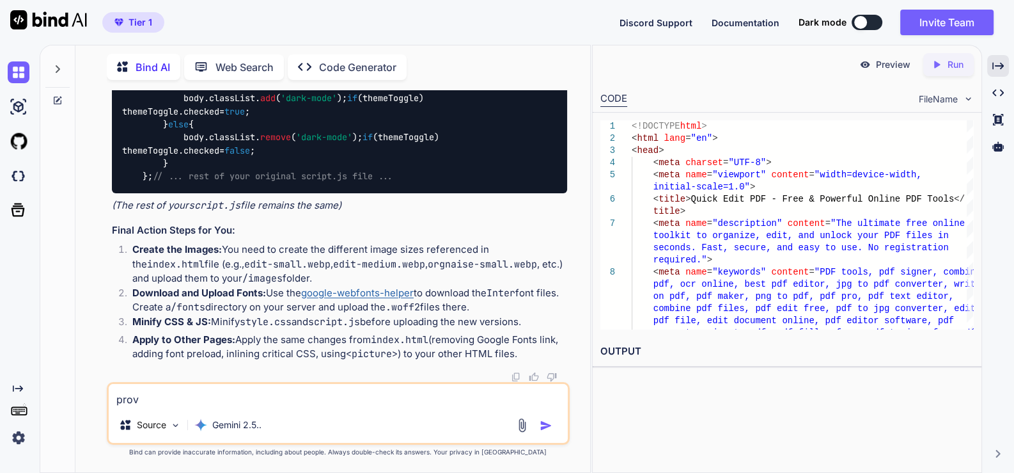
type textarea "provi"
type textarea "x"
type textarea "provid"
type textarea "x"
type textarea "provide"
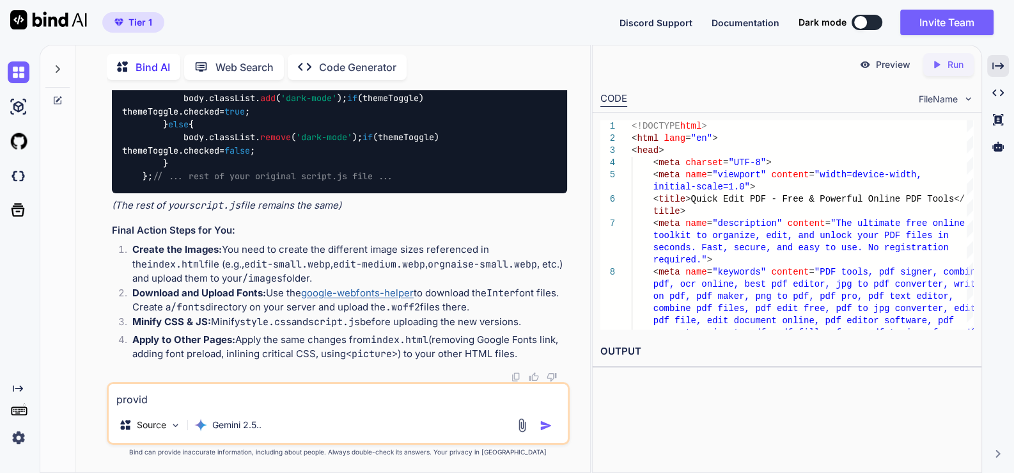
type textarea "x"
type textarea "provide"
type textarea "x"
type textarea "provide"
type textarea "x"
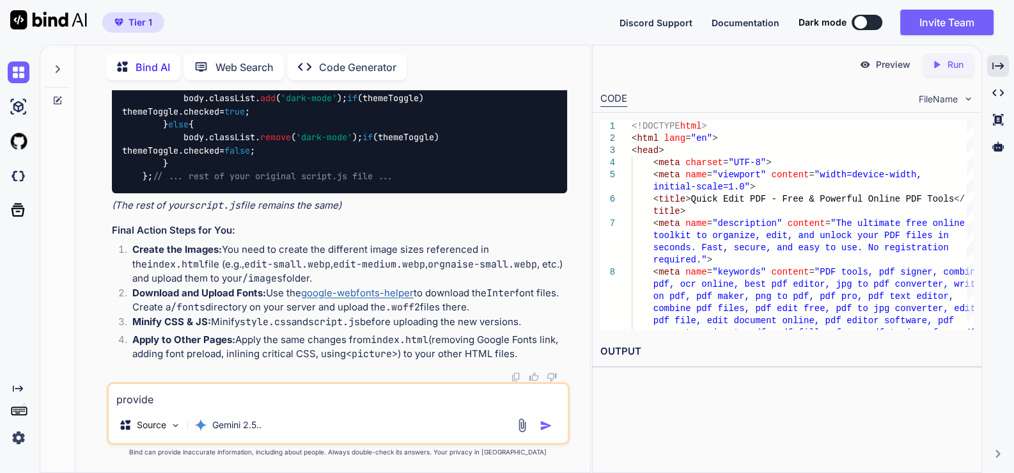
type textarea "provided"
type textarea "x"
type textarea "provided"
type textarea "x"
type textarea "provided f"
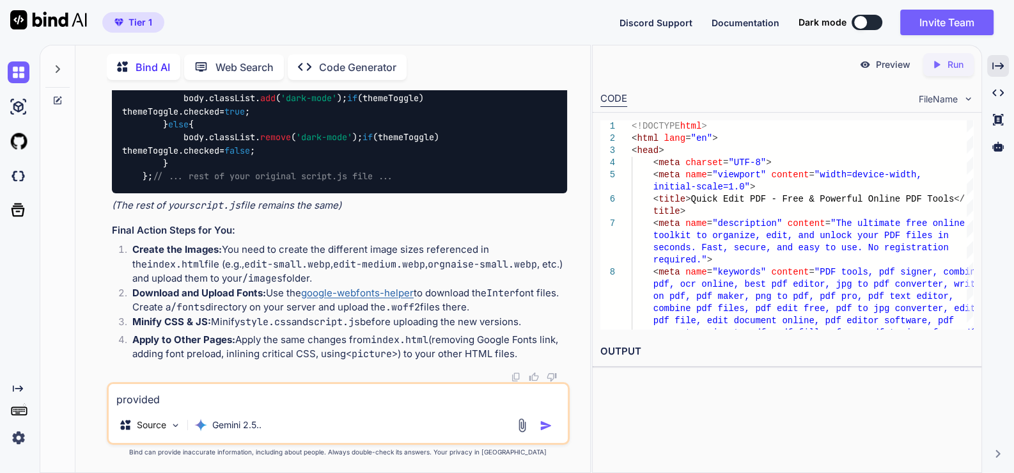
type textarea "x"
type textarea "provided fi"
type textarea "x"
type textarea "provided fil"
type textarea "x"
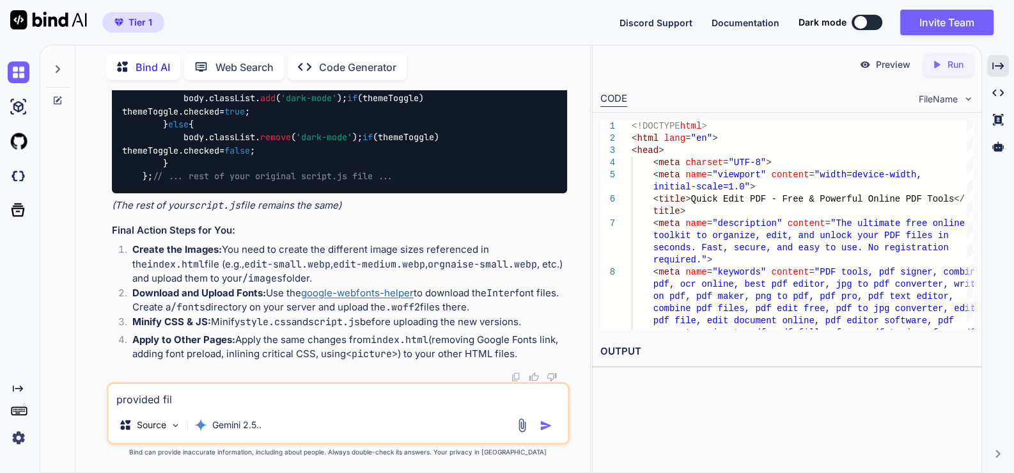
type textarea "provided file"
type textarea "x"
type textarea "provided file"
type textarea "x"
type textarea "provided file r"
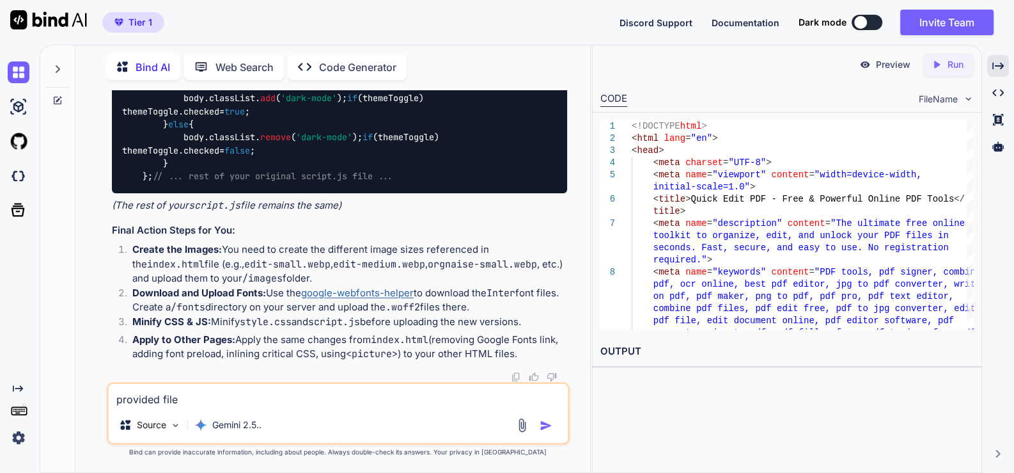
type textarea "x"
type textarea "provided file re"
type textarea "x"
type textarea "provided file req"
type textarea "x"
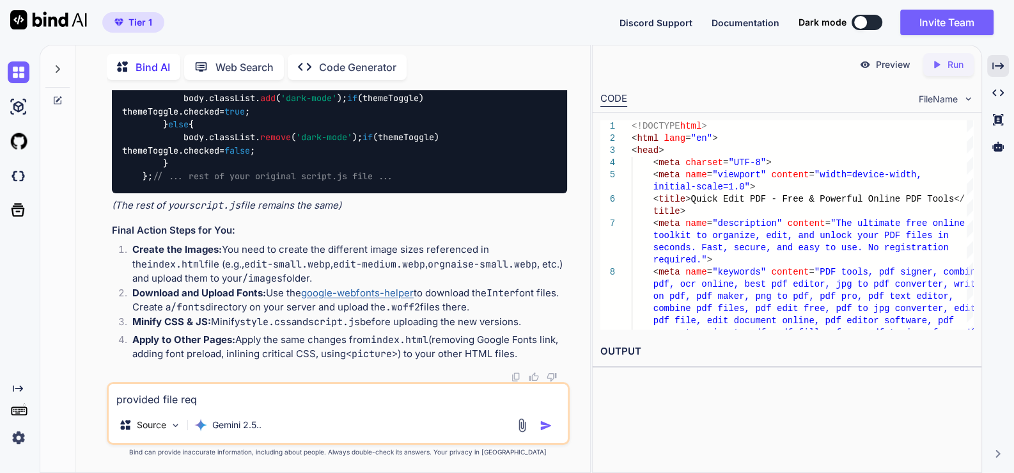
type textarea "provided file requ"
type textarea "x"
type textarea "provided file requi"
type textarea "x"
type textarea "provided file requir"
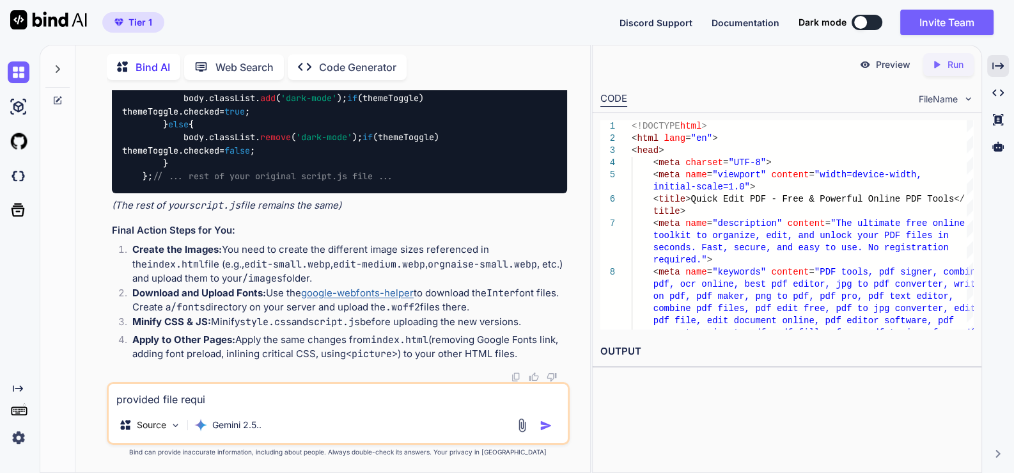
type textarea "x"
type textarea "provided file require"
type textarea "x"
type textarea "provided file required"
type textarea "x"
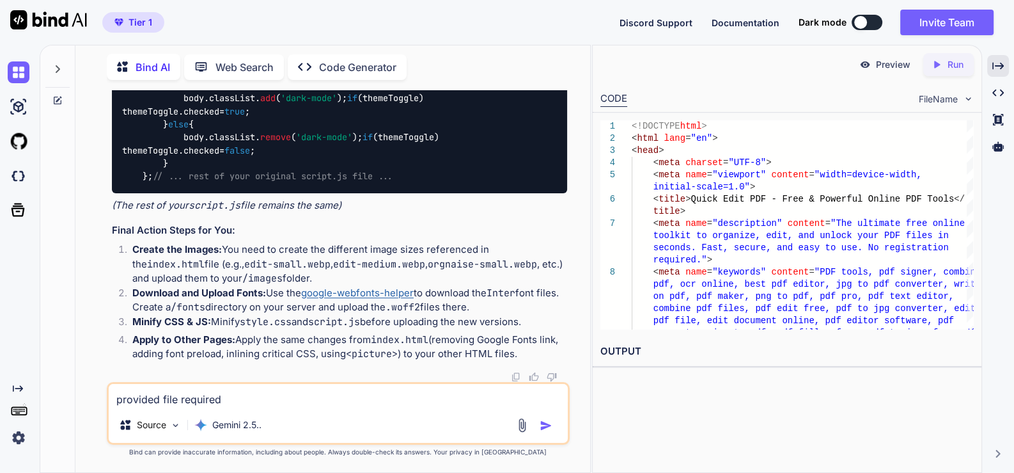
type textarea "provided file required"
type textarea "x"
type textarea "provided file required r"
type textarea "x"
type textarea "provided file required re"
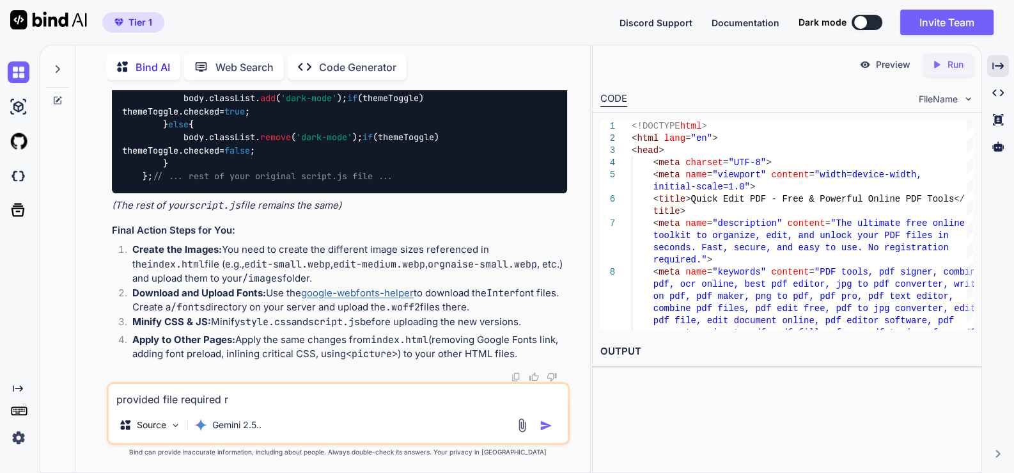
type textarea "x"
type textarea "provided file required res"
type textarea "x"
type textarea "provided file required rest"
type textarea "x"
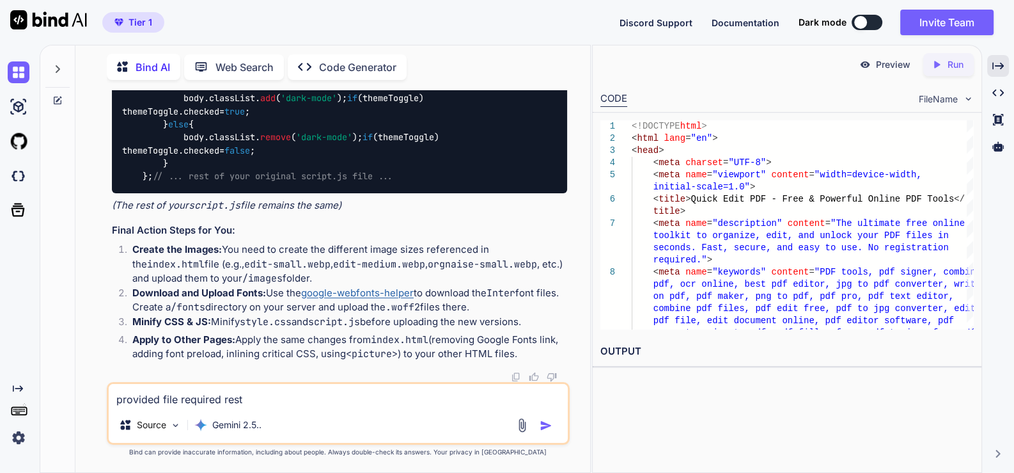
type textarea "provided file required rest"
type textarea "x"
type textarea "provided file required rest o"
type textarea "x"
type textarea "provided file required rest of"
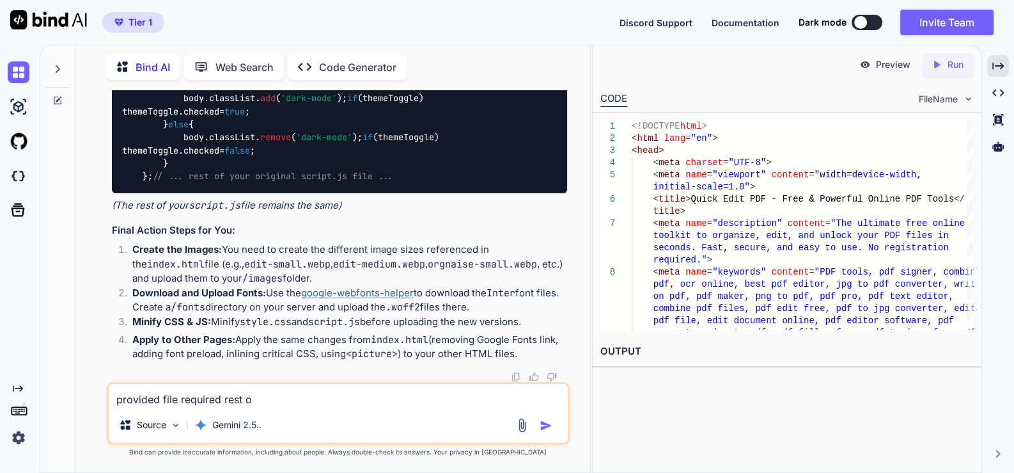
type textarea "x"
type textarea "provided file required rest of"
type textarea "x"
type textarea "provided file required rest of c"
type textarea "x"
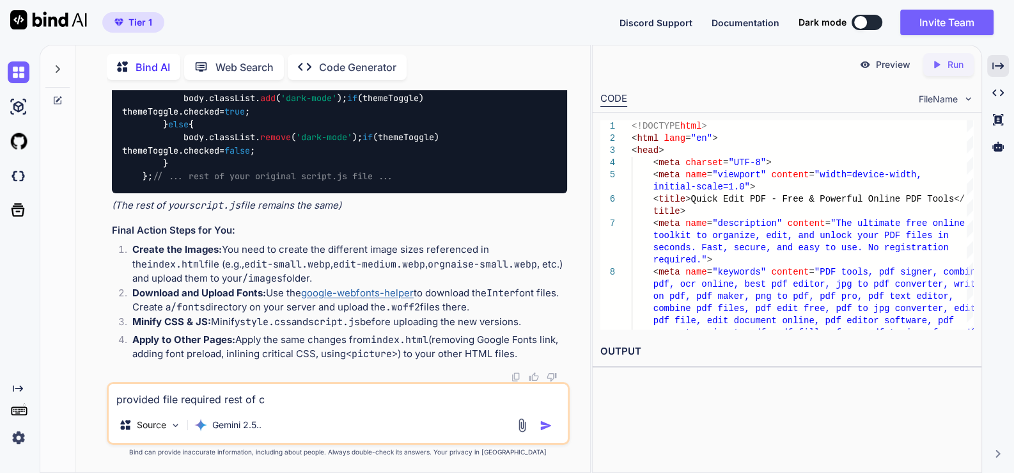
type textarea "provided file required rest of co"
type textarea "x"
type textarea "provided file required rest of cod"
type textarea "x"
type textarea "provided file required rest of code"
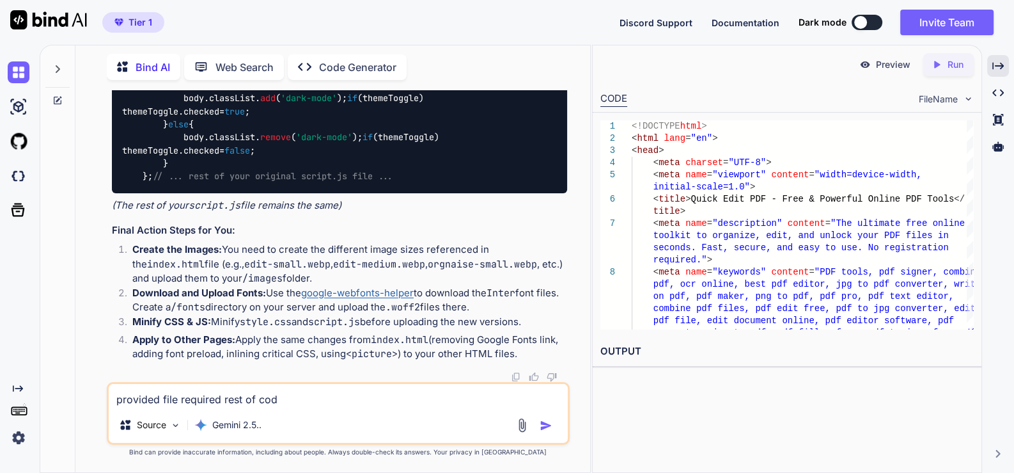
type textarea "x"
type textarea "provided file required rest of code"
type textarea "x"
type textarea "provided file required rest of code ,"
type textarea "x"
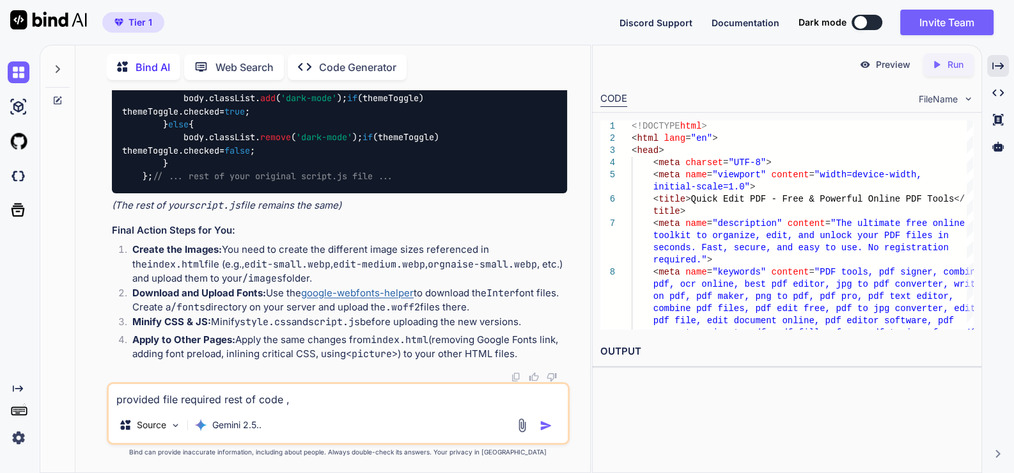
type textarea "provided file required rest of code ,"
type textarea "x"
type textarea "provided file required rest of code , p"
type textarea "x"
type textarea "provided file required rest of code , pr"
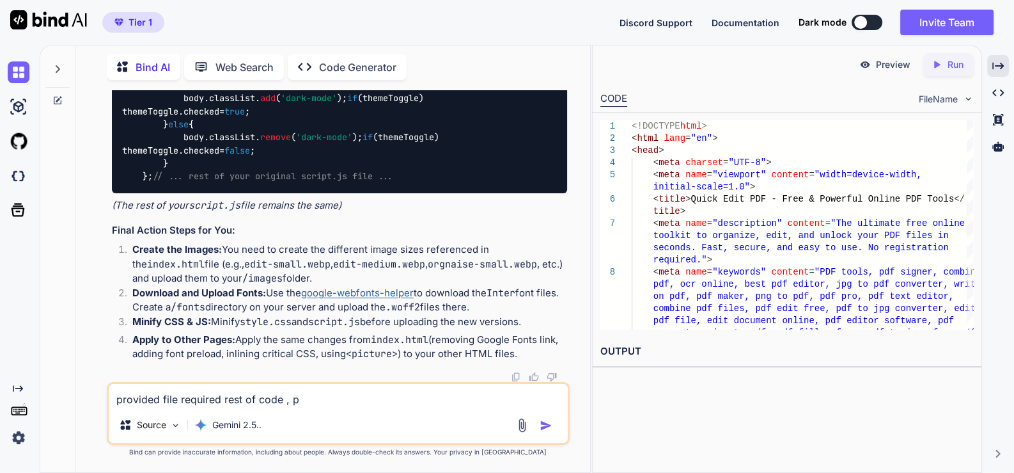
type textarea "x"
type textarea "provided file required rest of code , pro"
type textarea "x"
type textarea "provided file required rest of code , prov"
type textarea "x"
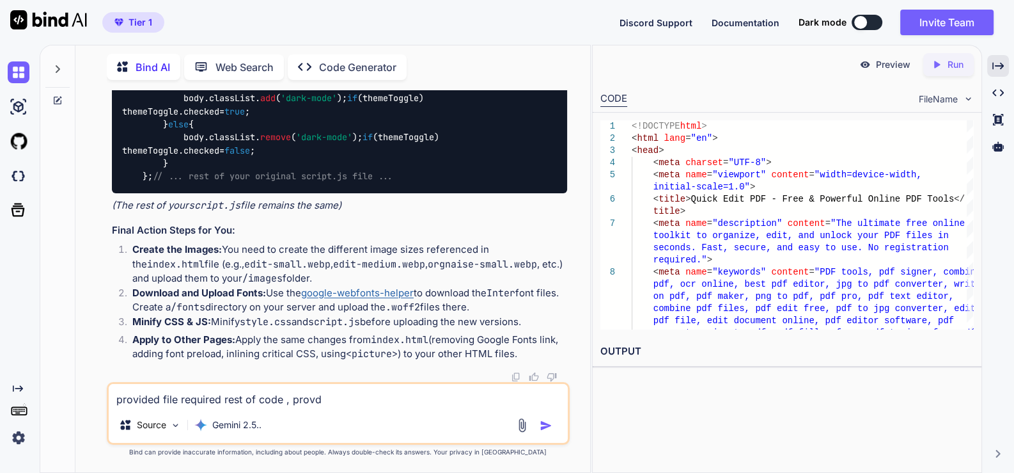
type textarea "provided file required rest of code , provdi"
type textarea "x"
type textarea "provided file required rest of code , provdie"
type textarea "x"
type textarea "provided file required rest of code , provdie"
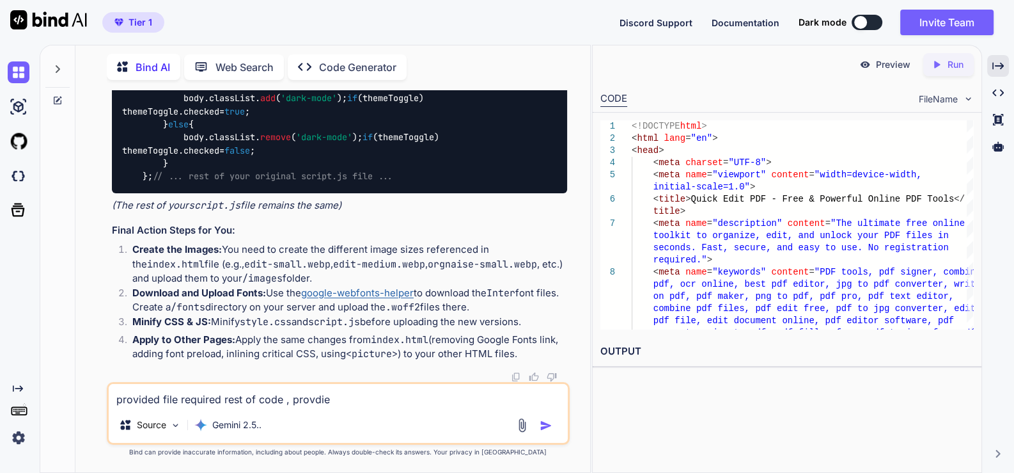
type textarea "x"
type textarea "provided file required rest of code , provdie"
type textarea "x"
type textarea "provided file required rest of code , provdi"
type textarea "x"
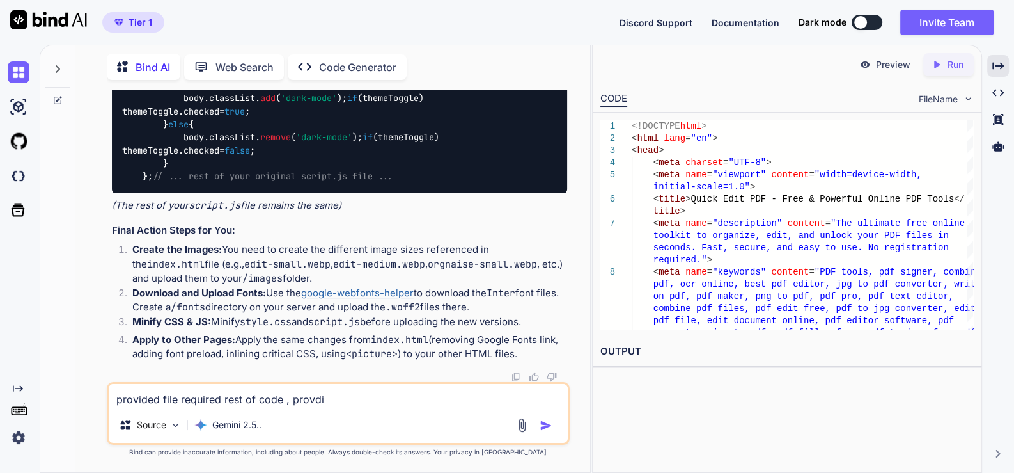
type textarea "provided file required rest of code , provd"
type textarea "x"
type textarea "provided file required rest of code , prov"
type textarea "x"
type textarea "provided file required rest of code , provi"
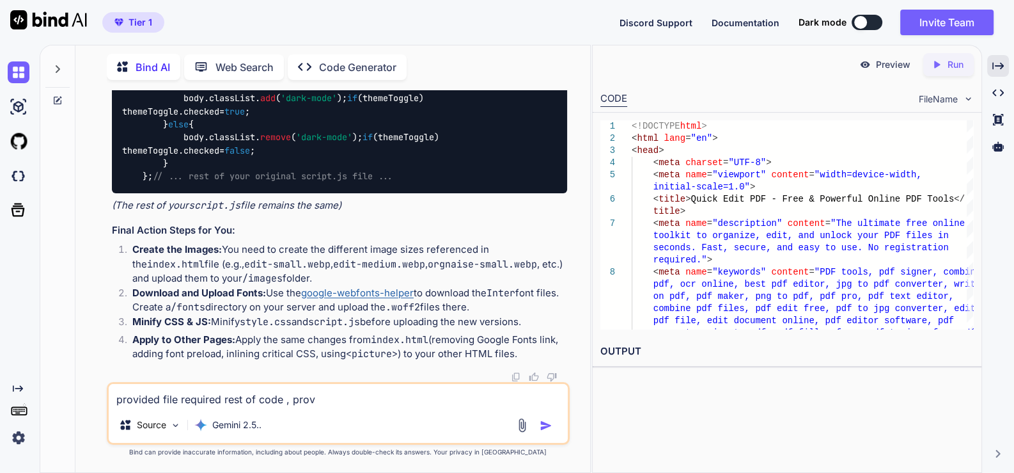
type textarea "x"
type textarea "provided file required rest of code , provid"
type textarea "x"
type textarea "provided file required rest of code , provide"
type textarea "x"
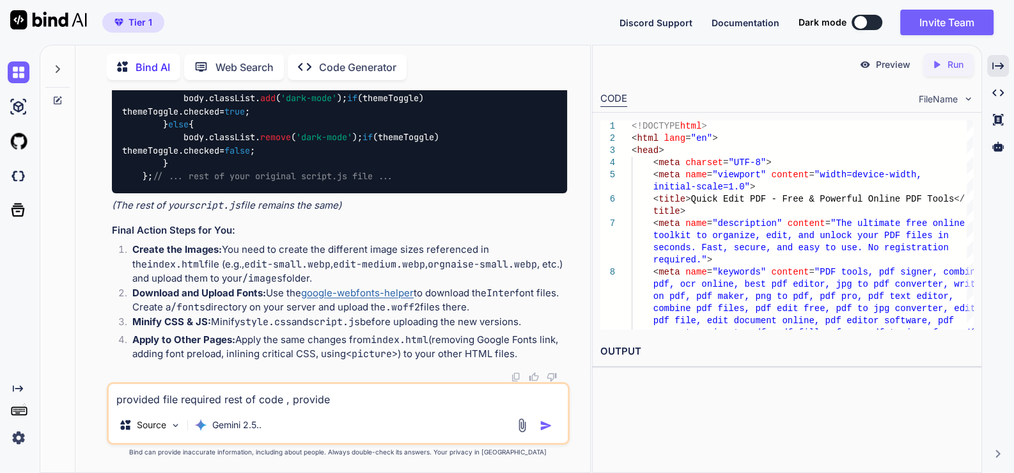
type textarea "provided file required rest of code , provide"
type textarea "x"
type textarea "provided file required rest of code , provide m"
type textarea "x"
type textarea "provided file required rest of code , provide me"
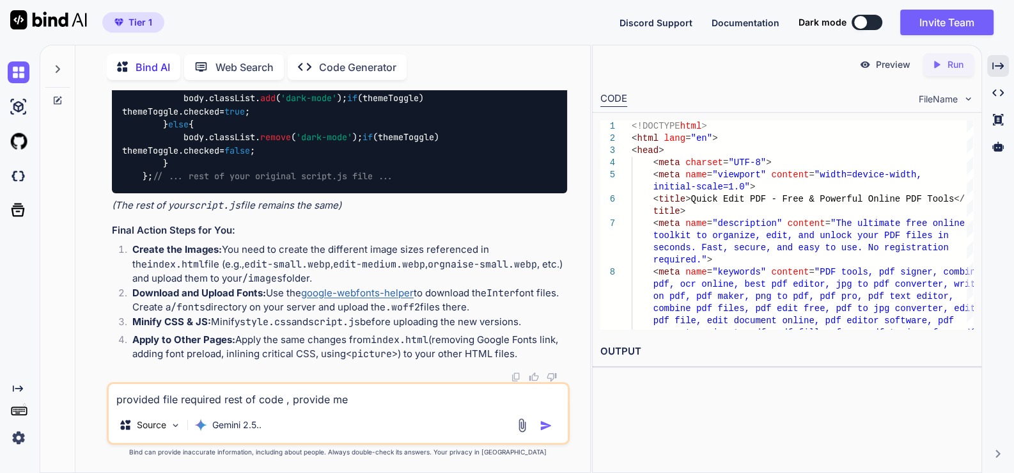
type textarea "x"
type textarea "provided file required rest of code , provide me"
type textarea "x"
type textarea "provided file required rest of code , provide me f"
type textarea "x"
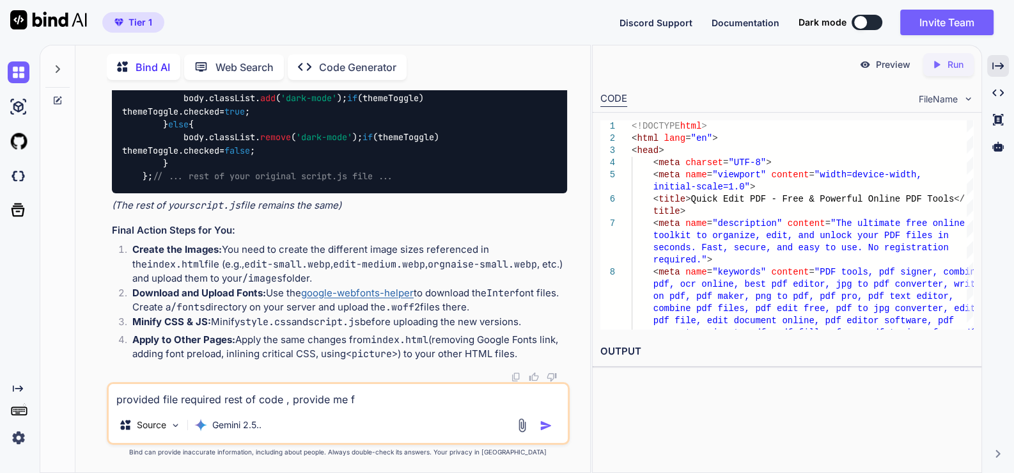
type textarea "provided file required rest of code , provide me fu"
type textarea "x"
type textarea "provided file required rest of code , provide me ful"
type textarea "x"
type textarea "provided file required rest of code , provide me full"
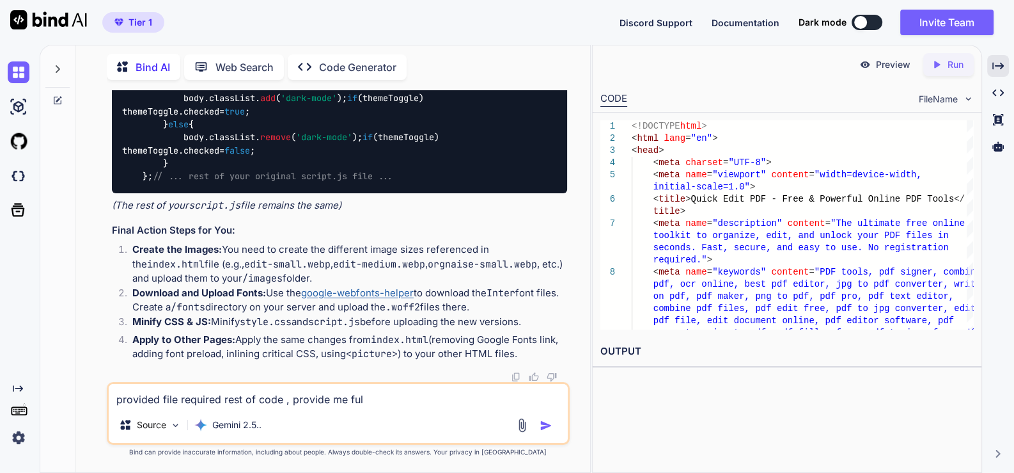
type textarea "x"
type textarea "provided file required rest of code , provide me full"
type textarea "x"
type textarea "provided file required rest of code , provide me full c"
type textarea "x"
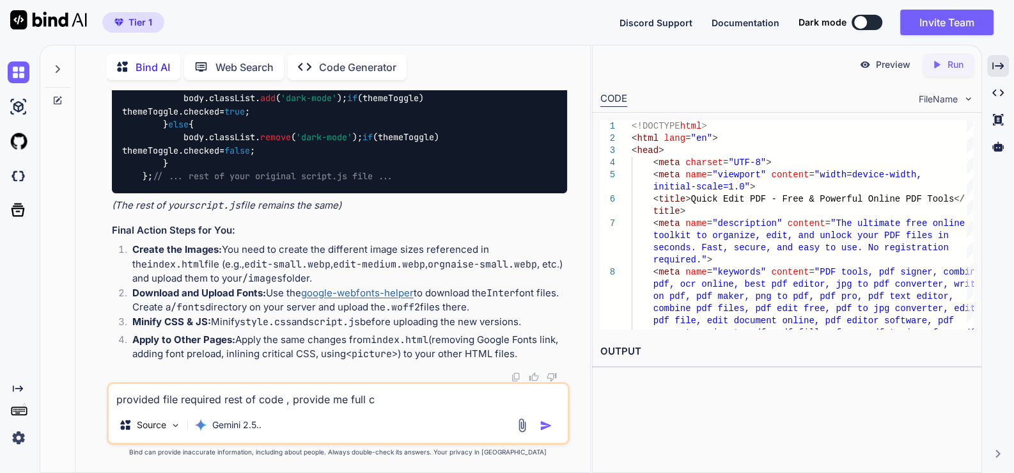
type textarea "provided file required rest of code , provide me full co"
type textarea "x"
type textarea "provided file required rest of code , provide me full cod"
type textarea "x"
type textarea "provided file required rest of code , provide me full code"
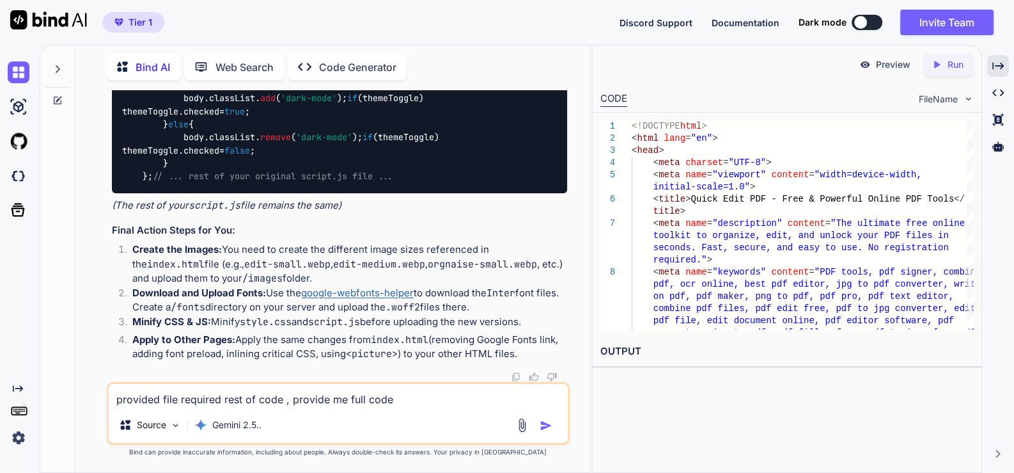
type textarea "x"
type textarea "provided file required rest of code , provide me full code f"
type textarea "x"
type textarea "provided file required rest of code , provide me full code fi"
type textarea "x"
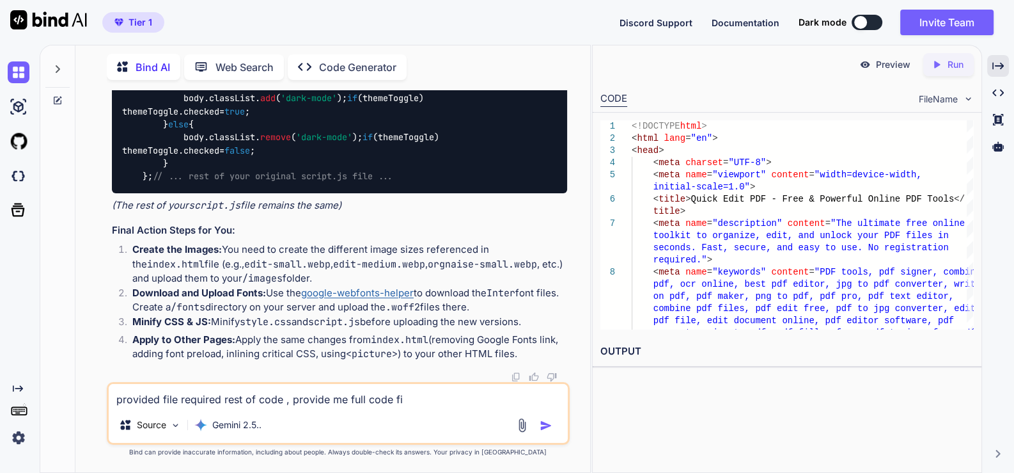
type textarea "provided file required rest of code , provide me full code fie"
type textarea "x"
type textarea "provided file required rest of code , provide me full code fies"
type textarea "x"
drag, startPoint x: 393, startPoint y: 404, endPoint x: 400, endPoint y: 403, distance: 6.4
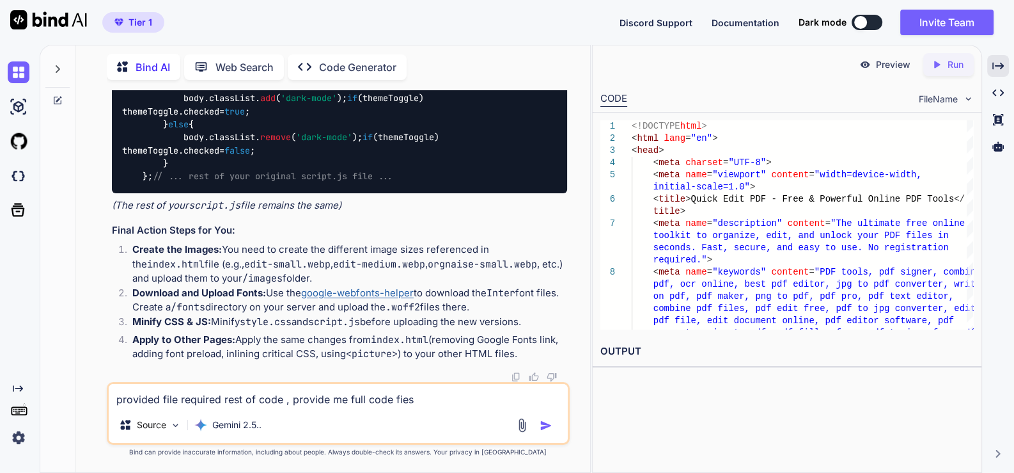
click at [395, 404] on textarea "provided file required rest of code , provide me full code fies" at bounding box center [338, 395] width 459 height 23
type textarea "provided file required rest of code , provide me full code flies"
type textarea "x"
click at [421, 420] on div "Source Gemini 2.5.." at bounding box center [338, 427] width 459 height 31
click at [547, 426] on img "button" at bounding box center [546, 425] width 13 height 13
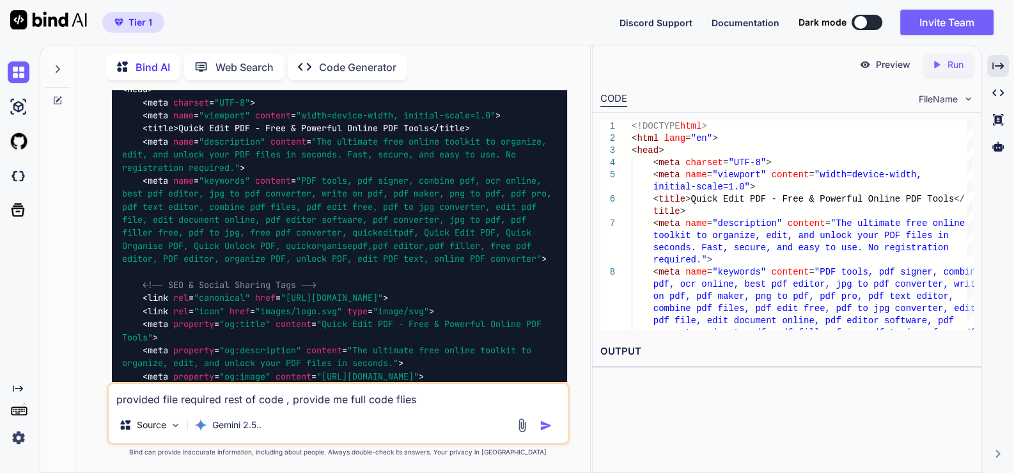
scroll to position [31720, 0]
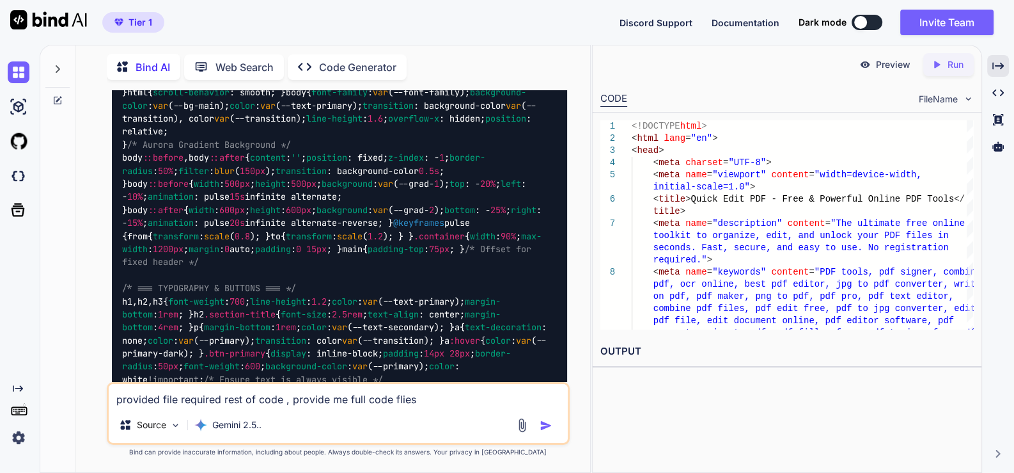
scroll to position [38116, 0]
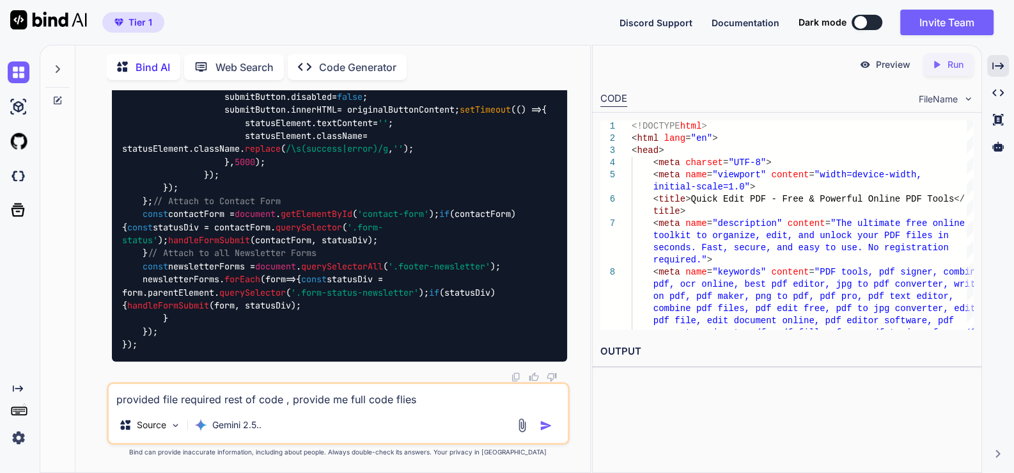
scroll to position [45871, 0]
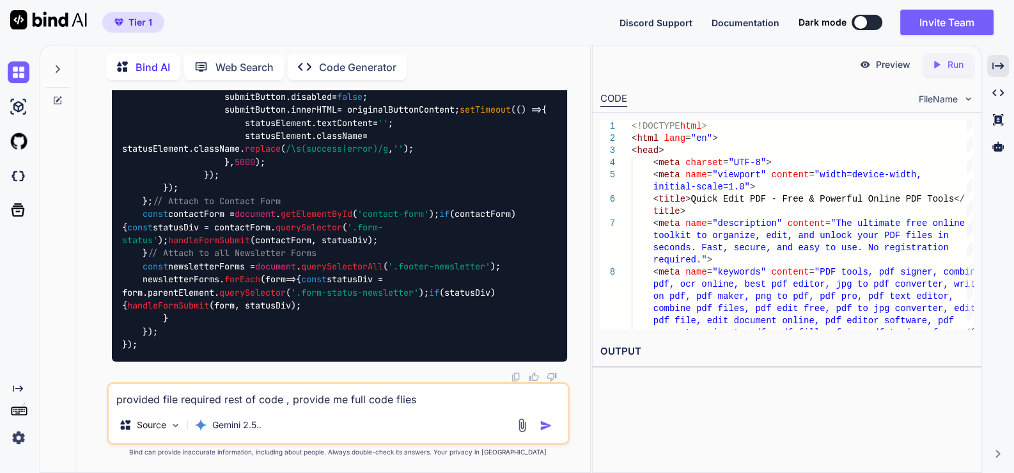
click at [246, 401] on textarea "provided file required rest of code , provide me full code flies" at bounding box center [338, 395] width 459 height 23
click at [551, 427] on img "button" at bounding box center [546, 425] width 13 height 13
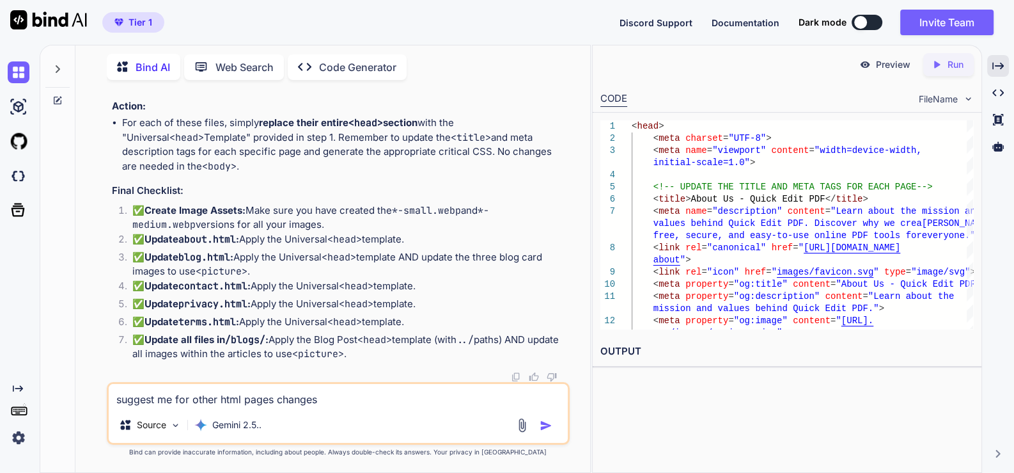
scroll to position [49492, 0]
click at [1004, 67] on icon "Created with Pixso." at bounding box center [999, 66] width 12 height 12
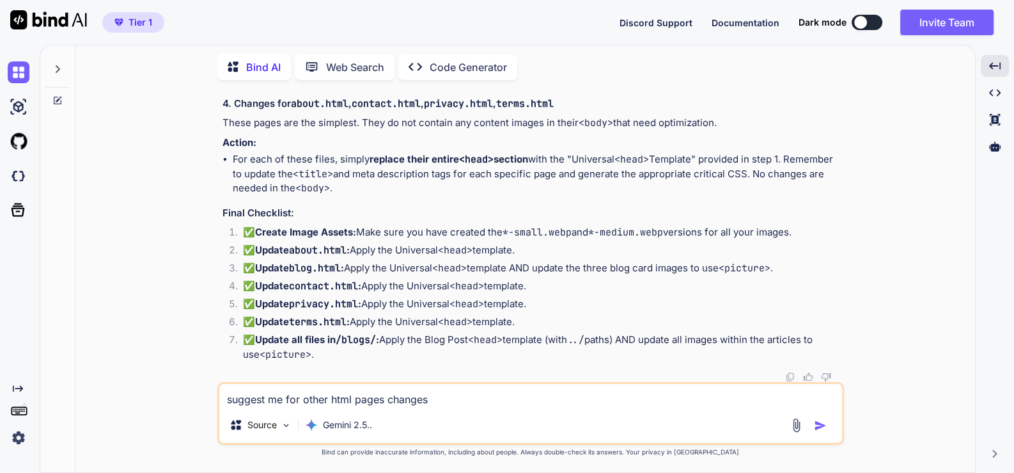
scroll to position [44199, 0]
click at [301, 406] on textarea "suggest me for other html pages changes" at bounding box center [530, 395] width 623 height 23
click at [823, 428] on img "button" at bounding box center [820, 425] width 13 height 13
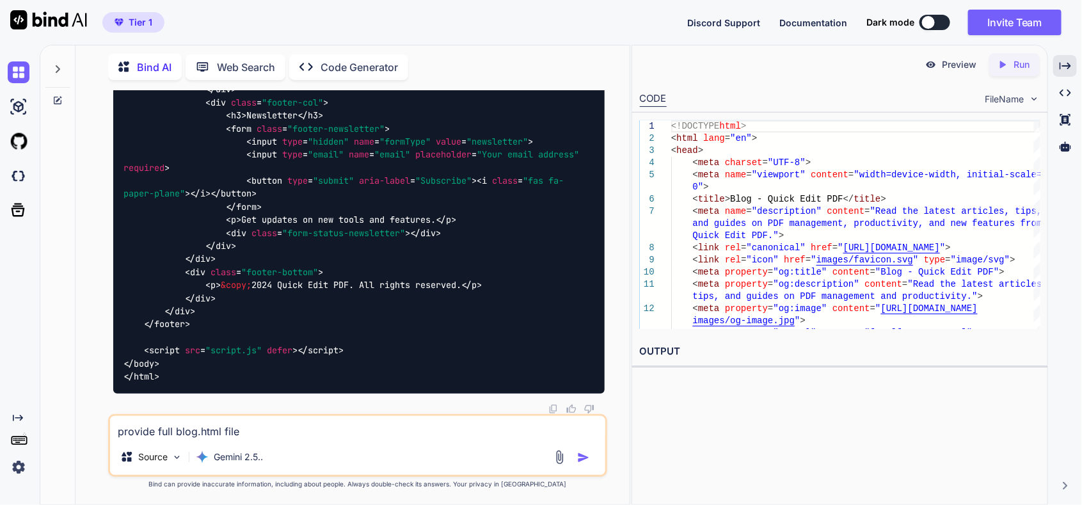
scroll to position [50861, 0]
click at [24, 70] on img at bounding box center [19, 72] width 22 height 22
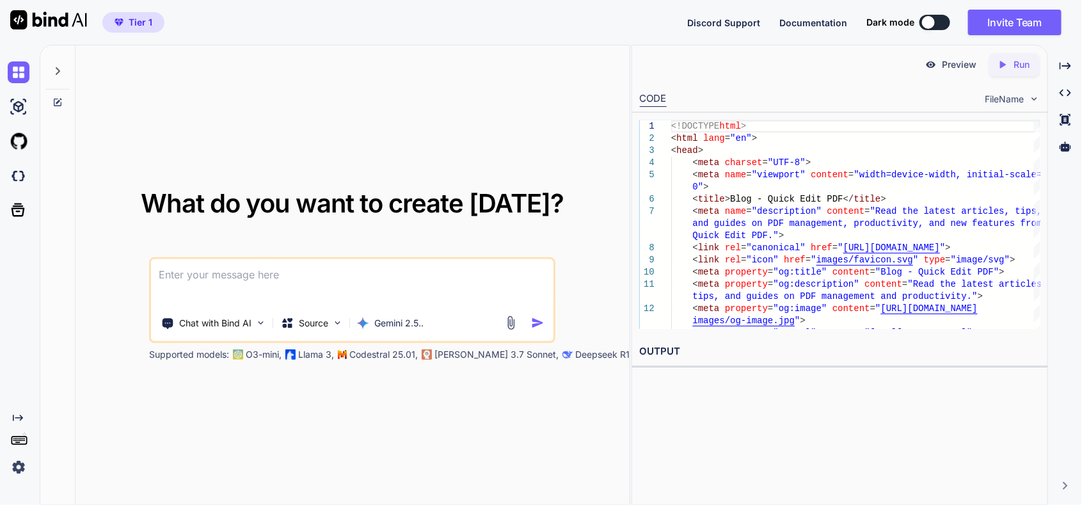
click at [275, 284] on textarea at bounding box center [352, 282] width 402 height 47
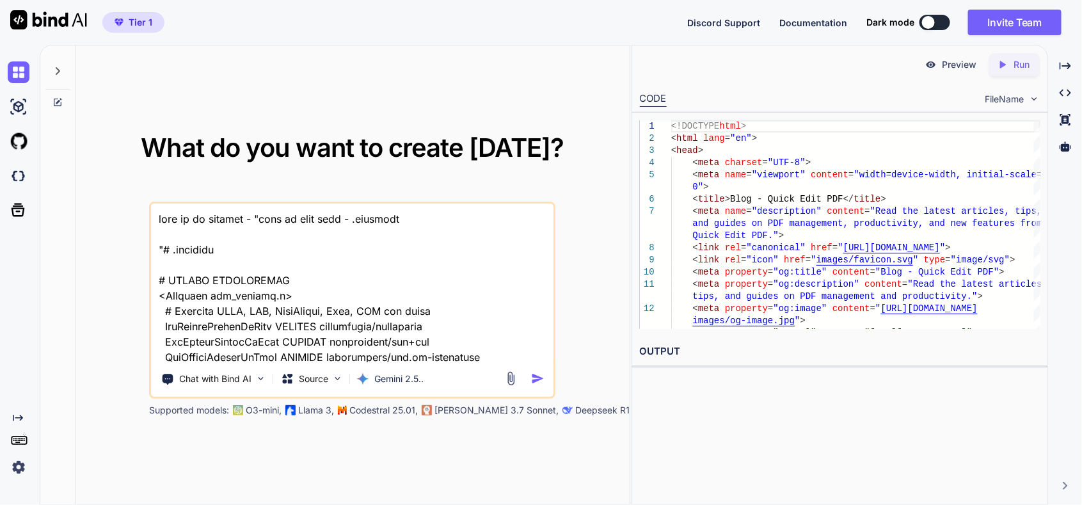
scroll to position [66127, 0]
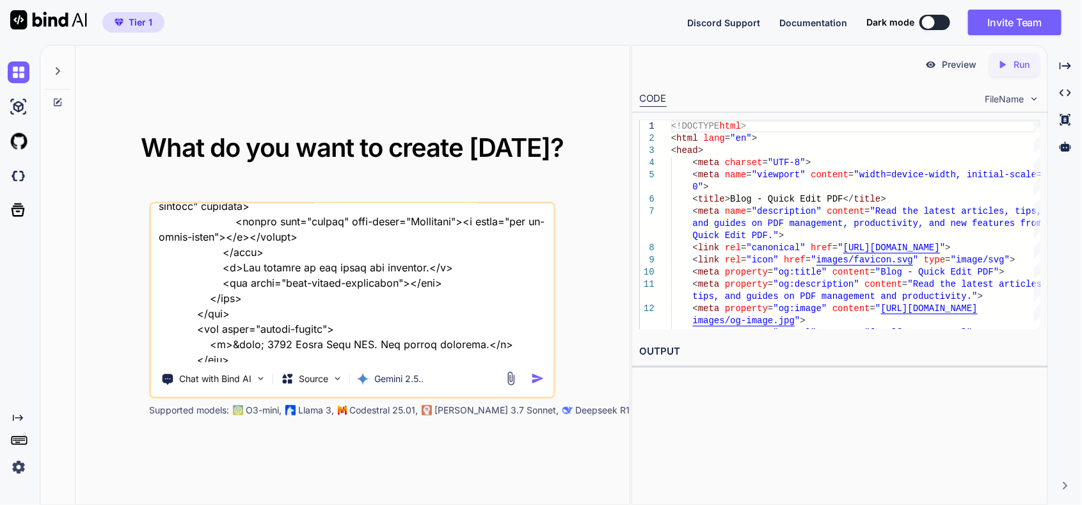
click at [258, 356] on textarea at bounding box center [352, 282] width 402 height 159
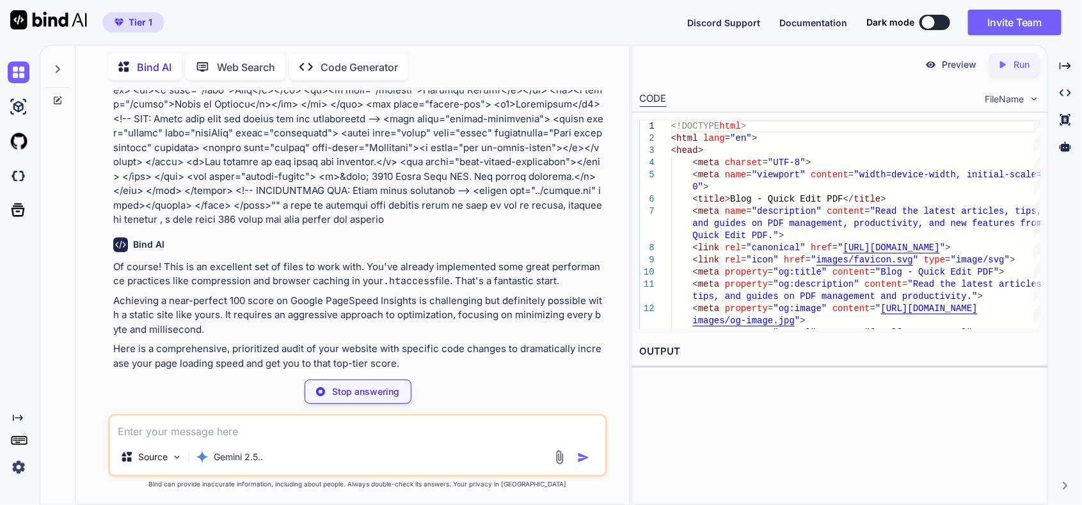
scroll to position [20607, 0]
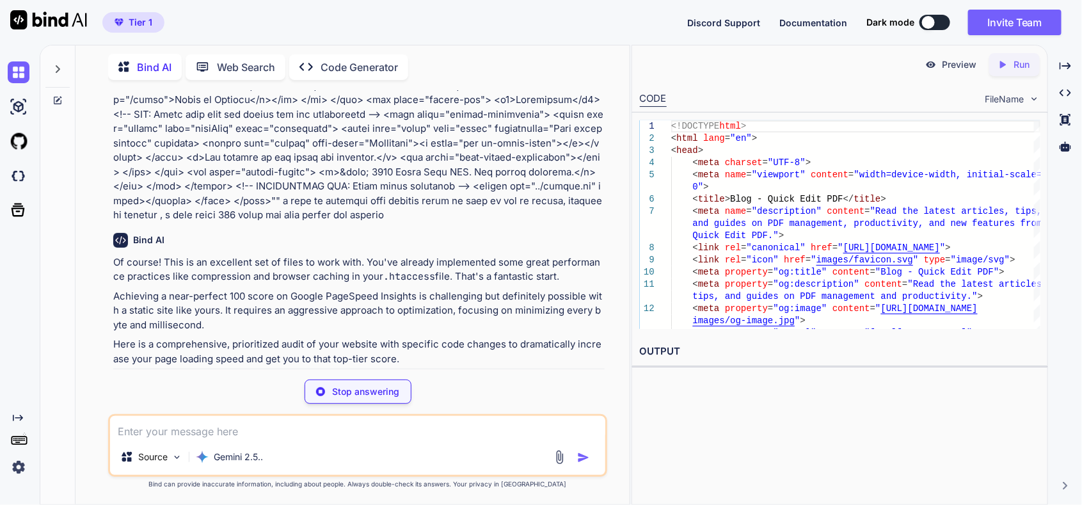
type textarea "x"
type textarea "<div class="hero-image"> <img src="images/edit.webp" alt="An illustration of th…"
type textarea "x"
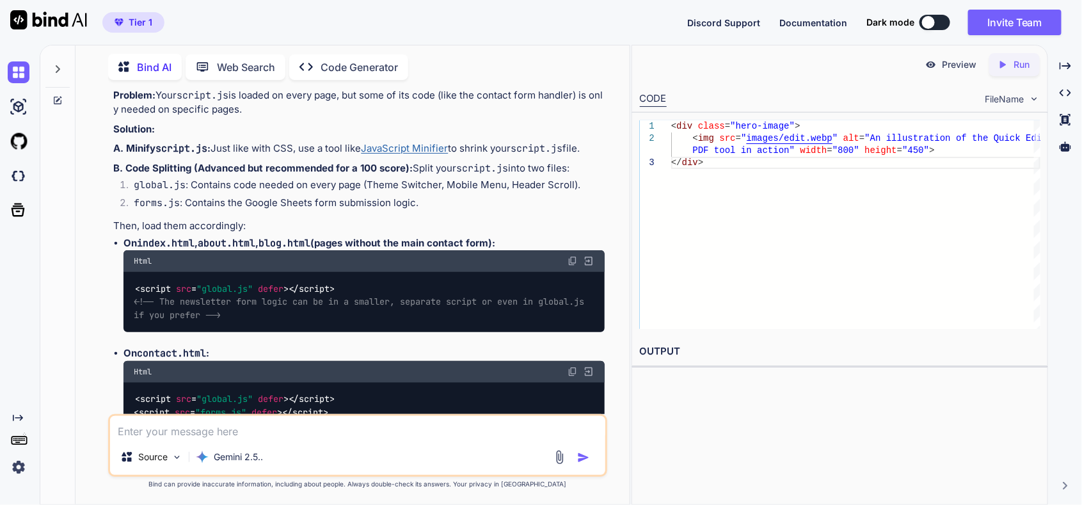
scroll to position [22995, 0]
click at [17, 70] on img at bounding box center [19, 72] width 22 height 22
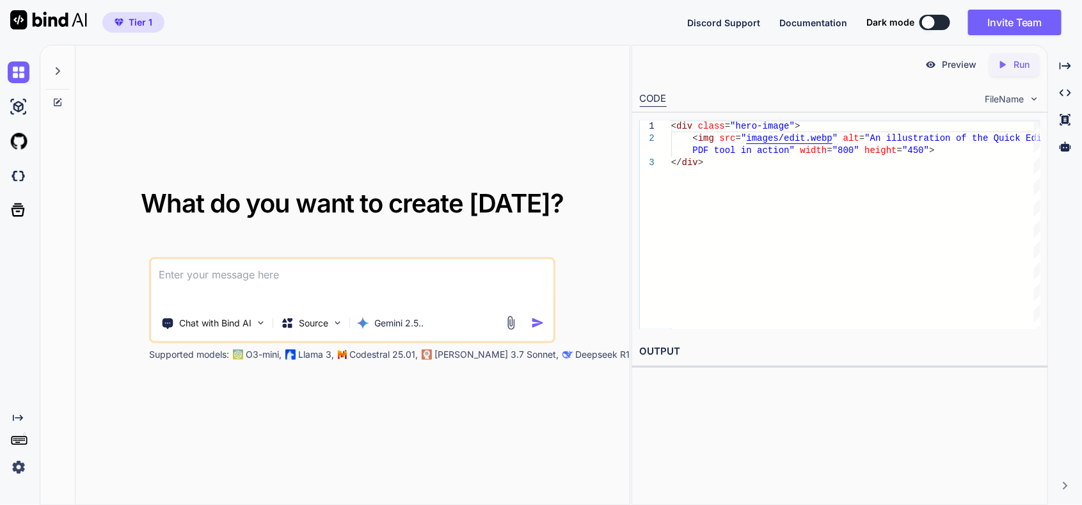
click at [281, 283] on textarea at bounding box center [352, 282] width 402 height 47
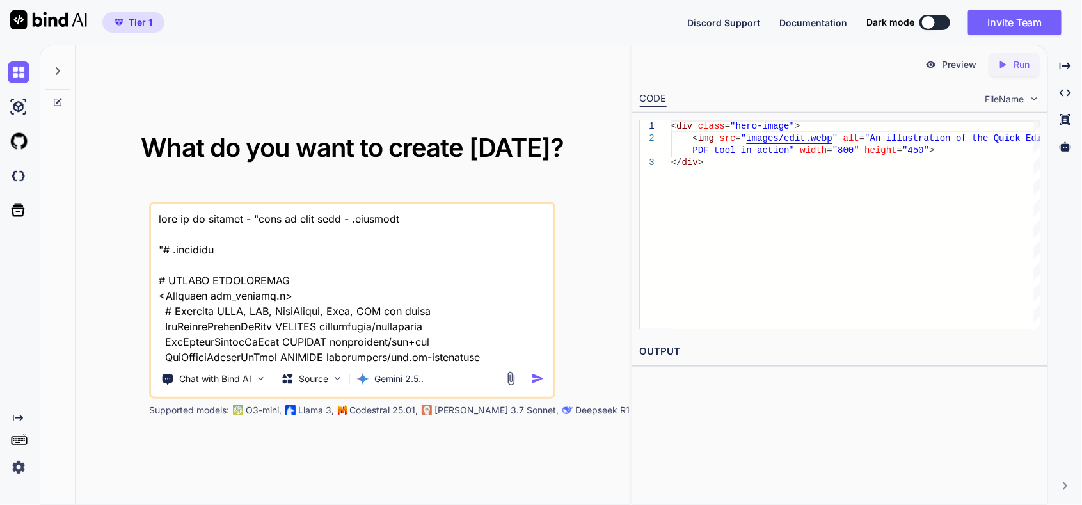
scroll to position [66127, 0]
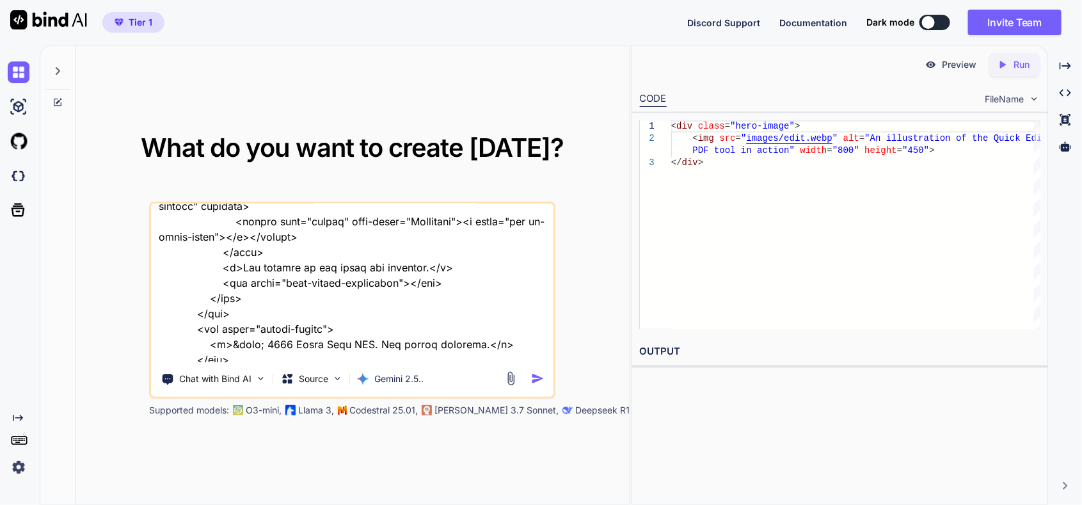
click at [244, 352] on textarea at bounding box center [352, 282] width 402 height 159
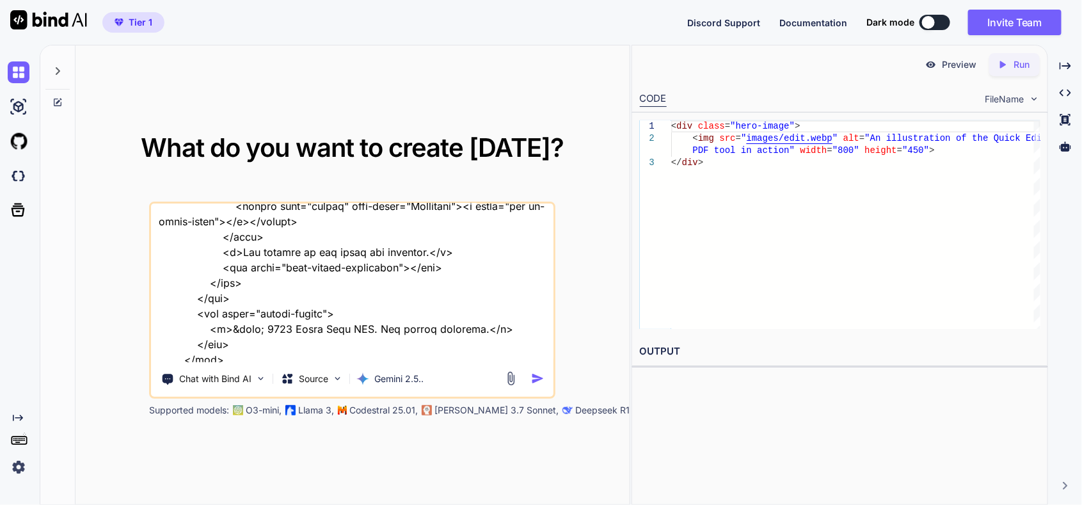
type textarea "this is my website - "here is text code - .htaccess "# .htaccess # ENABLE COMPR…"
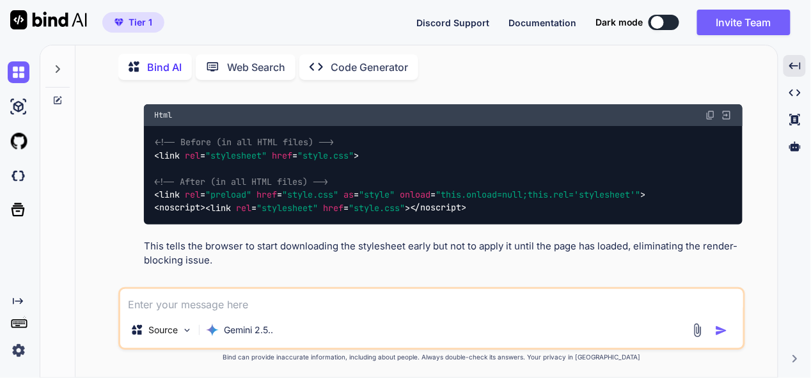
scroll to position [16931, 0]
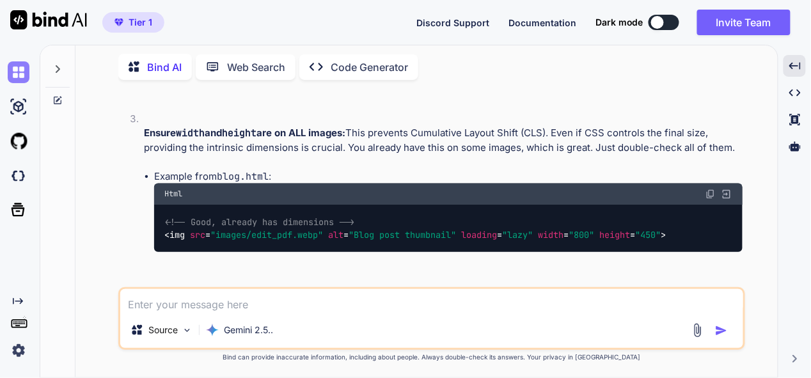
click at [21, 77] on img at bounding box center [19, 72] width 22 height 22
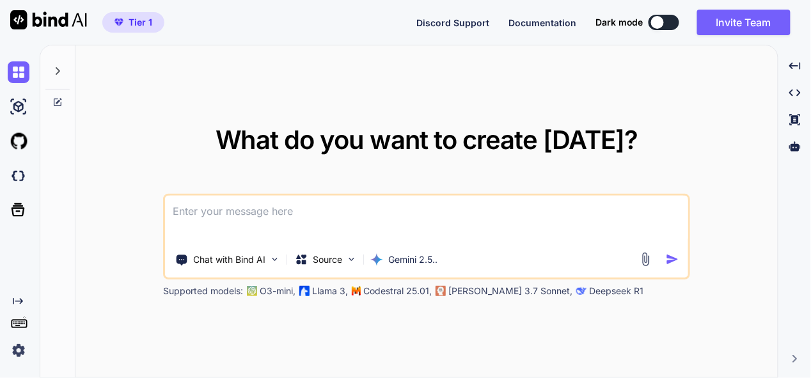
click at [260, 205] on textarea at bounding box center [426, 219] width 523 height 47
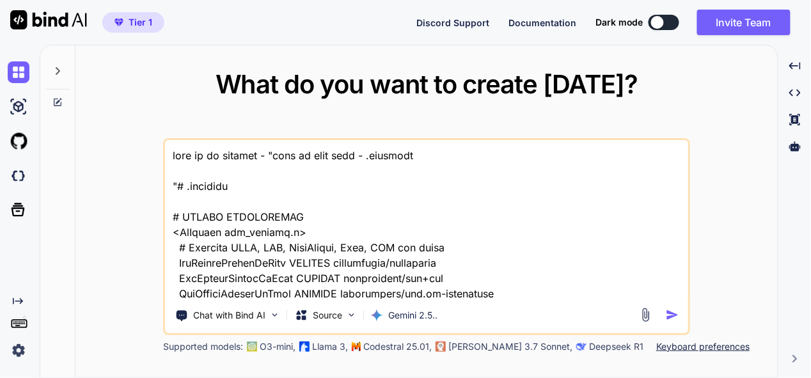
scroll to position [59917, 0]
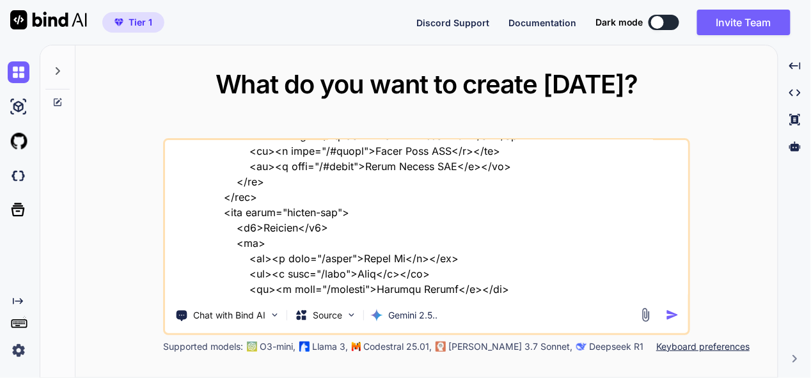
click at [236, 295] on textarea at bounding box center [426, 219] width 523 height 159
type textarea "this is my website - "here is text code - .htaccess "# .htaccess # ENABLE COMPR…"
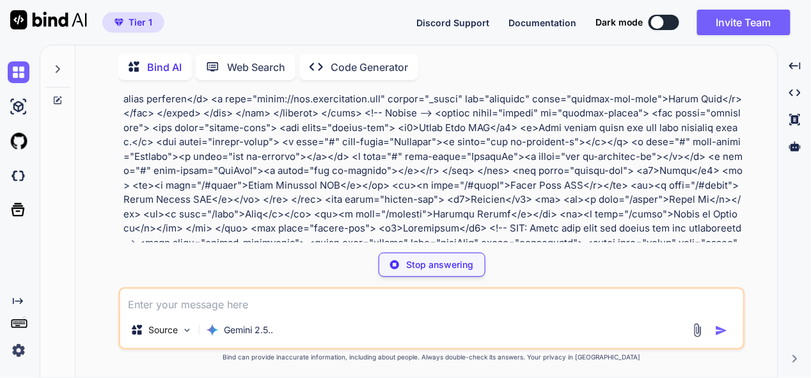
scroll to position [16195, 0]
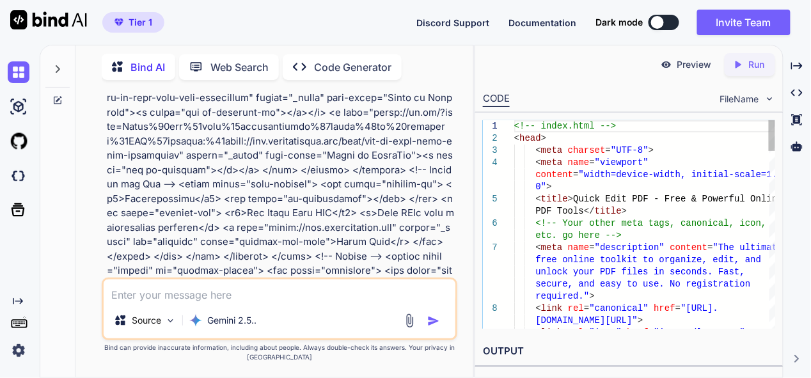
type textarea "x"
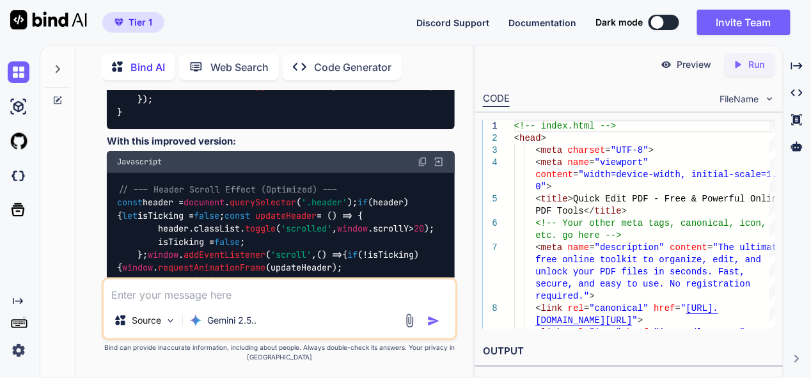
scroll to position [32756, 0]
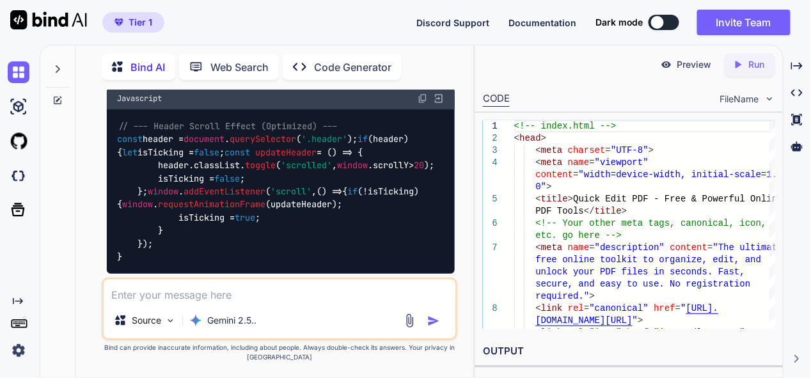
click at [200, 297] on textarea at bounding box center [279, 291] width 351 height 23
type textarea "p"
type textarea "x"
type textarea "pr"
type textarea "x"
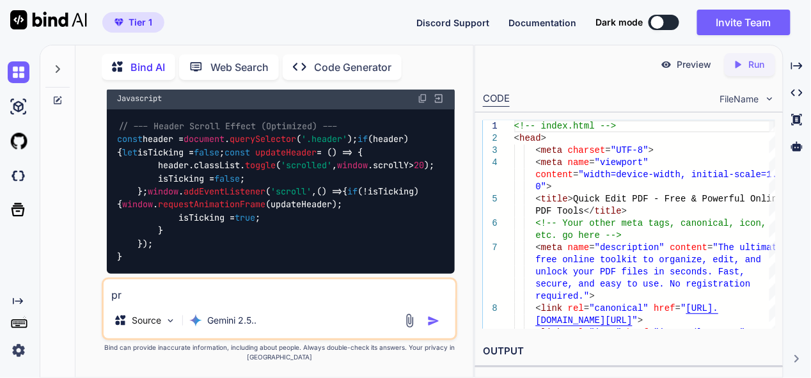
type textarea "pro"
type textarea "x"
type textarea "prov"
type textarea "x"
type textarea "provd"
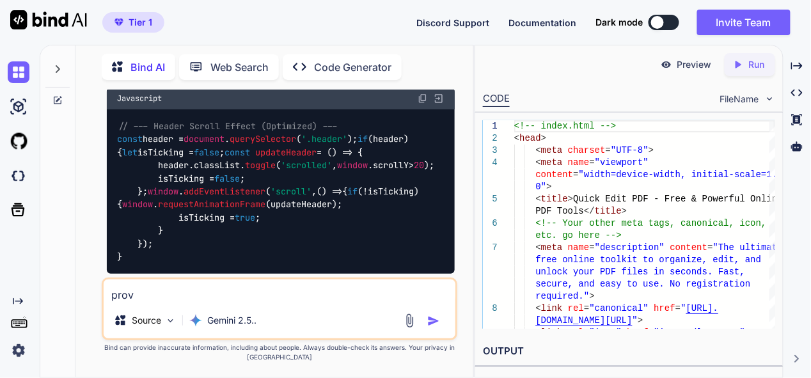
type textarea "x"
type textarea "provdi"
type textarea "x"
type textarea "provdie"
type textarea "x"
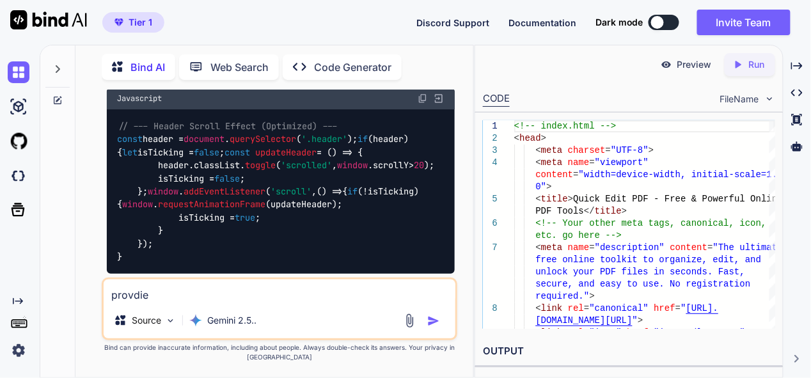
type textarea "provdie"
type textarea "x"
type textarea "provdie f"
type textarea "x"
type textarea "provdie fu"
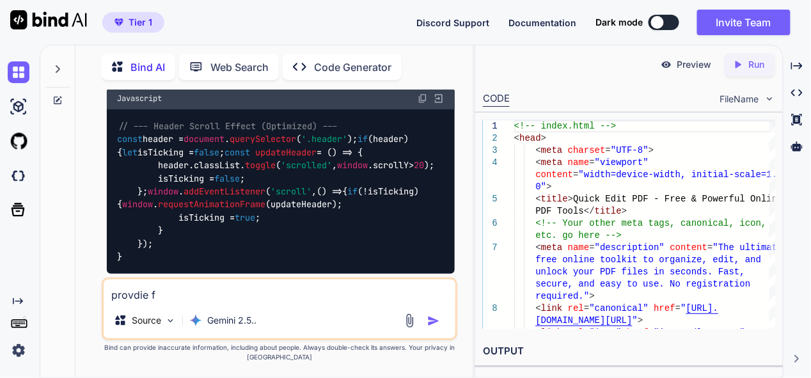
type textarea "x"
type textarea "provdie ful"
type textarea "x"
type textarea "provdie full"
type textarea "x"
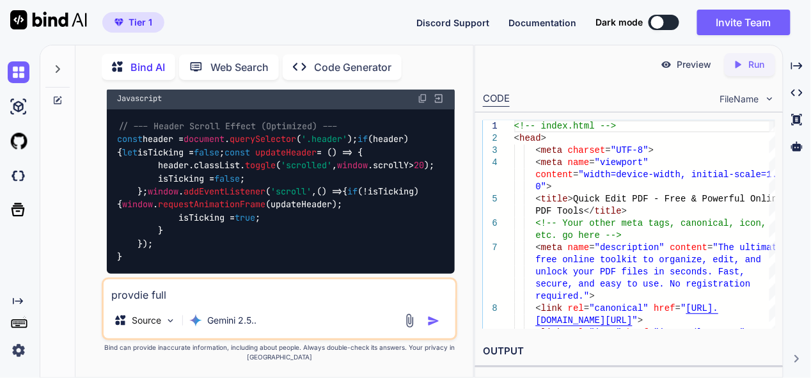
type textarea "provdie full"
type textarea "x"
type textarea "provdie full c"
type textarea "x"
type textarea "provdie full co"
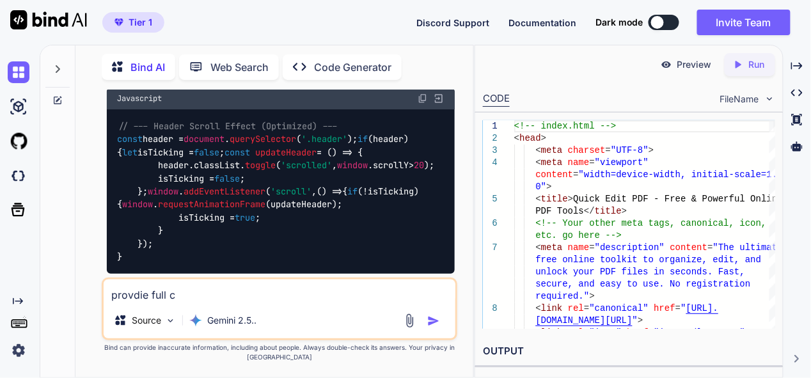
type textarea "x"
type textarea "provdie full cod"
type textarea "x"
type textarea "provdie full code"
type textarea "x"
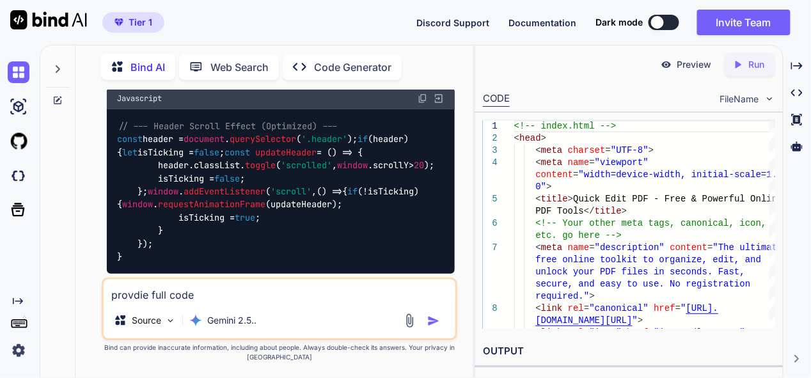
type textarea "provdie full code"
type textarea "x"
type textarea "provdie full code f"
type textarea "x"
type textarea "provdie full code fi"
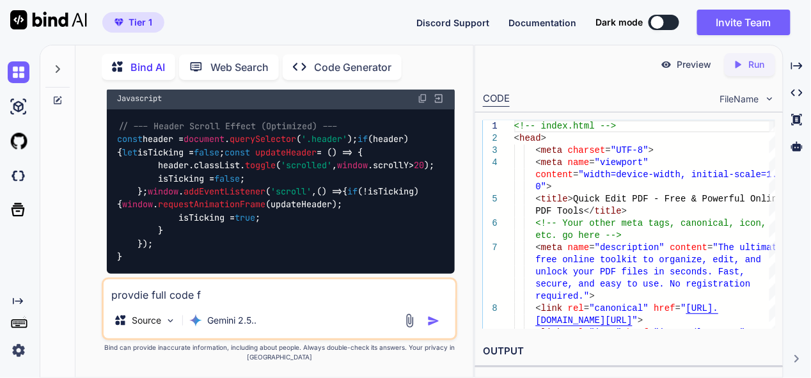
type textarea "x"
type textarea "provdie full code fil"
type textarea "x"
type textarea "provdie full code file"
type textarea "x"
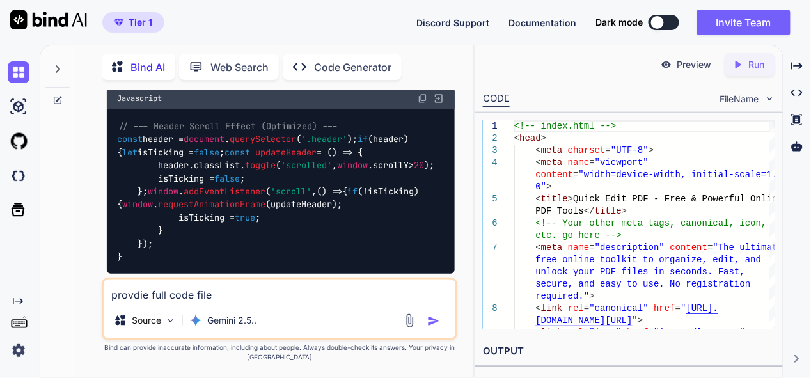
type textarea "provdie full code files"
type textarea "x"
type textarea "provdie full code files"
click at [438, 325] on img "button" at bounding box center [433, 321] width 13 height 13
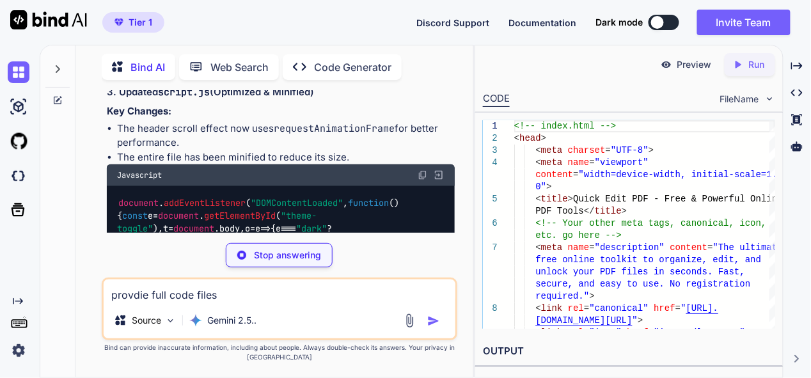
scroll to position [44529, 0]
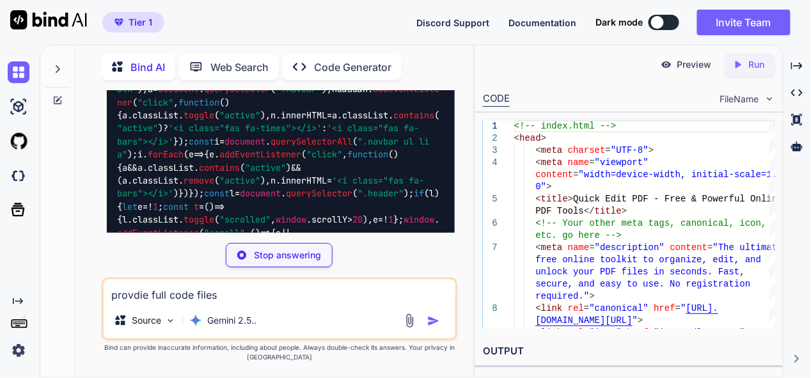
type textarea "x"
type textarea "<p>&copy; 2024 Quick Edit PDF. All rights reserved.</p> </div> </div> </footer>…"
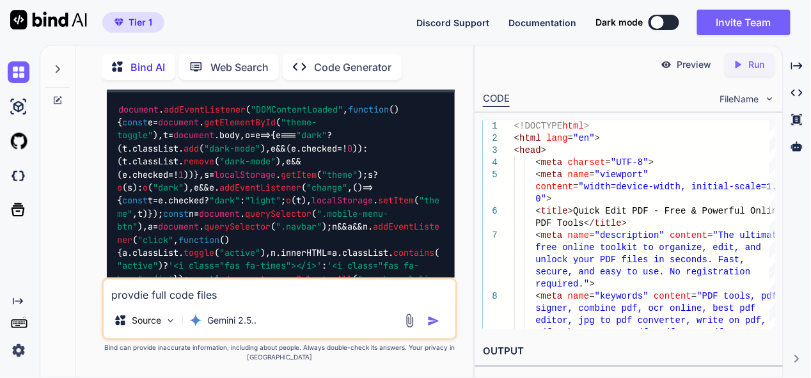
scroll to position [44515, 0]
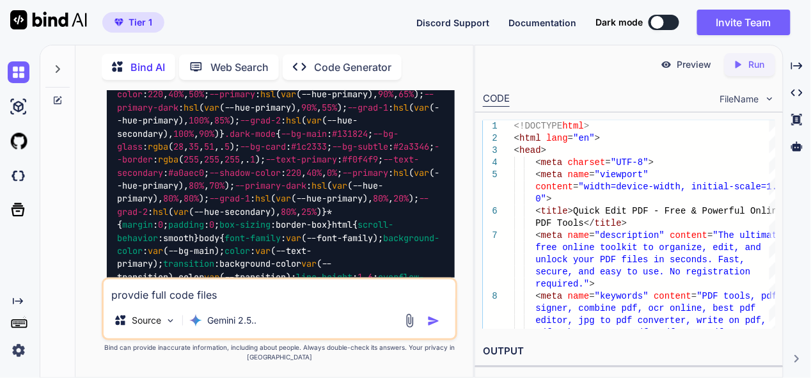
scroll to position [40421, 0]
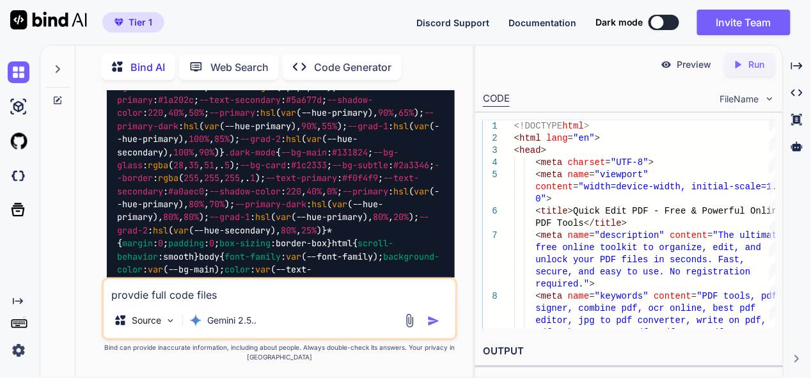
click at [423, 12] on img at bounding box center [423, 7] width 10 height 10
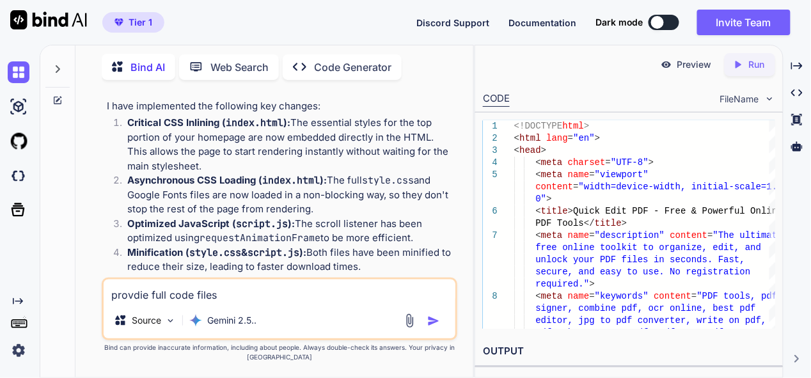
scroll to position [33258, 0]
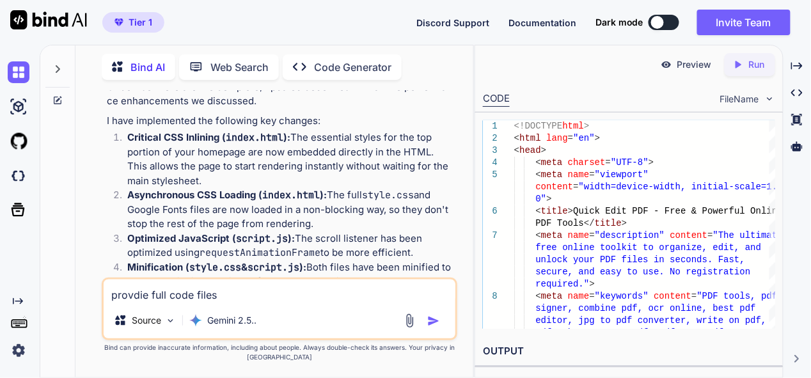
click at [19, 74] on img at bounding box center [19, 72] width 22 height 22
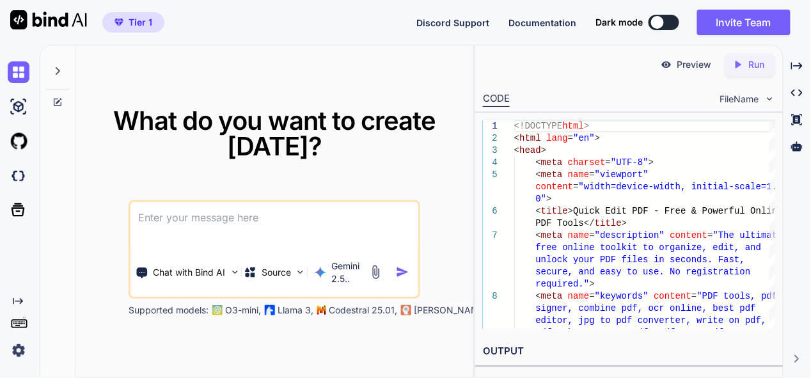
click at [209, 212] on textarea at bounding box center [274, 225] width 288 height 47
